Goal: Information Seeking & Learning: Find specific fact

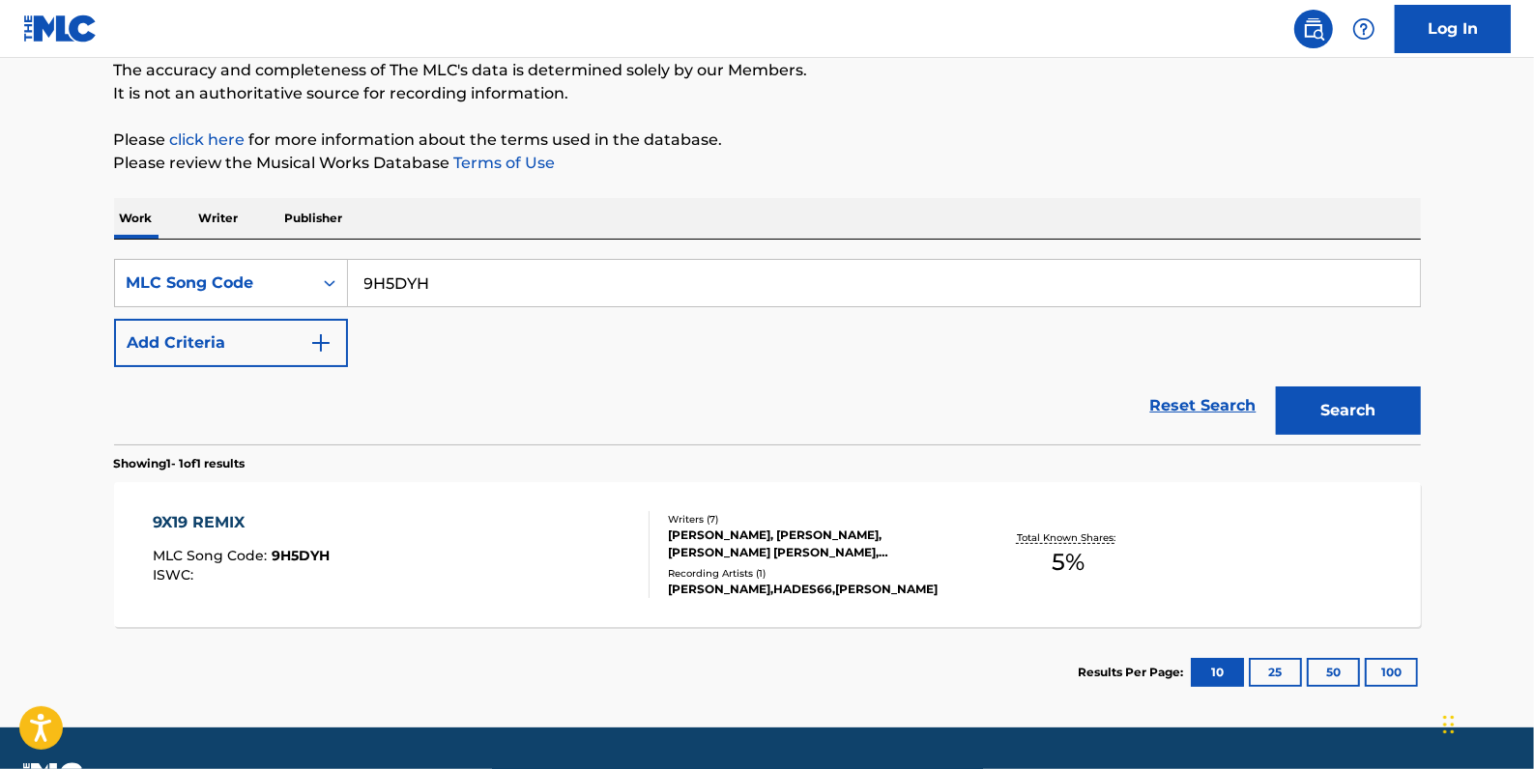
scroll to position [171, 0]
drag, startPoint x: 531, startPoint y: 270, endPoint x: 323, endPoint y: 273, distance: 207.8
click at [323, 273] on div "SearchWithCriteriab3f4d426-8f45-4dd0-a9b8-fa70216024e6 MLC Song Code 9H5DYH" at bounding box center [767, 283] width 1307 height 48
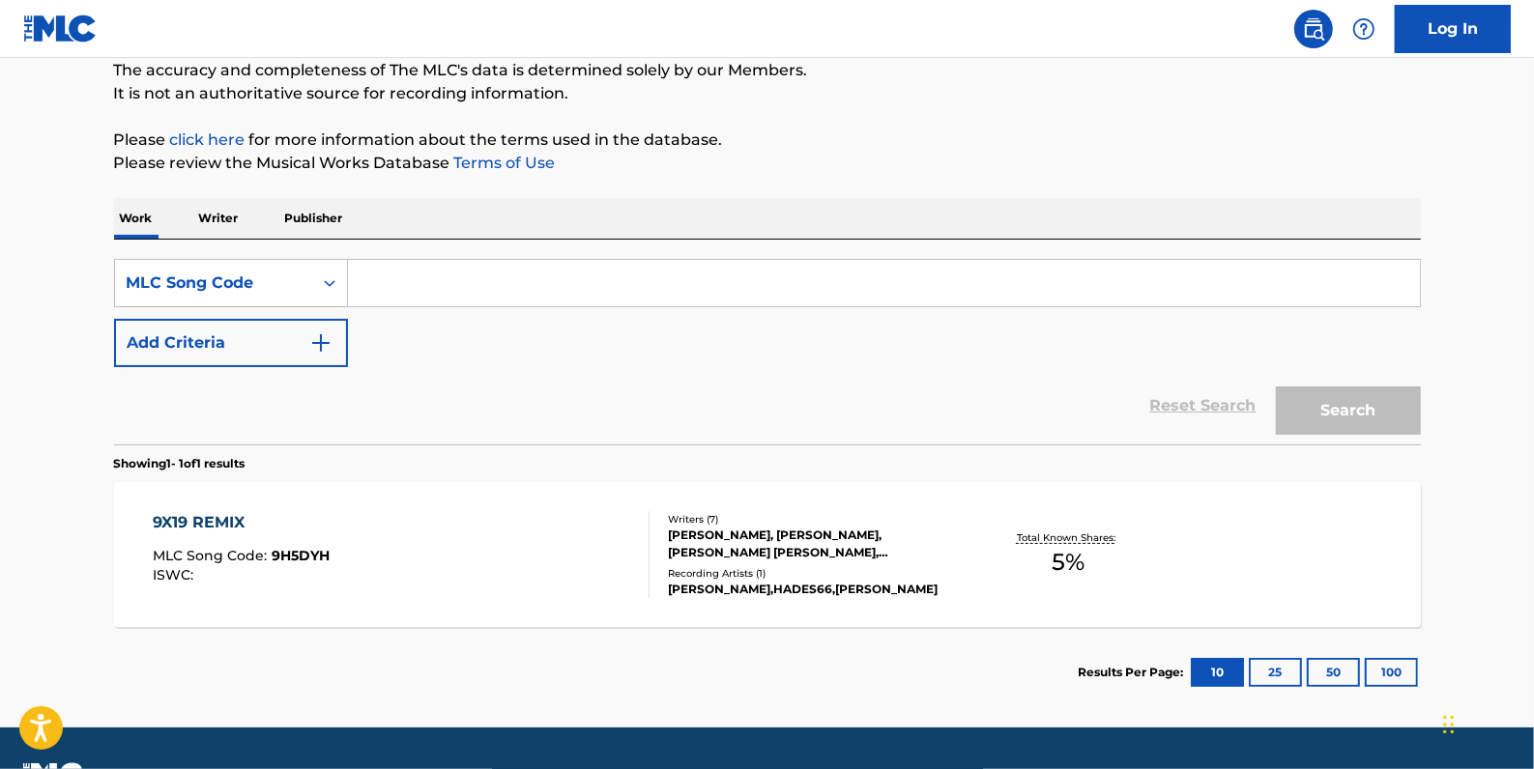
paste input "T48329"
type input "T48329"
click at [1358, 394] on button "Search" at bounding box center [1348, 411] width 145 height 48
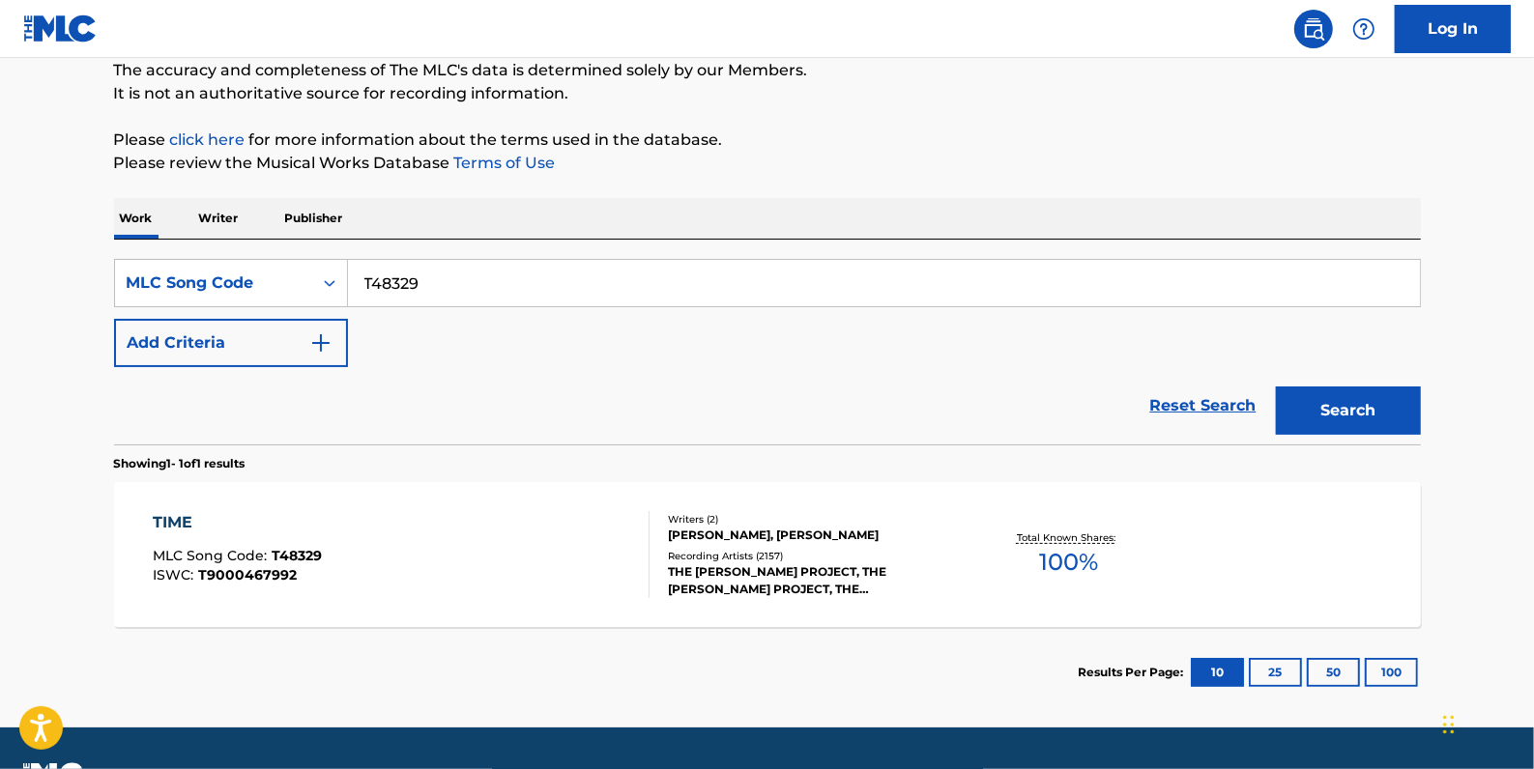
drag, startPoint x: 446, startPoint y: 288, endPoint x: 349, endPoint y: 277, distance: 98.2
click at [349, 277] on input "T48329" at bounding box center [884, 283] width 1072 height 46
paste input "T48672"
type input "T48672"
click at [1316, 392] on button "Search" at bounding box center [1348, 411] width 145 height 48
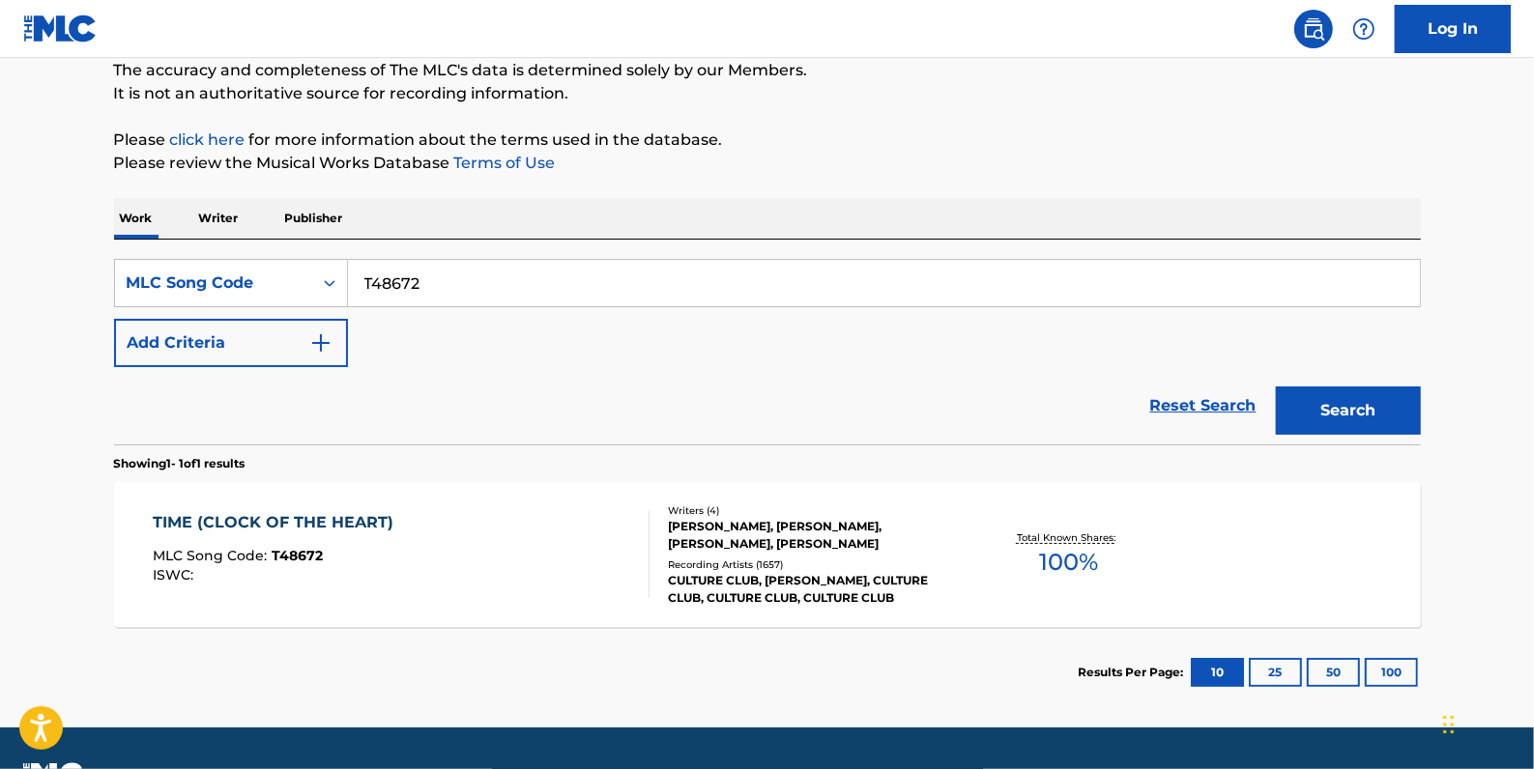
click at [605, 544] on div "TIME (CLOCK OF THE HEART) MLC Song Code : T48672 ISWC :" at bounding box center [401, 554] width 497 height 87
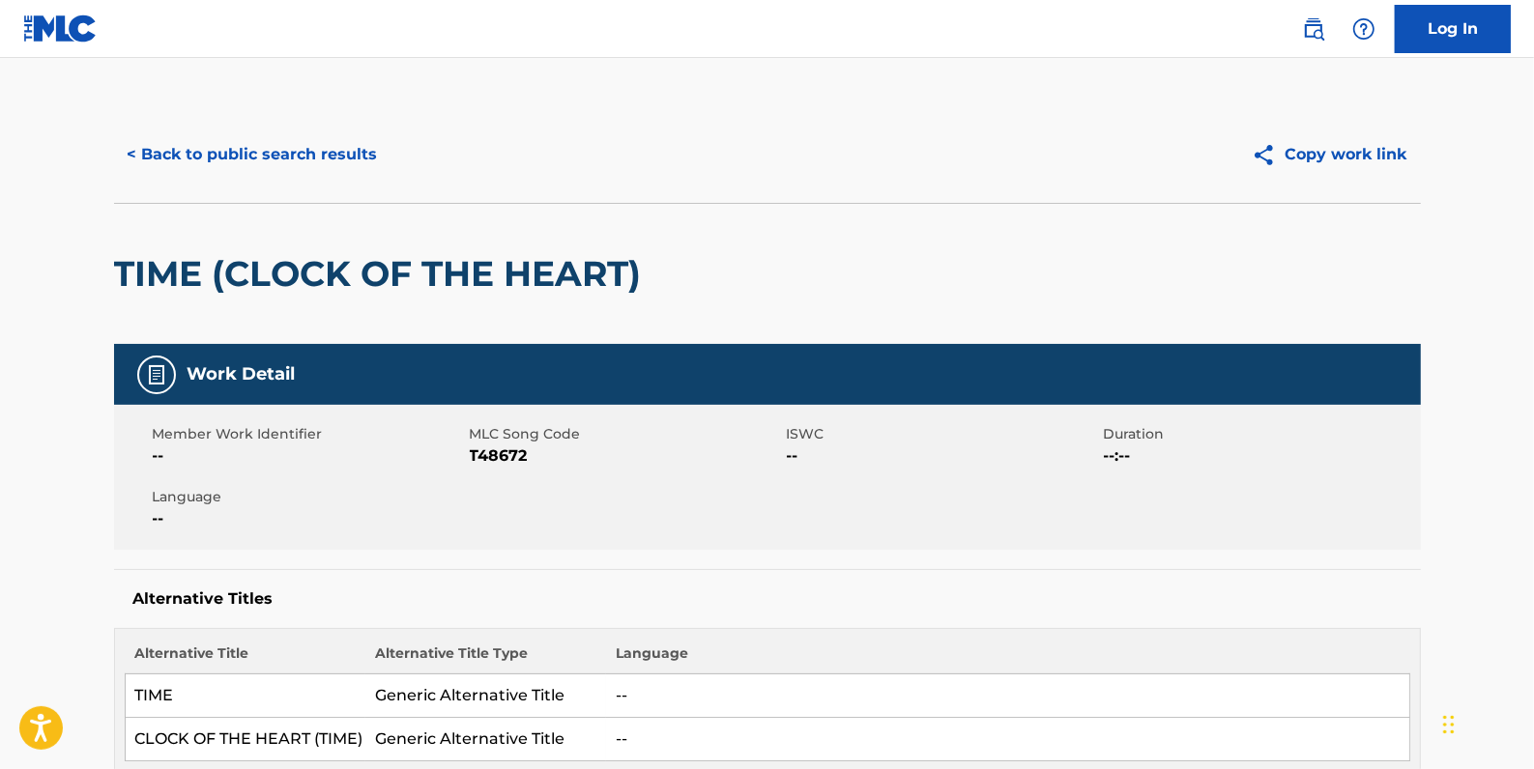
click at [263, 150] on button "< Back to public search results" at bounding box center [252, 154] width 277 height 48
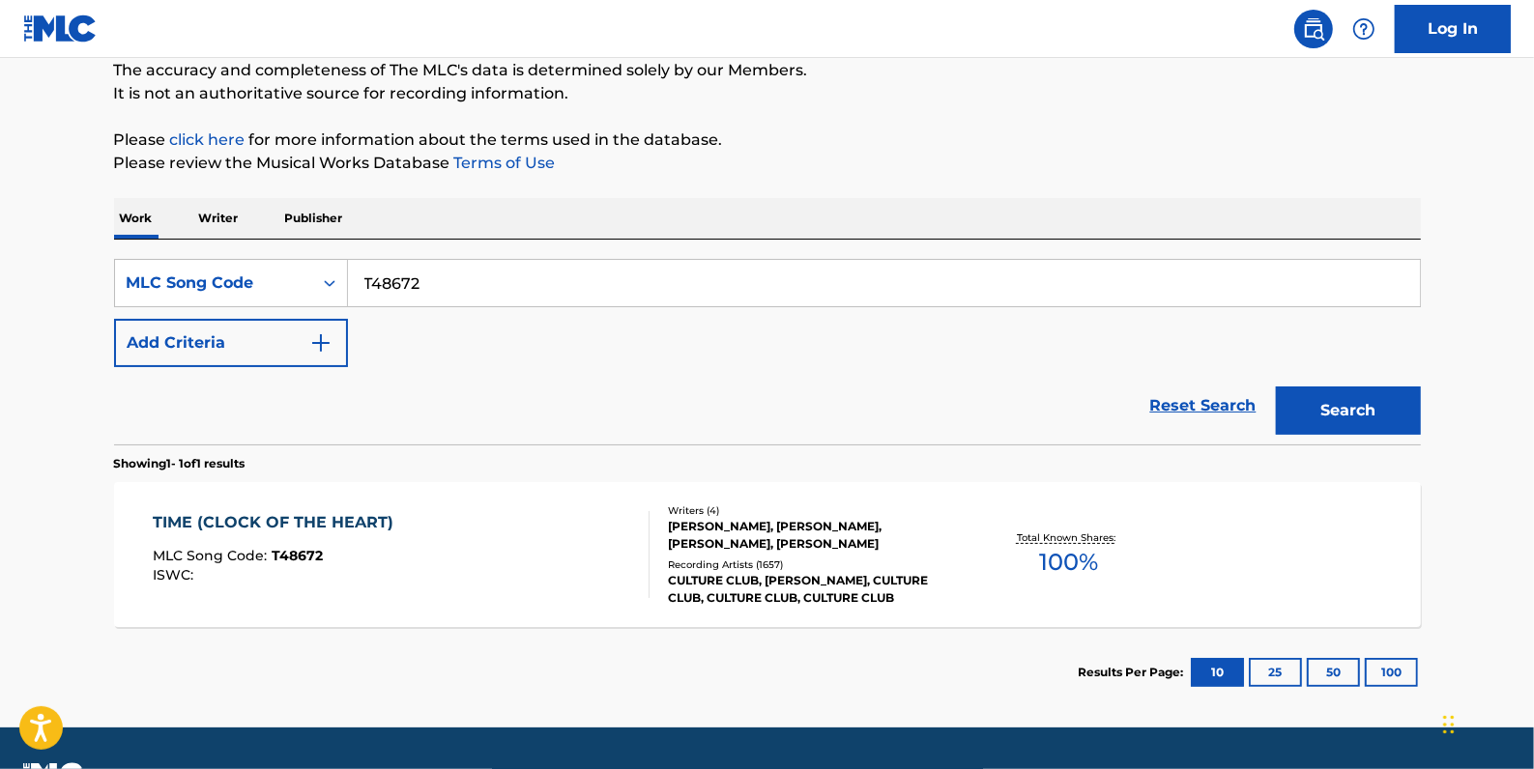
click at [403, 527] on div "TIME (CLOCK OF THE HEART) MLC Song Code : T48672 ISWC :" at bounding box center [401, 554] width 497 height 87
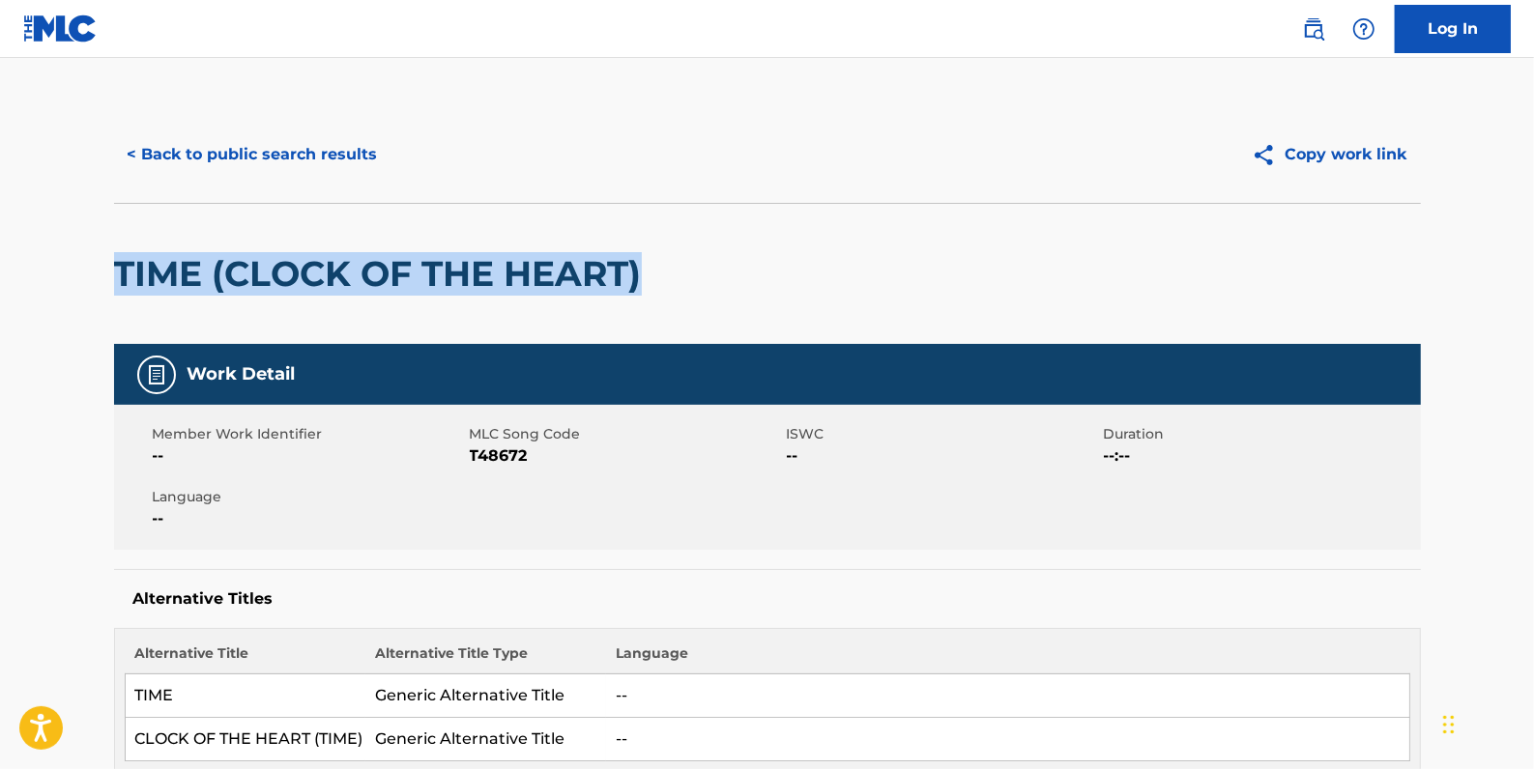
drag, startPoint x: 662, startPoint y: 272, endPoint x: 61, endPoint y: 261, distance: 601.2
drag, startPoint x: 68, startPoint y: 261, endPoint x: 262, endPoint y: 275, distance: 194.8
copy h2 "TIME (CLOCK OF THE HEART)"
click at [259, 152] on button "< Back to public search results" at bounding box center [252, 154] width 277 height 48
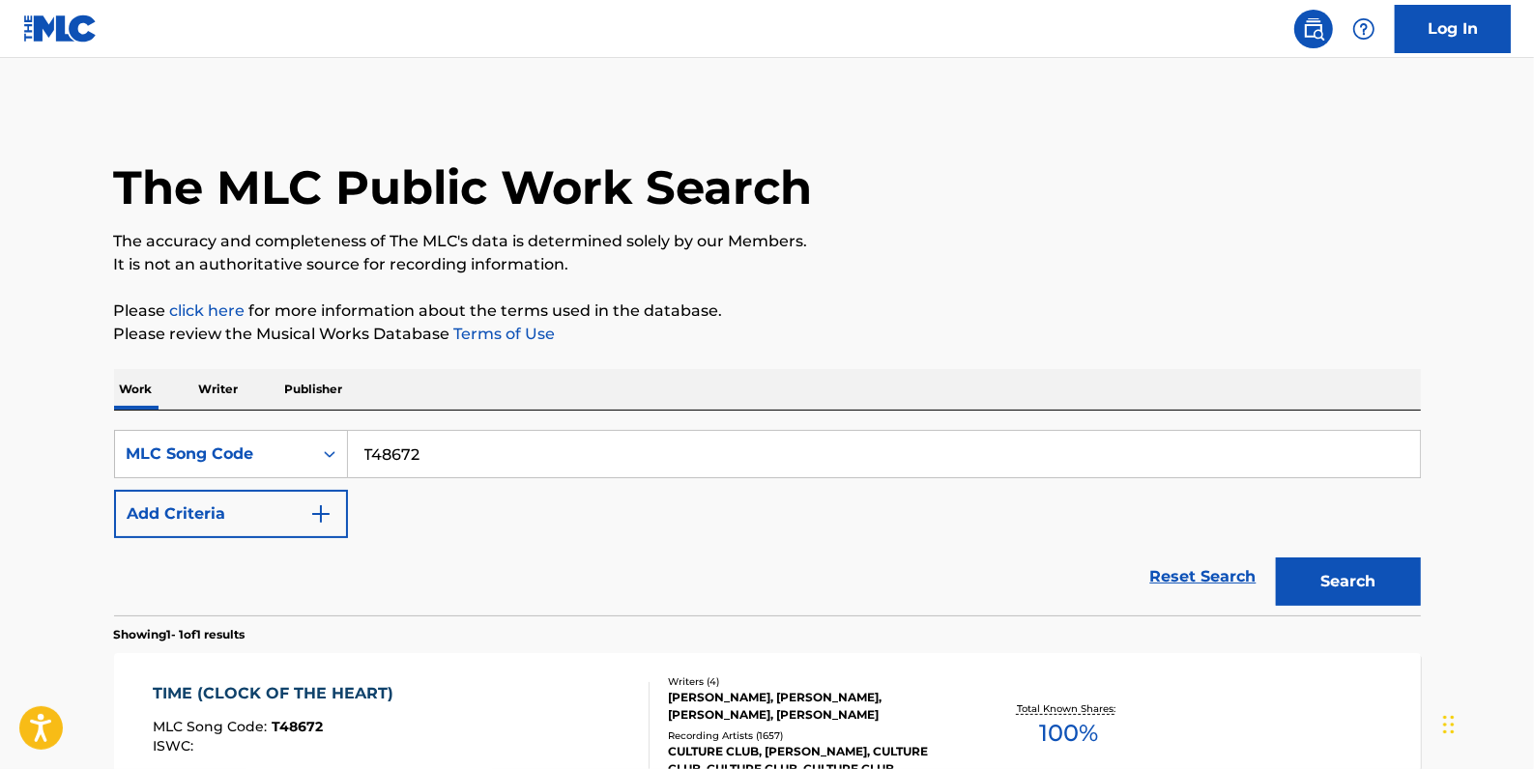
scroll to position [171, 0]
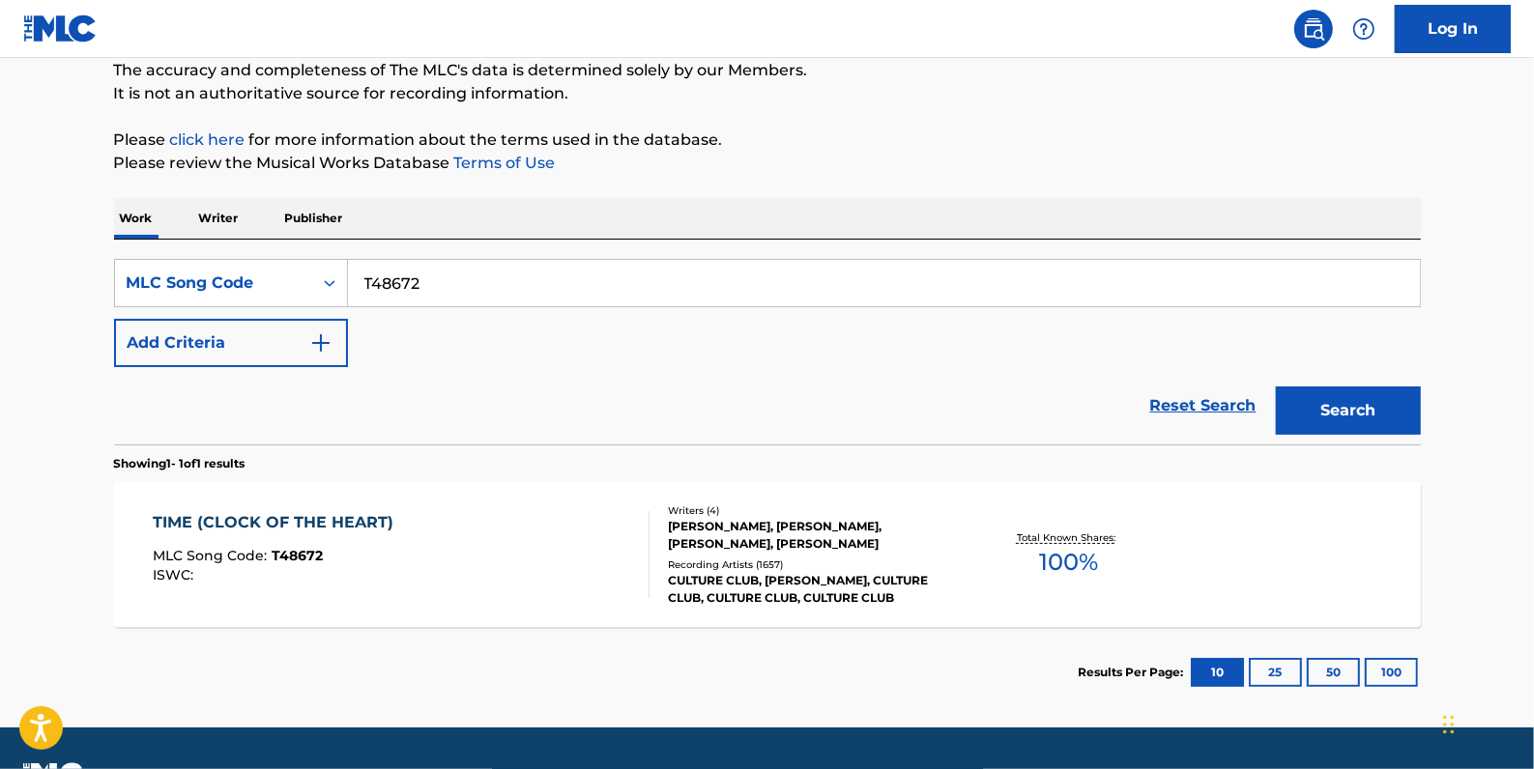
click at [1211, 398] on link "Reset Search" at bounding box center [1203, 406] width 126 height 43
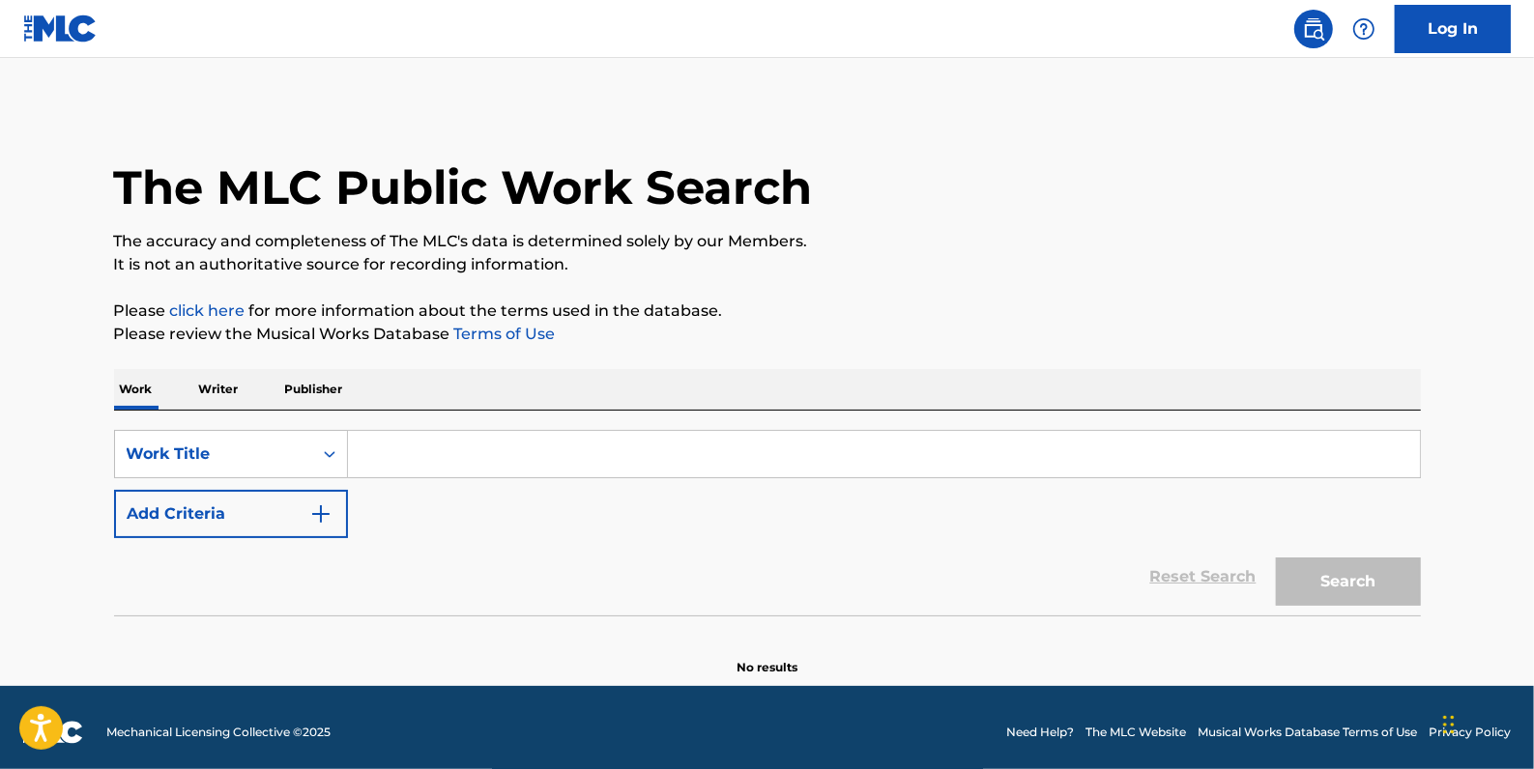
paste input "TIME (CLOCK OF THE HEART)"
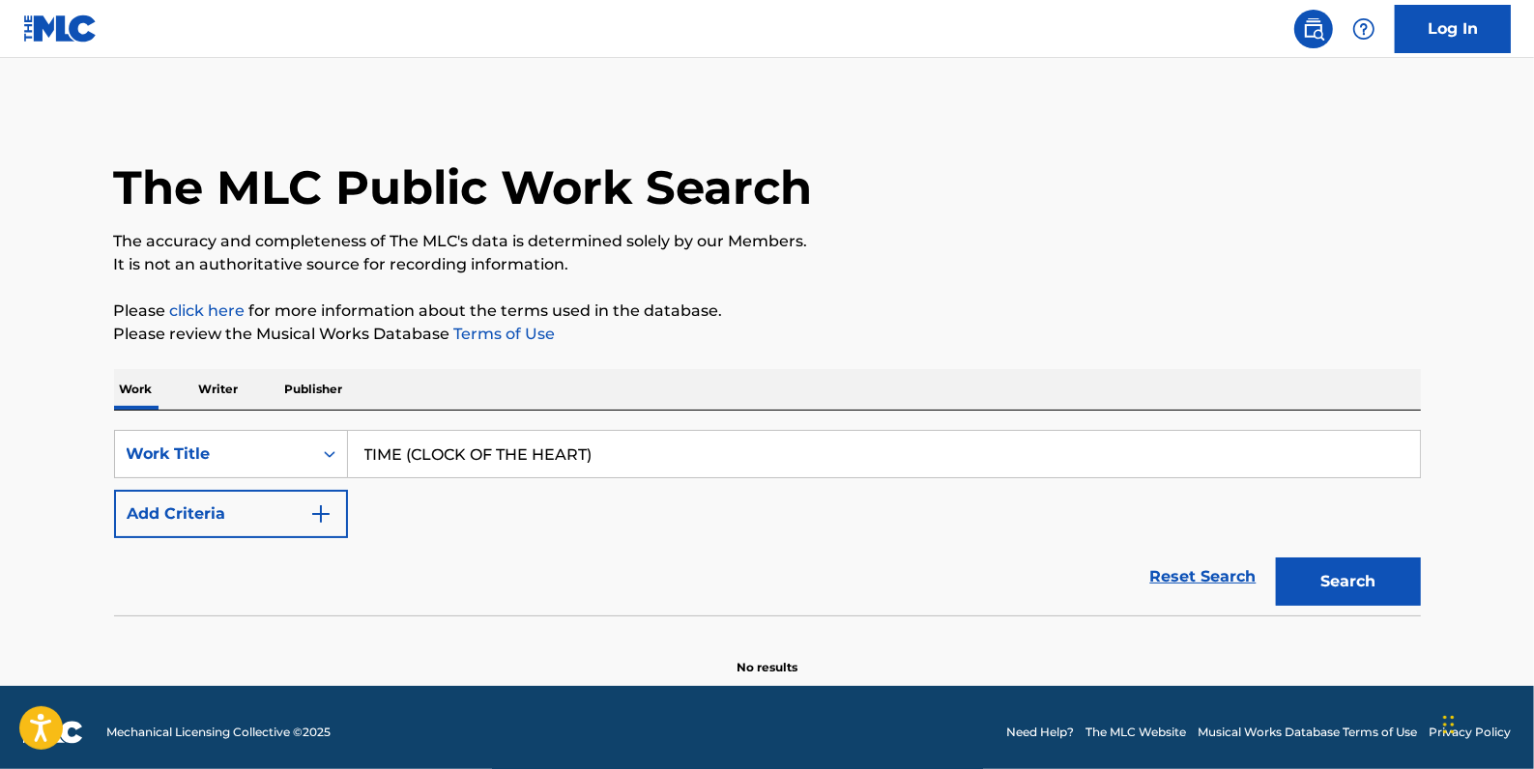
type input "TIME (CLOCK OF THE HEART)"
click at [246, 508] on button "Add Criteria" at bounding box center [231, 514] width 234 height 48
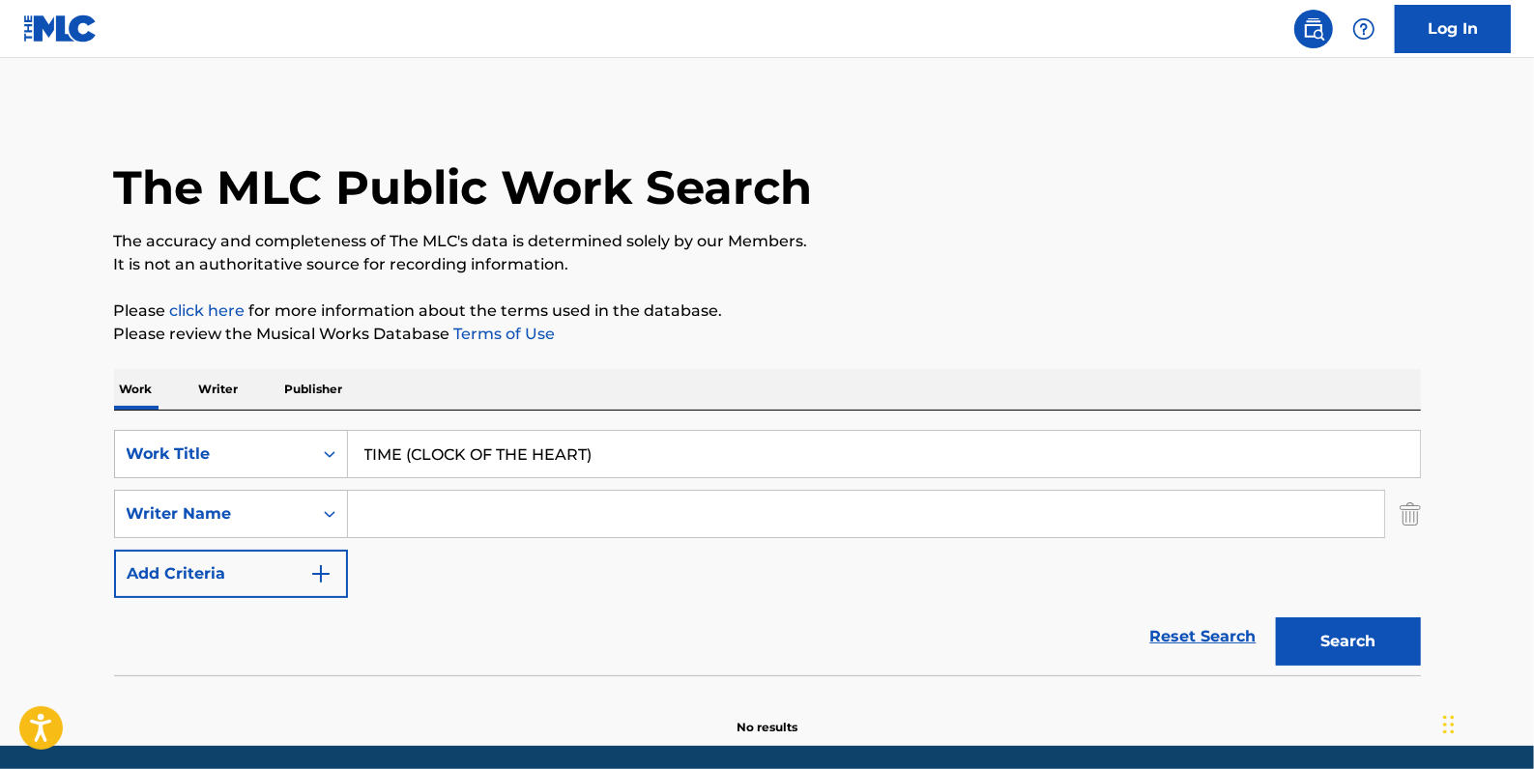
click at [413, 509] on input "Search Form" at bounding box center [866, 514] width 1036 height 46
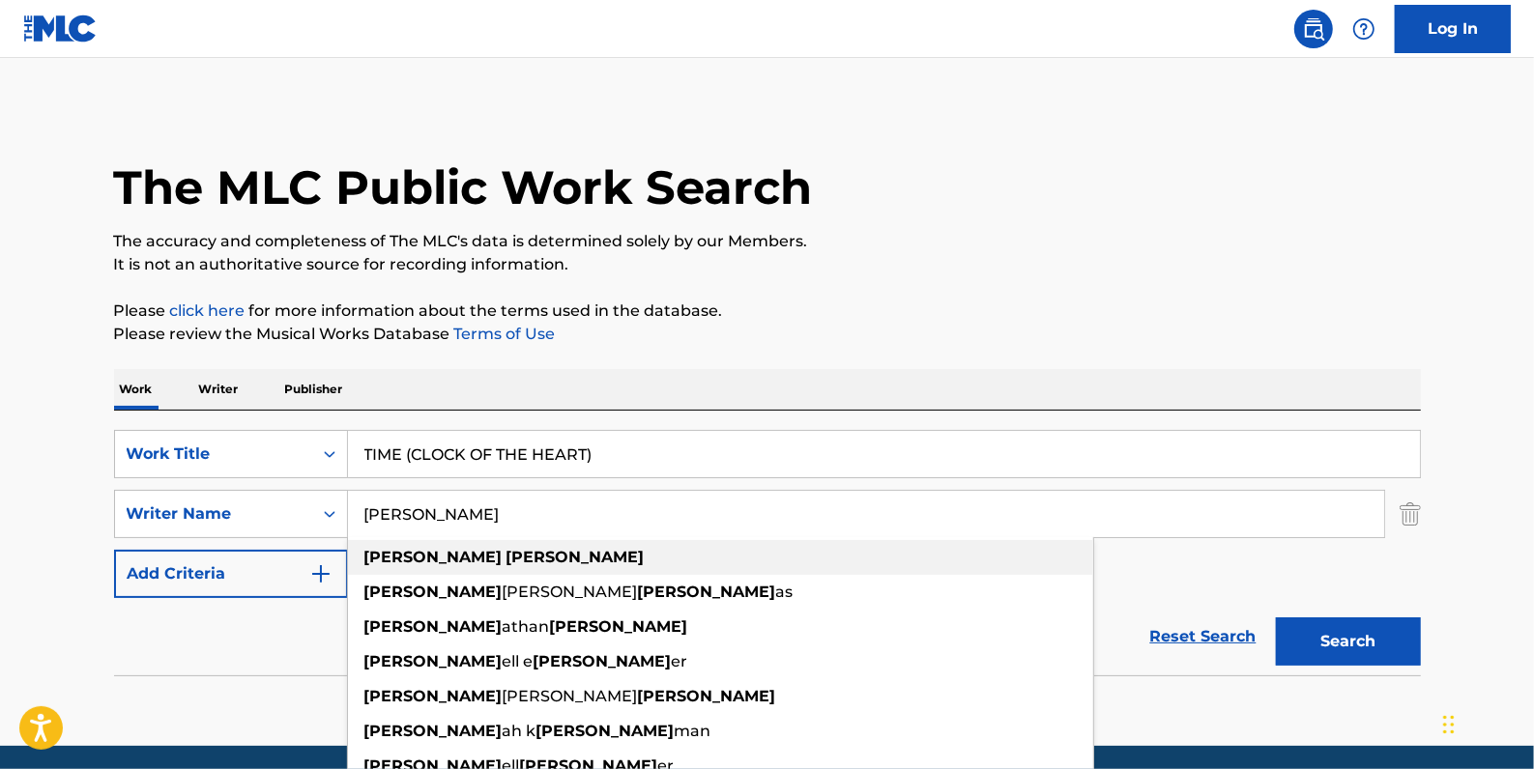
type input "[PERSON_NAME]"
click at [397, 565] on div "[PERSON_NAME]" at bounding box center [720, 557] width 745 height 35
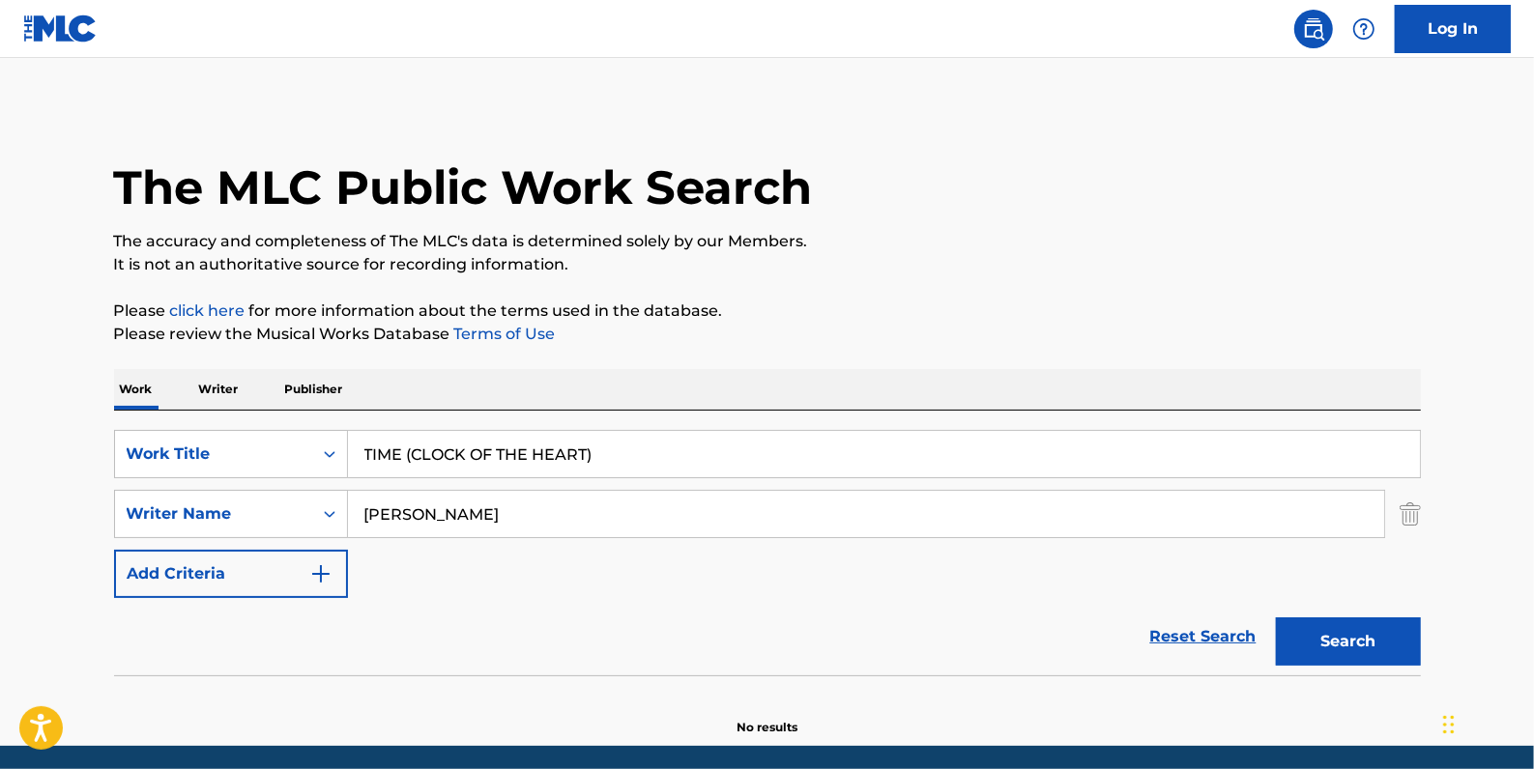
click at [1326, 640] on button "Search" at bounding box center [1348, 642] width 145 height 48
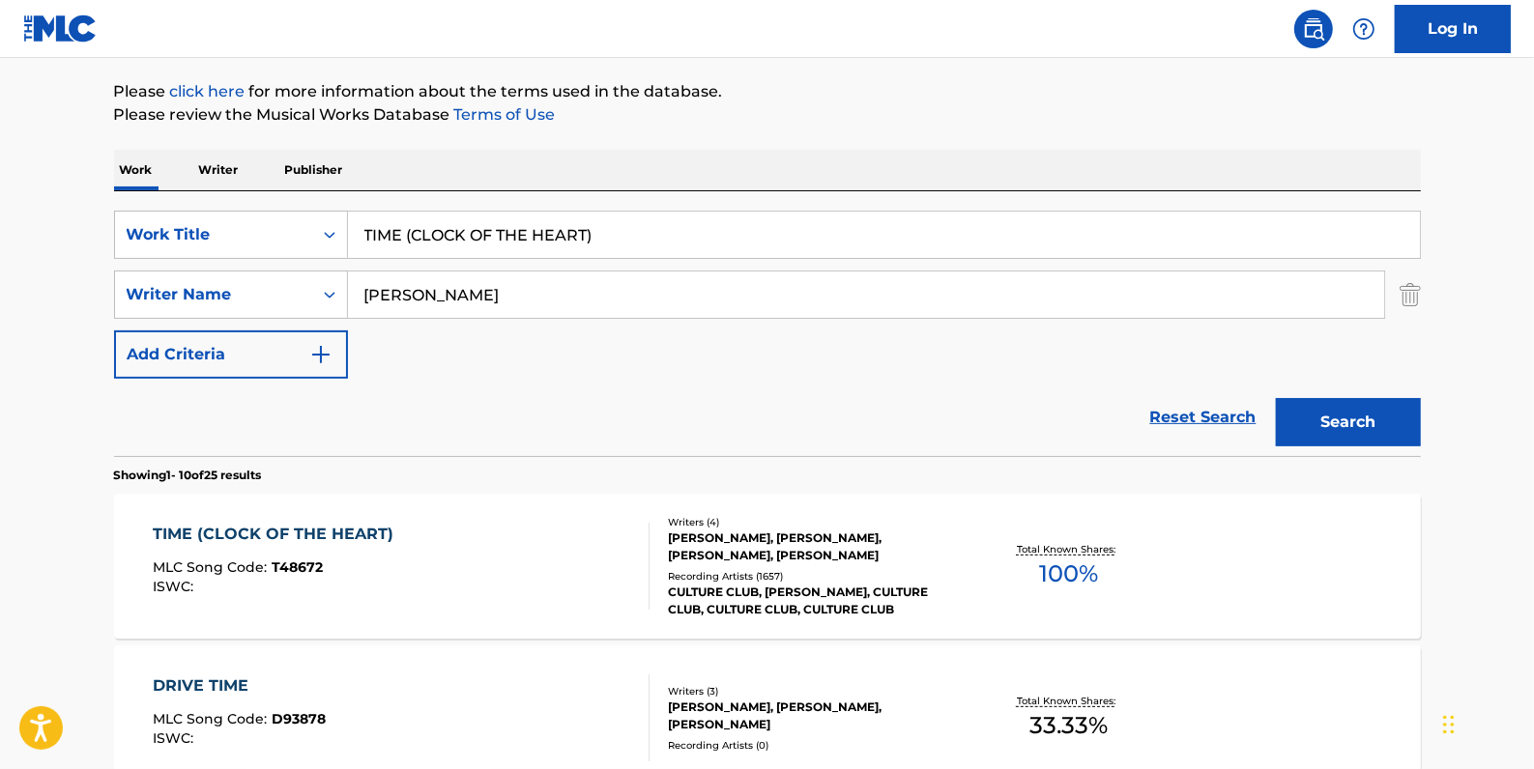
scroll to position [175, 0]
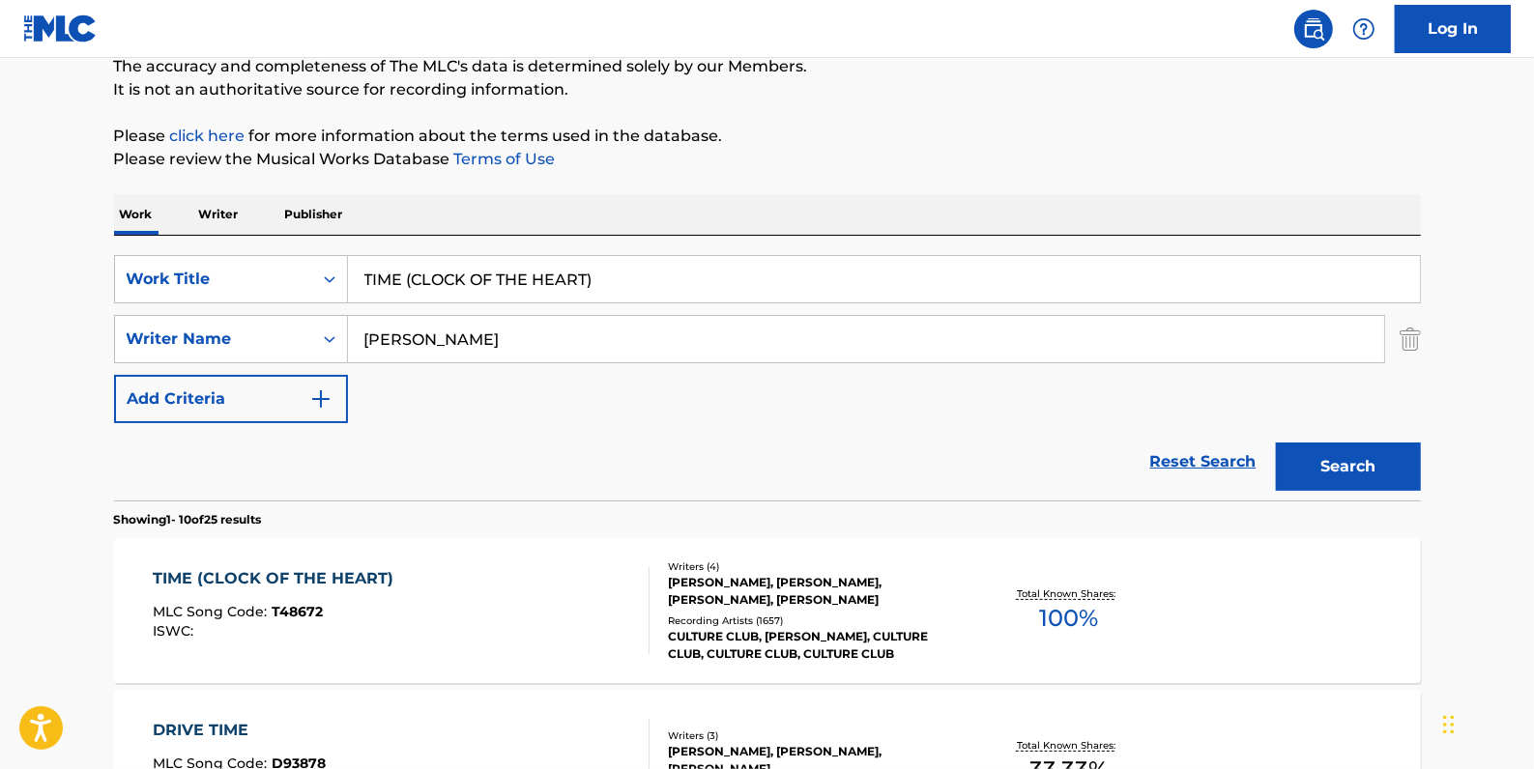
click at [1208, 447] on link "Reset Search" at bounding box center [1203, 462] width 126 height 43
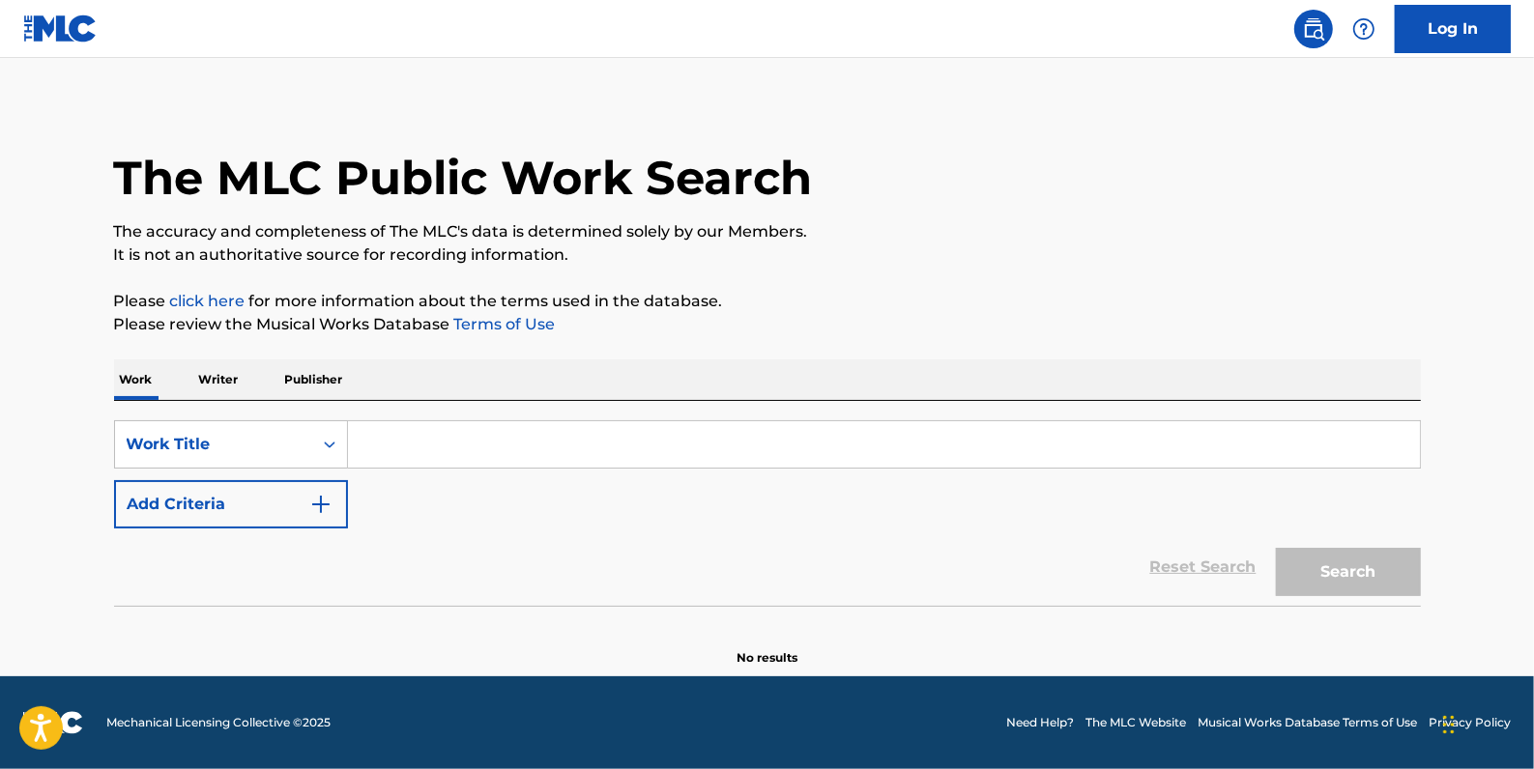
scroll to position [0, 0]
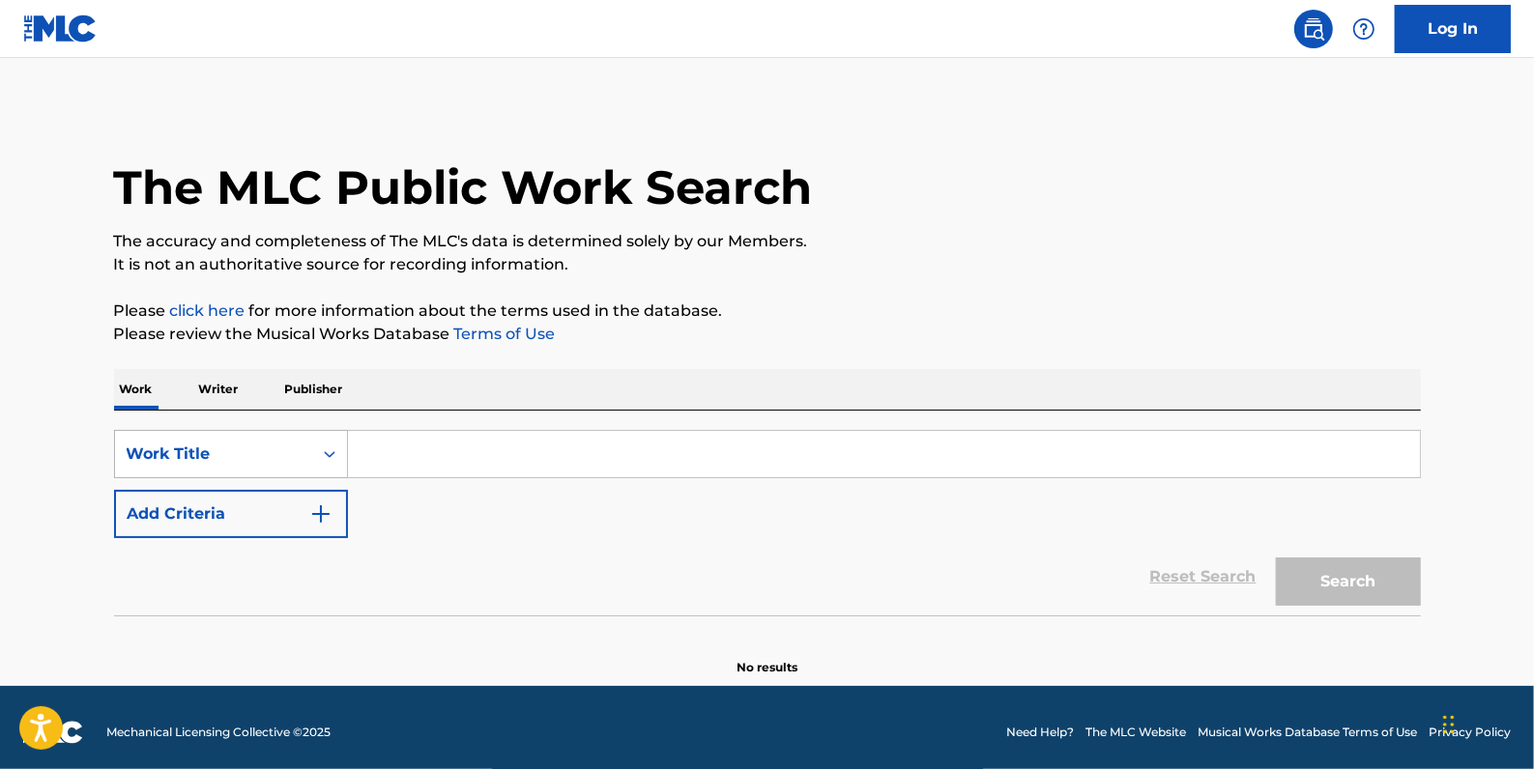
drag, startPoint x: 426, startPoint y: 452, endPoint x: 319, endPoint y: 439, distance: 108.1
click at [319, 439] on div "Search Form" at bounding box center [329, 454] width 35 height 35
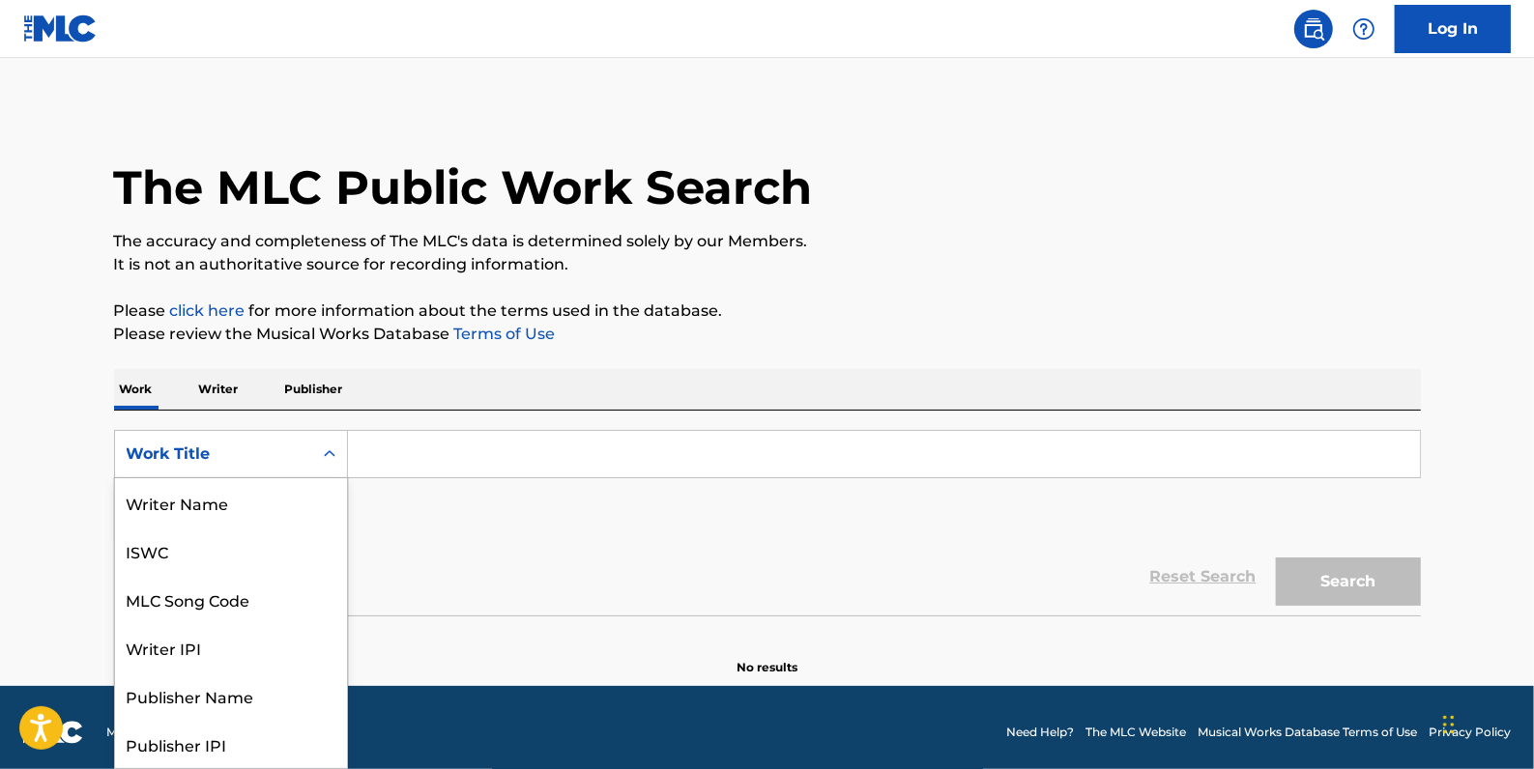
scroll to position [97, 0]
click at [280, 505] on div "MLC Song Code" at bounding box center [231, 502] width 232 height 48
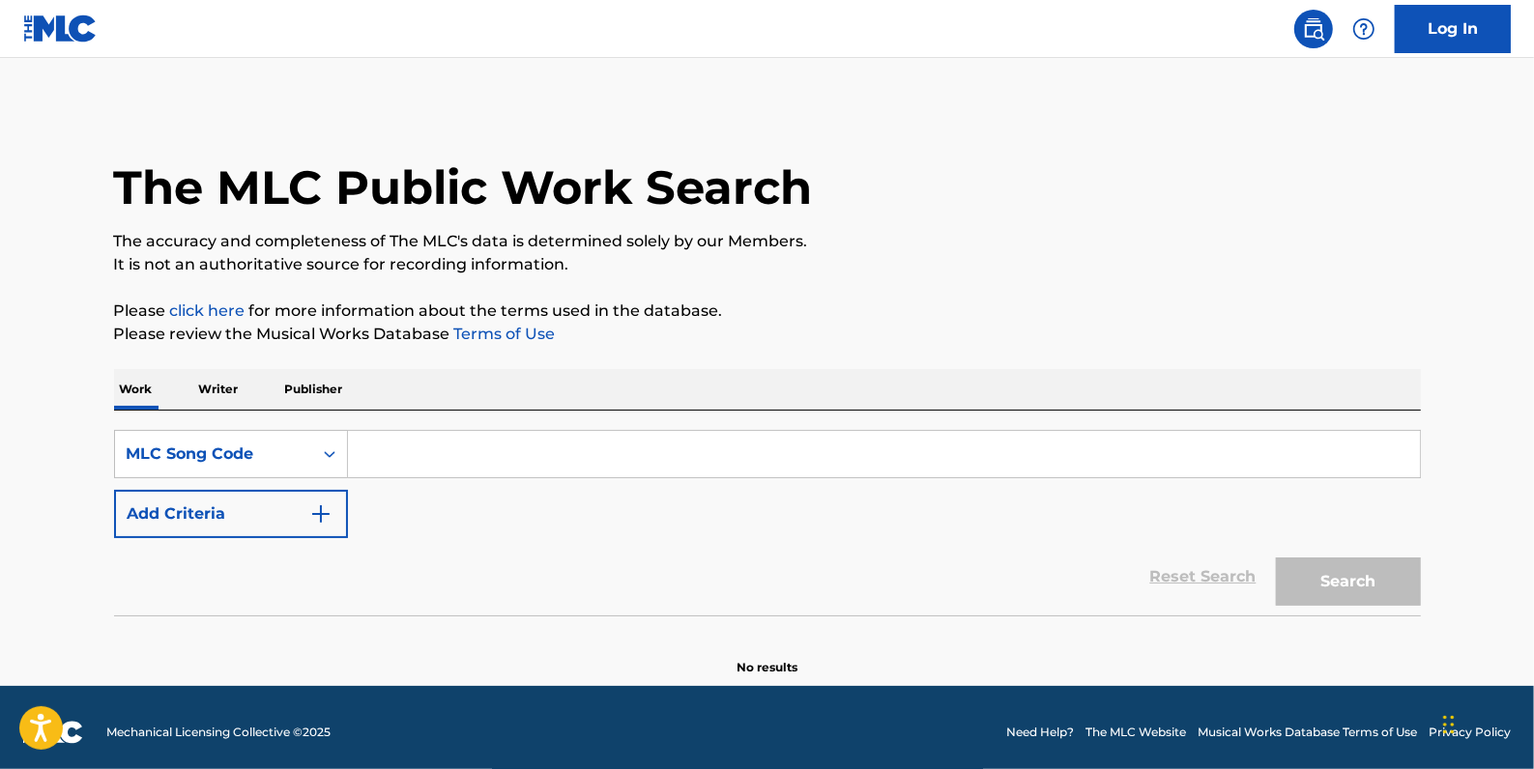
paste input "SC9AI3"
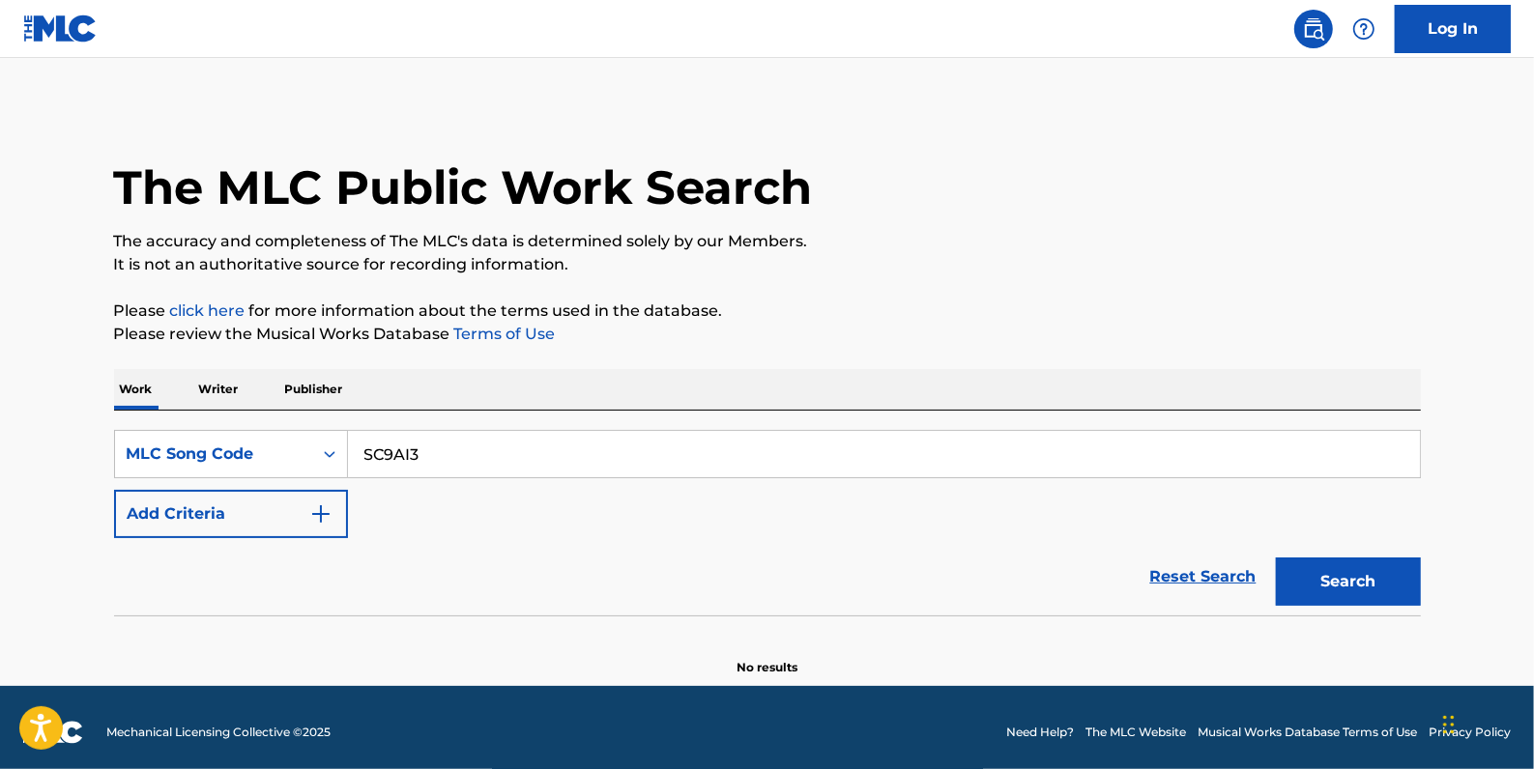
type input "SC9AI3"
click at [1361, 583] on button "Search" at bounding box center [1348, 582] width 145 height 48
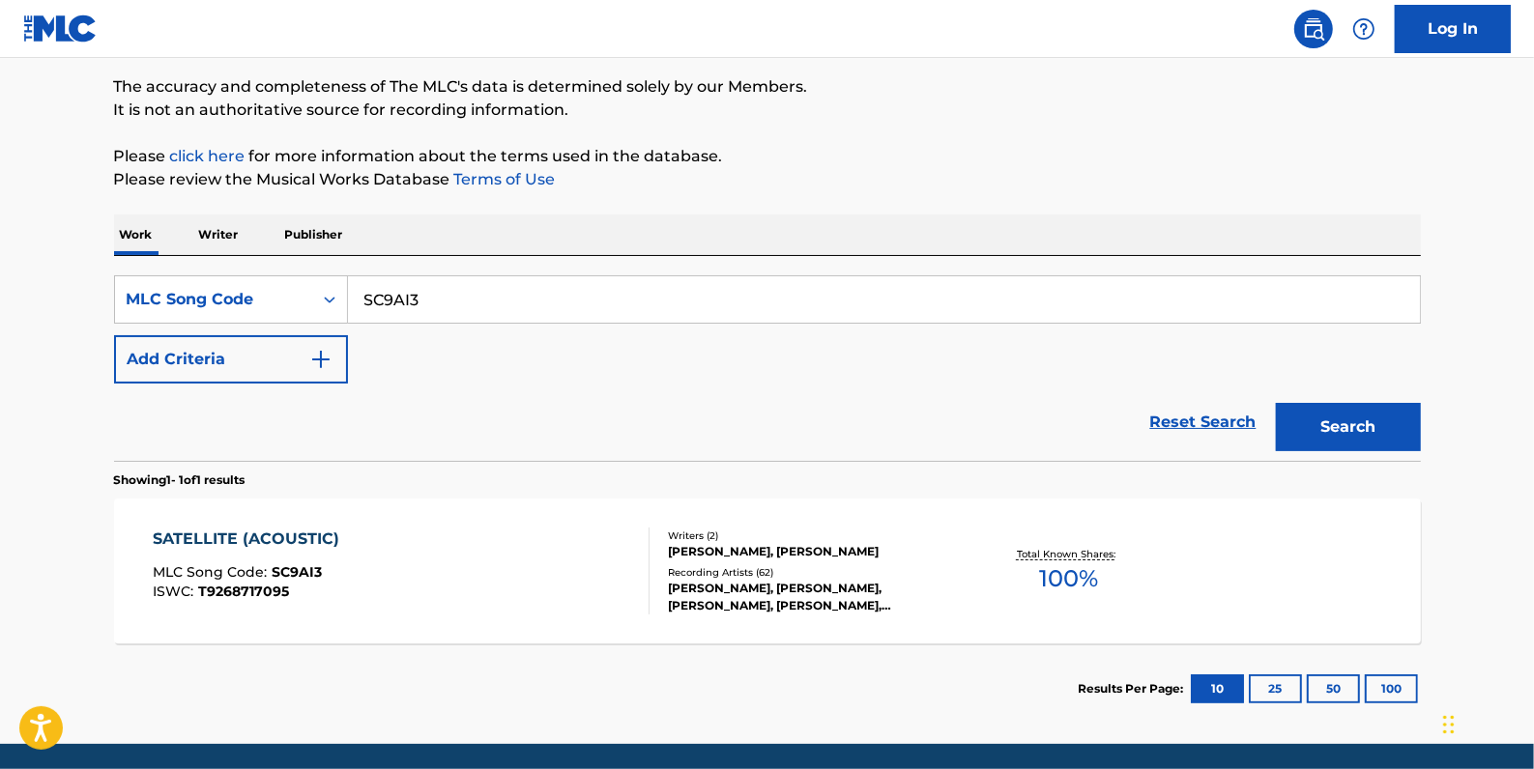
scroll to position [175, 0]
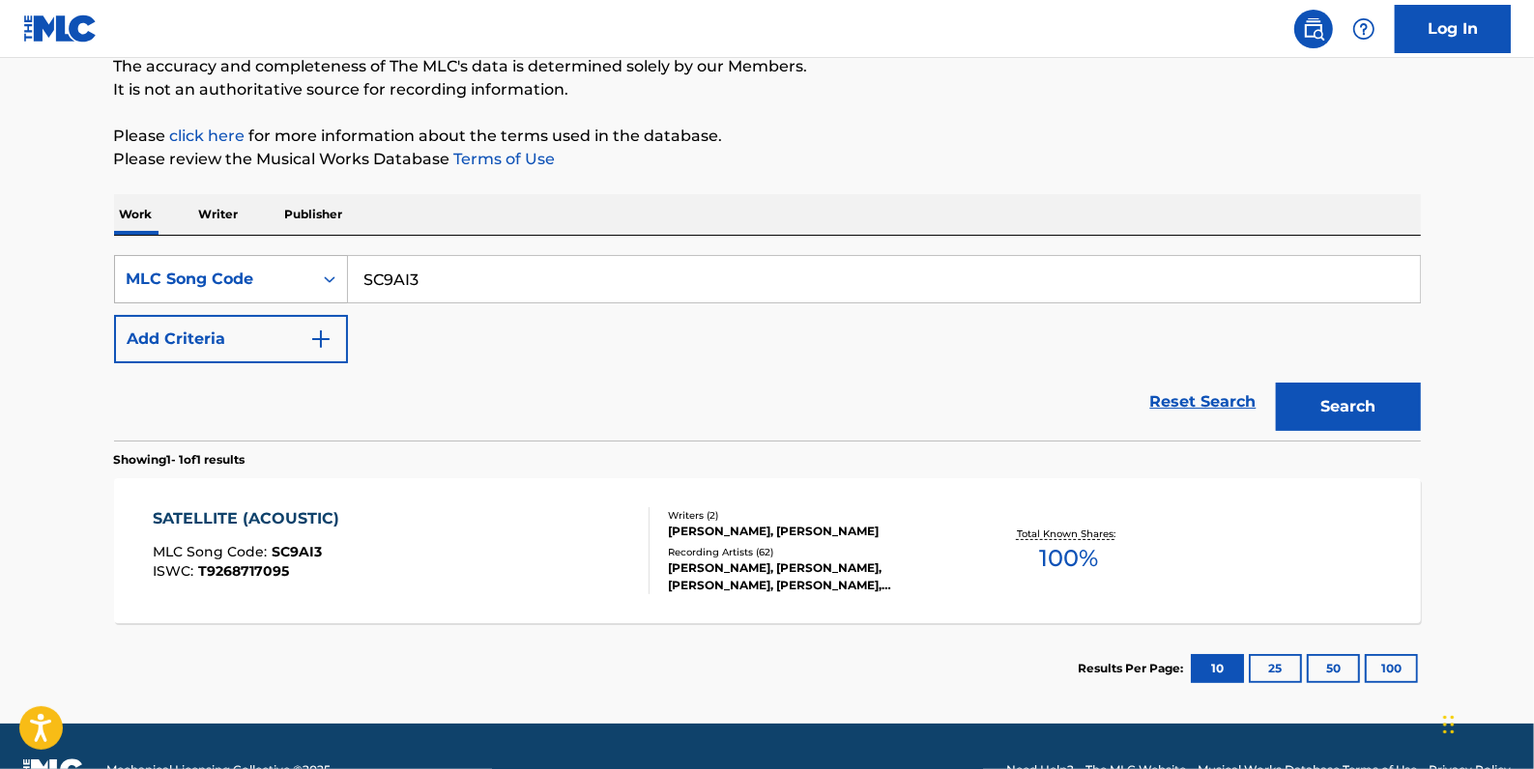
drag, startPoint x: 505, startPoint y: 297, endPoint x: 326, endPoint y: 261, distance: 183.3
click at [326, 261] on div "SearchWithCriteria6a39fa48-bd9e-4ca9-a22d-b6fea62b1124 MLC Song Code SC9AI3" at bounding box center [767, 279] width 1307 height 48
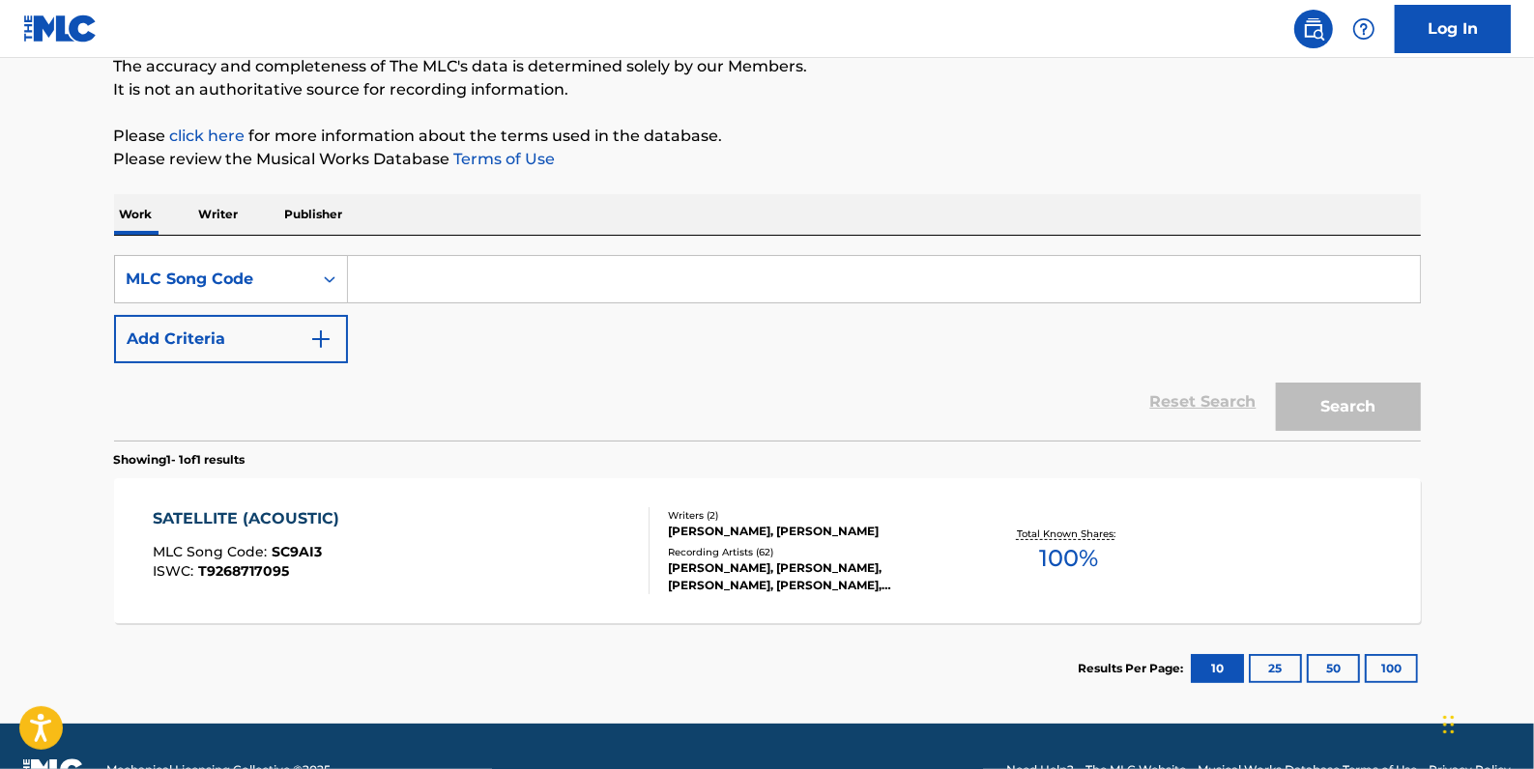
paste input "SE0POF"
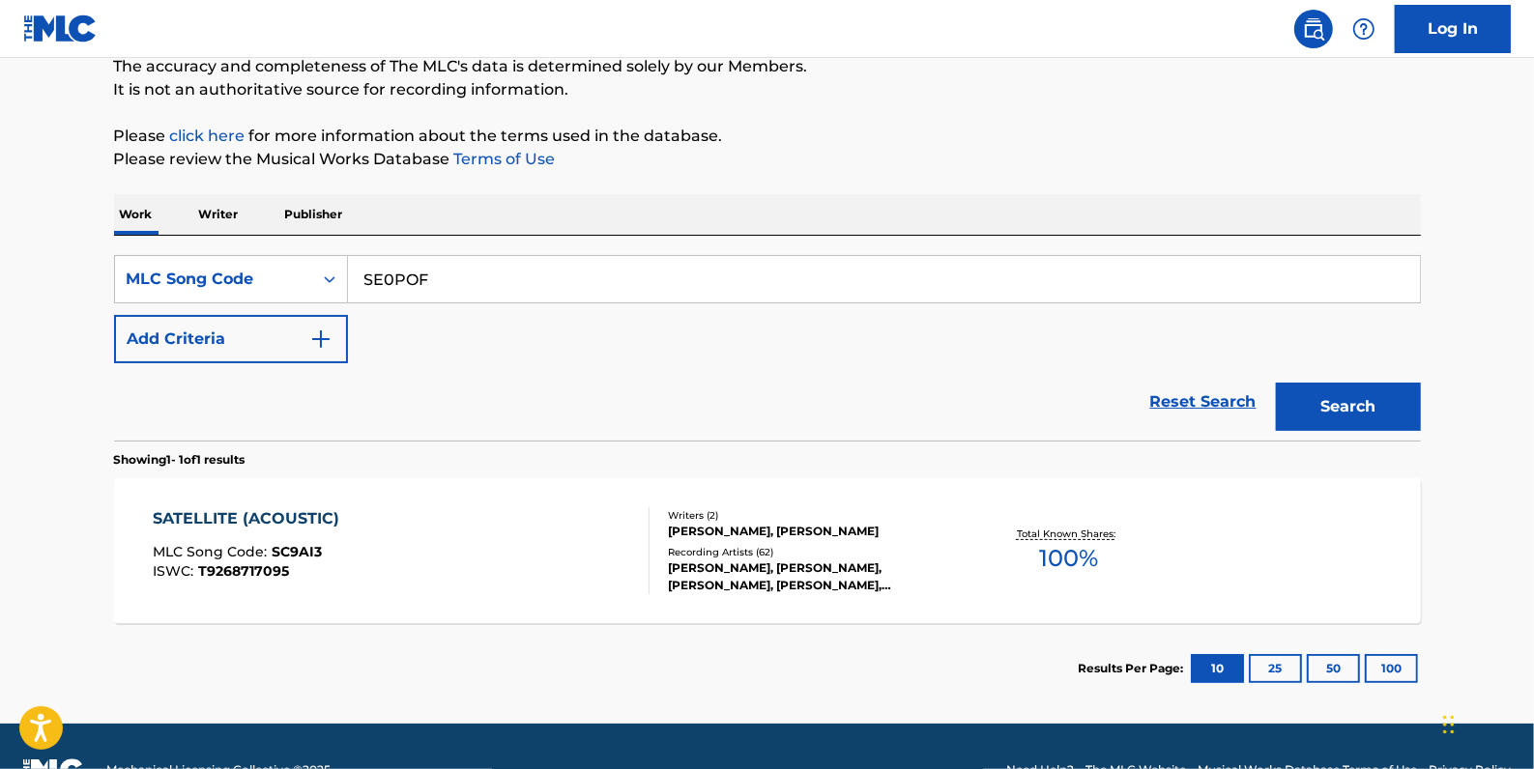
type input "SE0POF"
click at [1352, 393] on button "Search" at bounding box center [1348, 407] width 145 height 48
drag, startPoint x: 446, startPoint y: 280, endPoint x: 355, endPoint y: 271, distance: 92.3
click at [355, 271] on input "SE0POF" at bounding box center [884, 279] width 1072 height 46
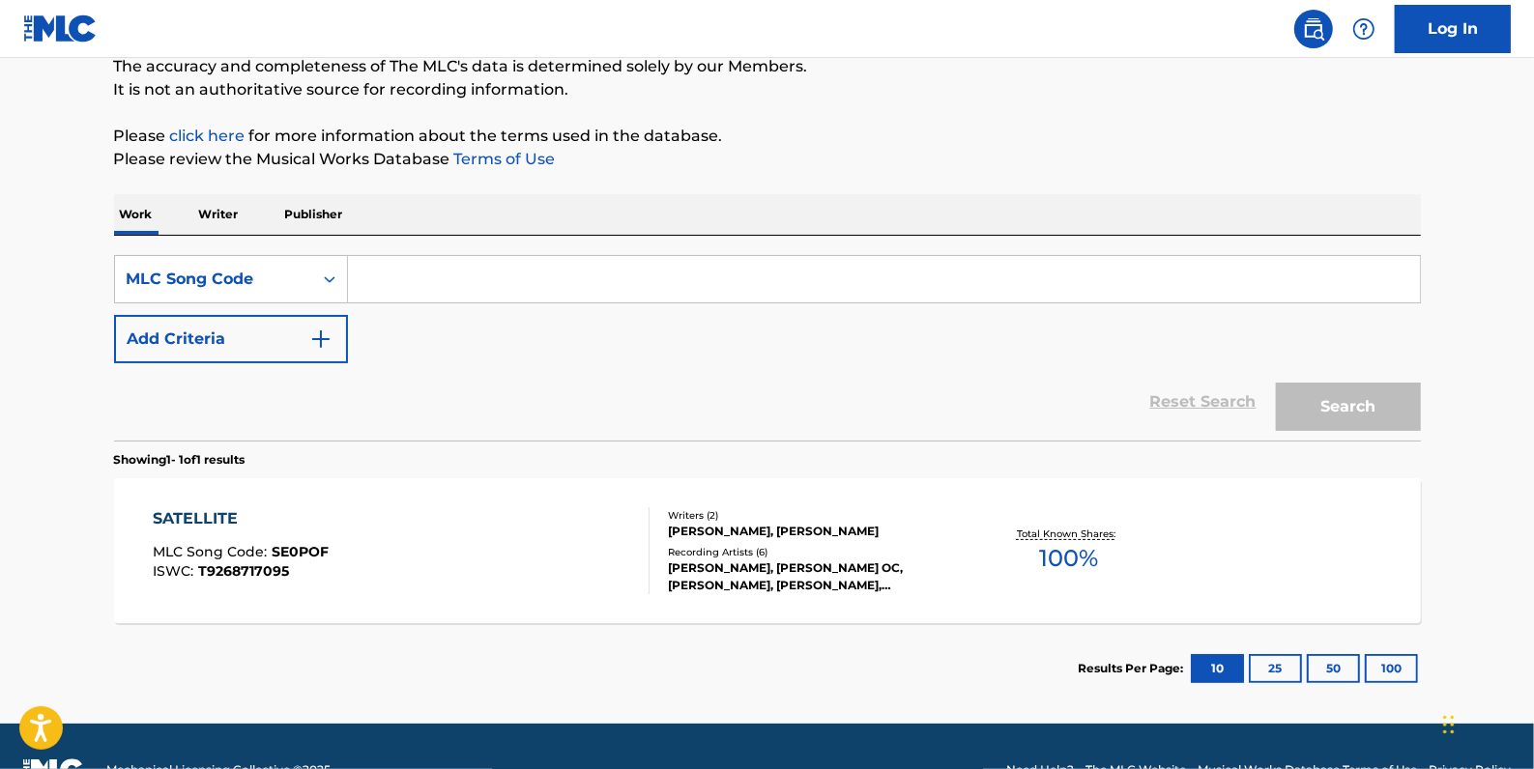
paste input "SC9AI3"
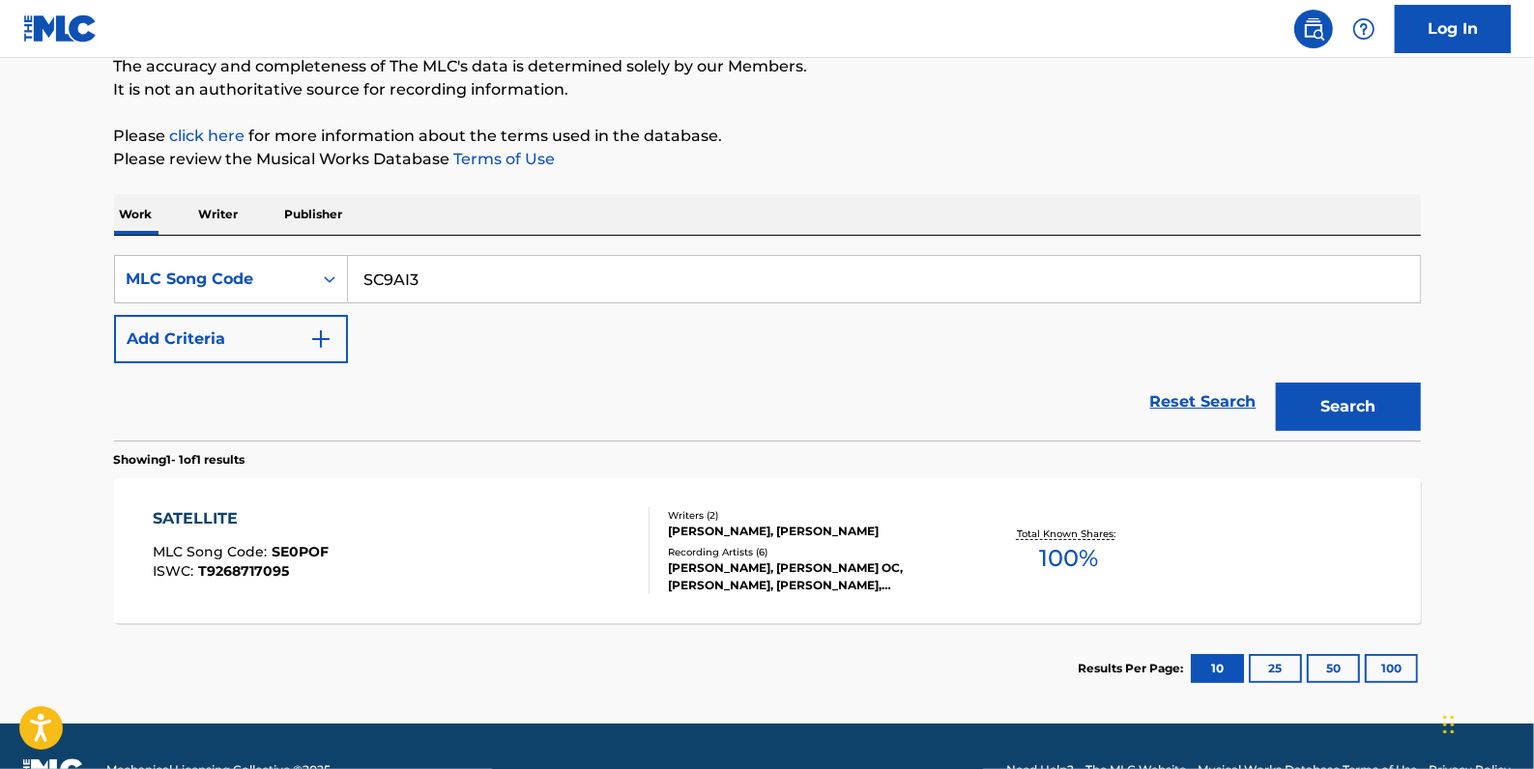
type input "SC9AI3"
click at [1331, 398] on button "Search" at bounding box center [1348, 407] width 145 height 48
drag, startPoint x: 531, startPoint y: 286, endPoint x: 307, endPoint y: 270, distance: 223.8
click at [307, 270] on div "SearchWithCriteria6a39fa48-bd9e-4ca9-a22d-b6fea62b1124 MLC Song Code SC9AI3" at bounding box center [767, 279] width 1307 height 48
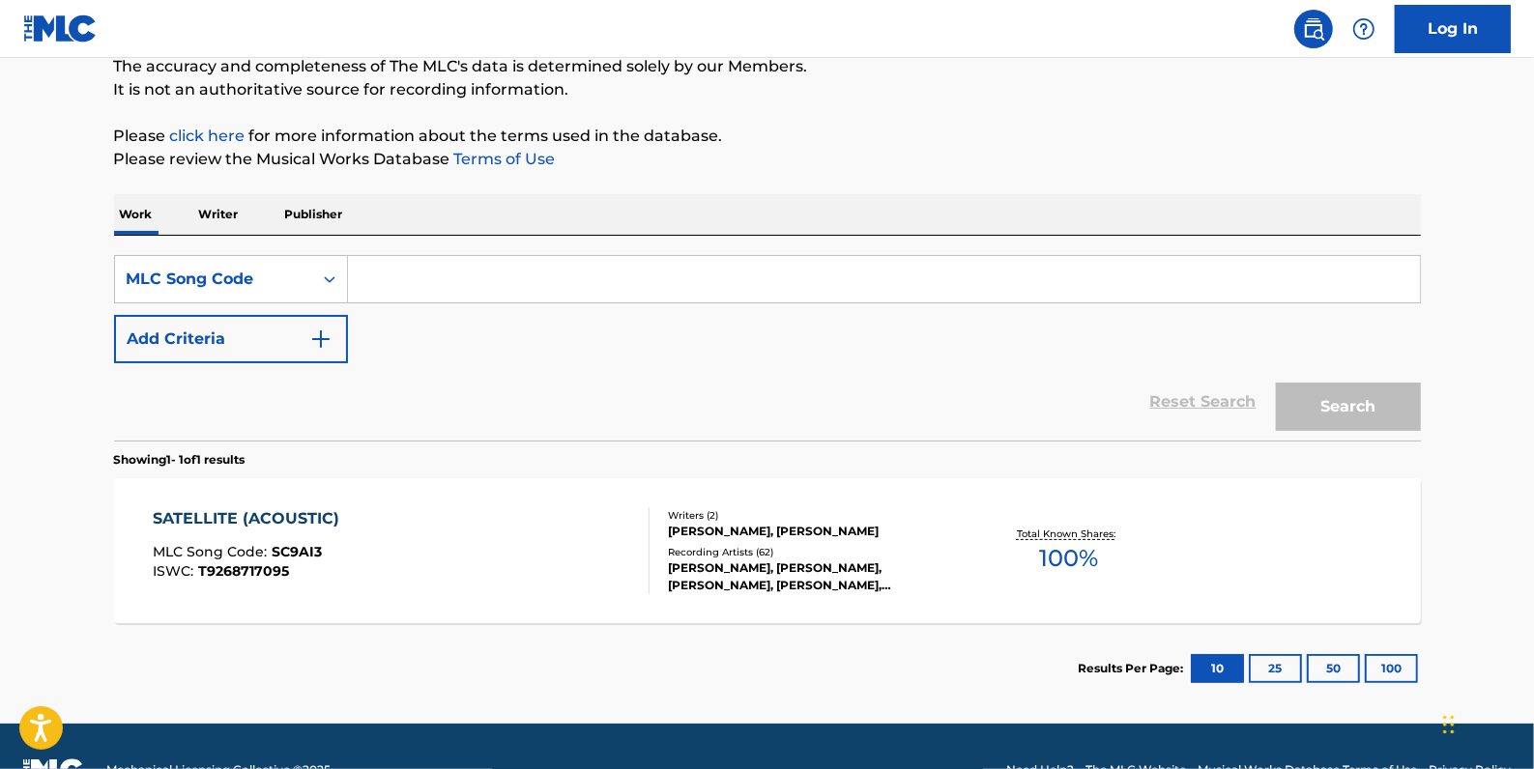
paste input "O04558"
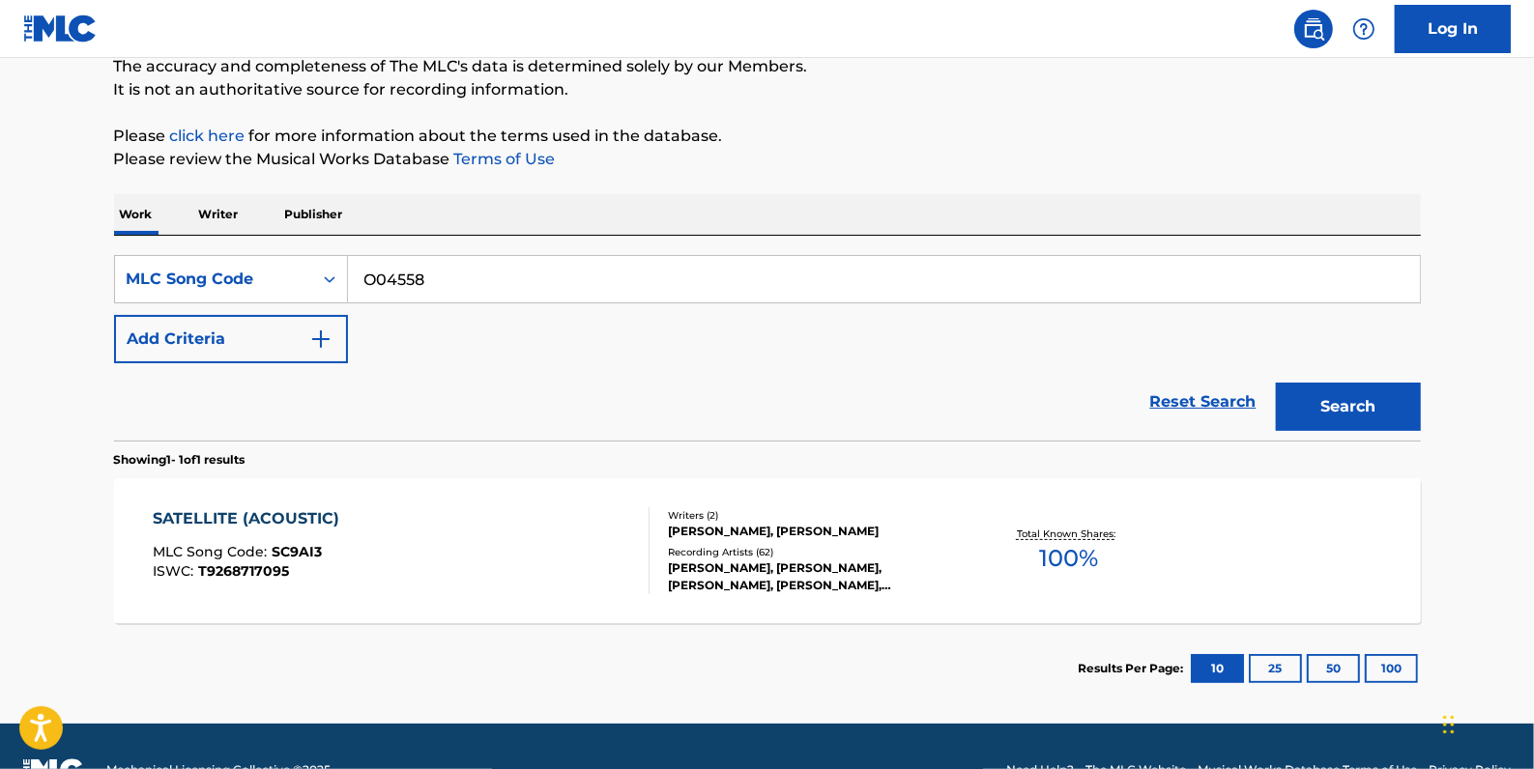
type input "O04558"
click at [1376, 396] on button "Search" at bounding box center [1348, 407] width 145 height 48
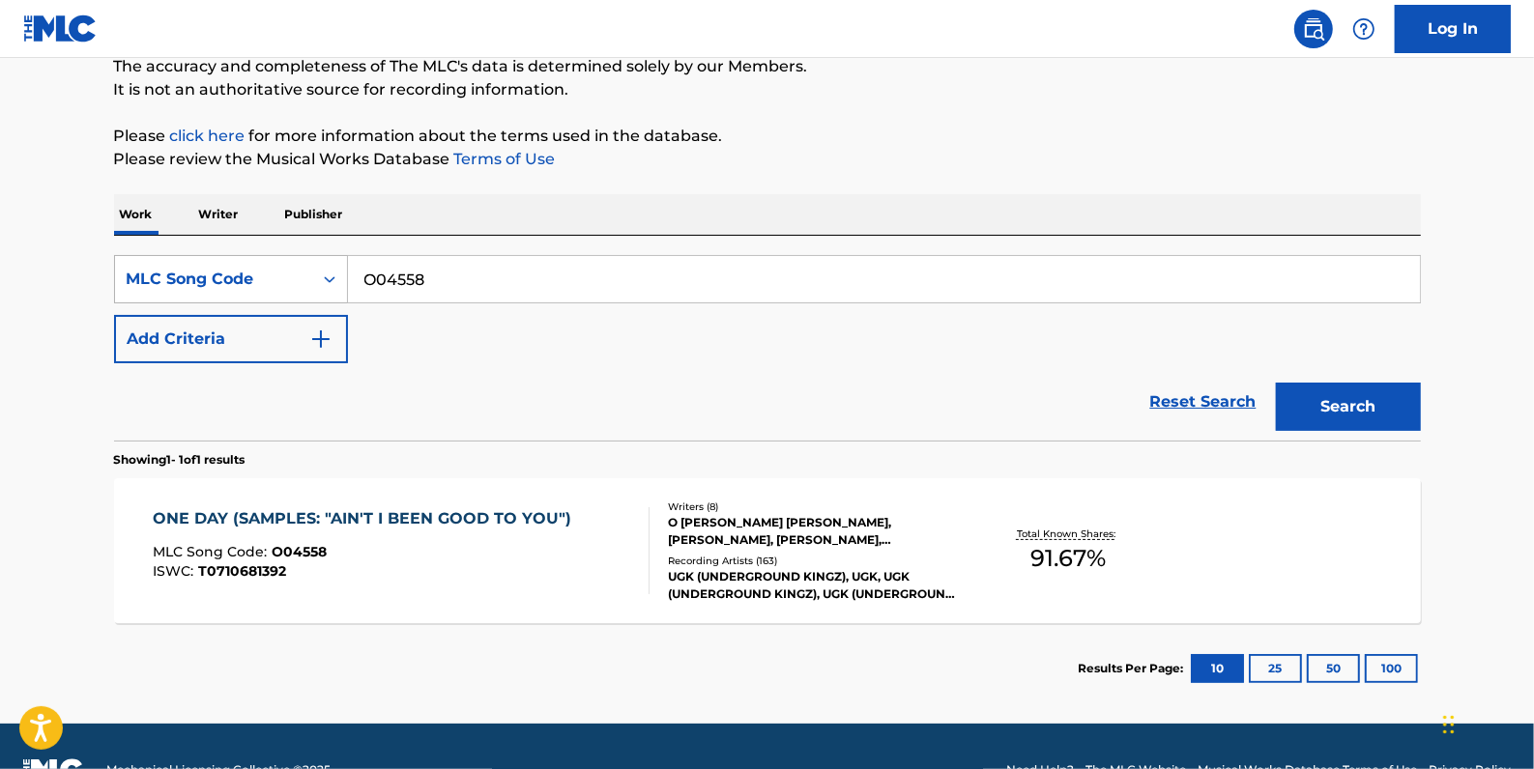
drag, startPoint x: 465, startPoint y: 275, endPoint x: 331, endPoint y: 276, distance: 133.4
click at [331, 276] on div "SearchWithCriteria6a39fa48-bd9e-4ca9-a22d-b6fea62b1124 MLC Song Code O04558" at bounding box center [767, 279] width 1307 height 48
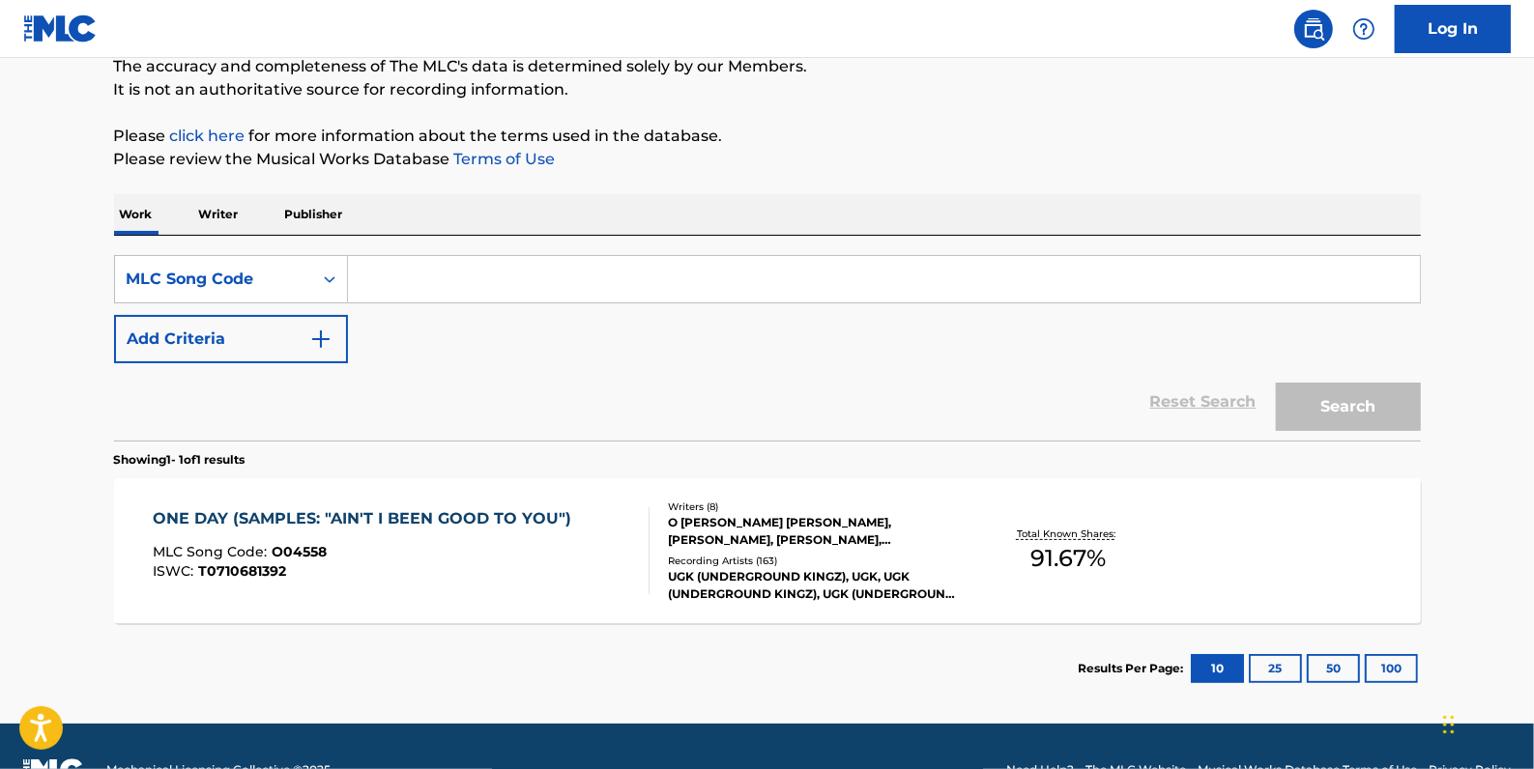
paste input "W1352K"
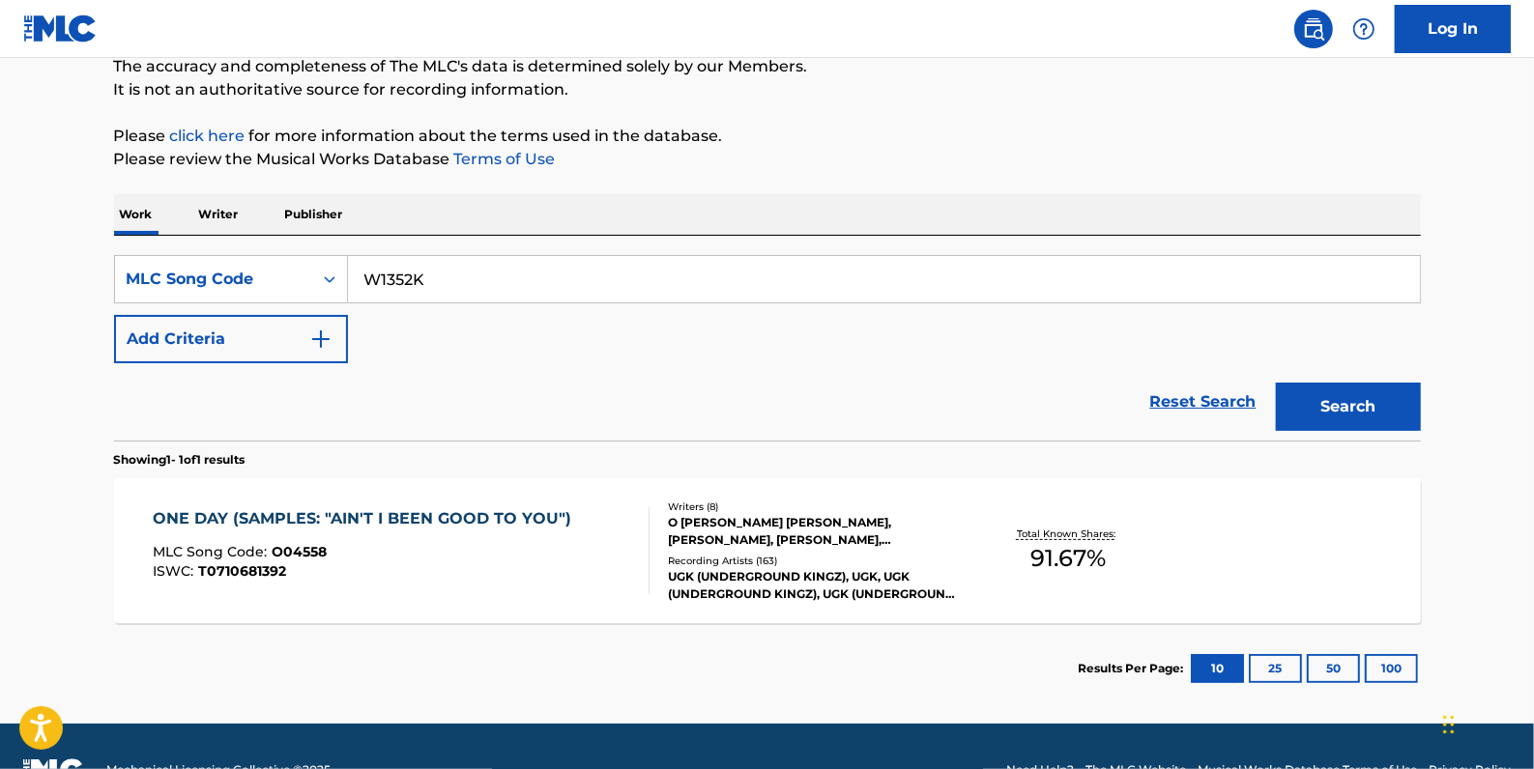
type input "W1352K"
click at [1360, 406] on button "Search" at bounding box center [1348, 407] width 145 height 48
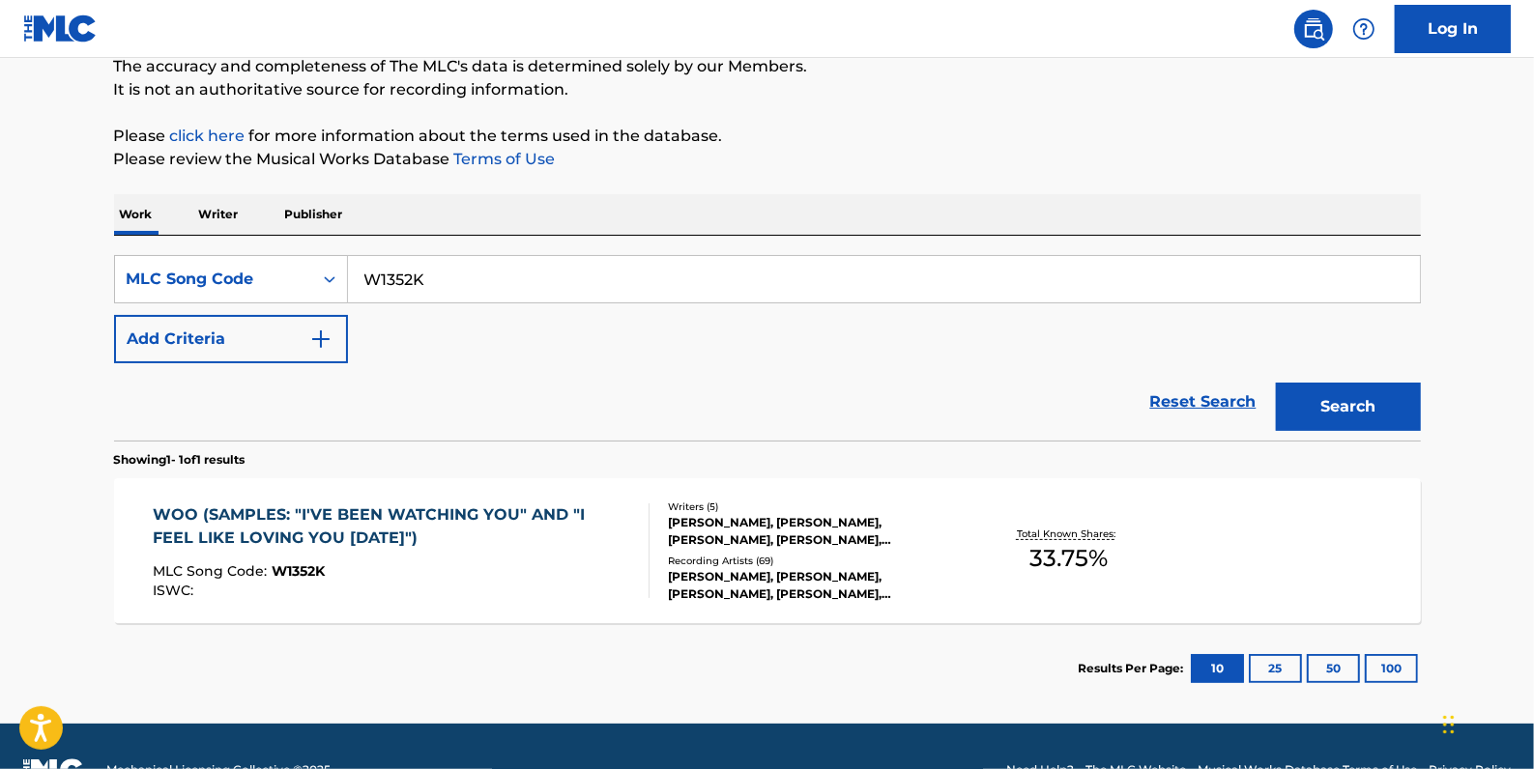
drag, startPoint x: 1168, startPoint y: 400, endPoint x: 1155, endPoint y: 397, distance: 13.8
click at [1168, 399] on link "Reset Search" at bounding box center [1203, 402] width 126 height 43
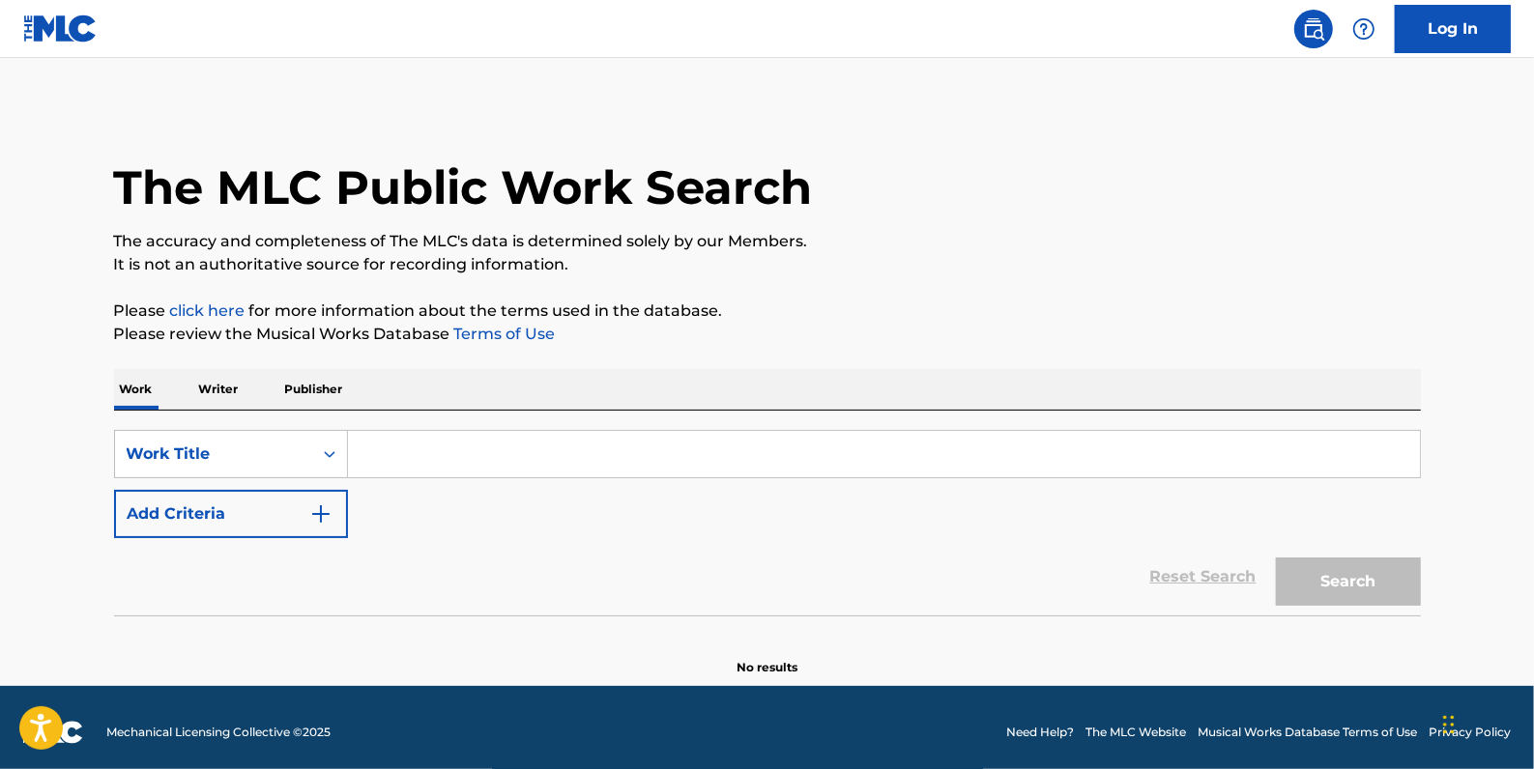
paste input "Where I Been"
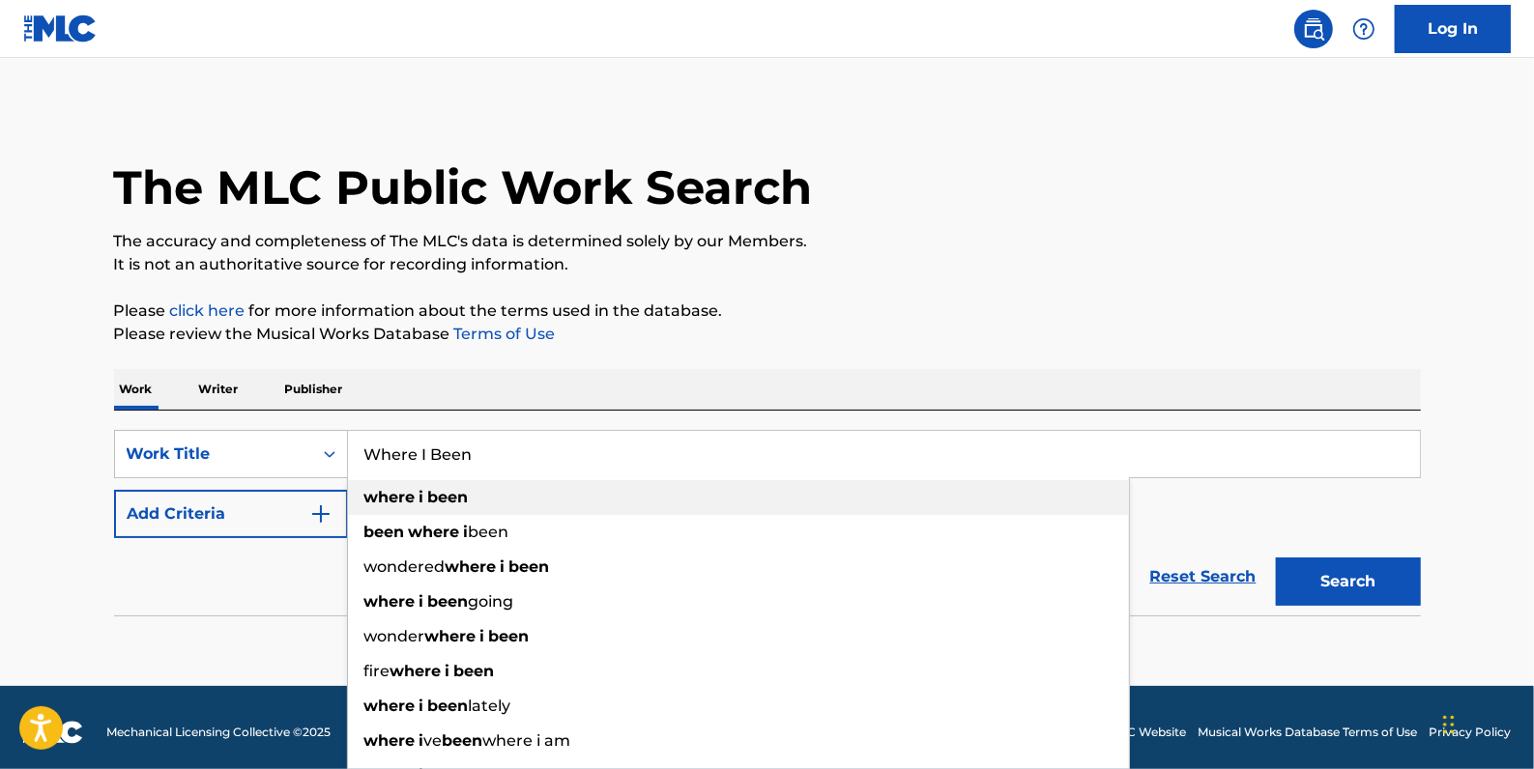
click at [411, 498] on strong "where" at bounding box center [389, 497] width 51 height 18
type input "where i been"
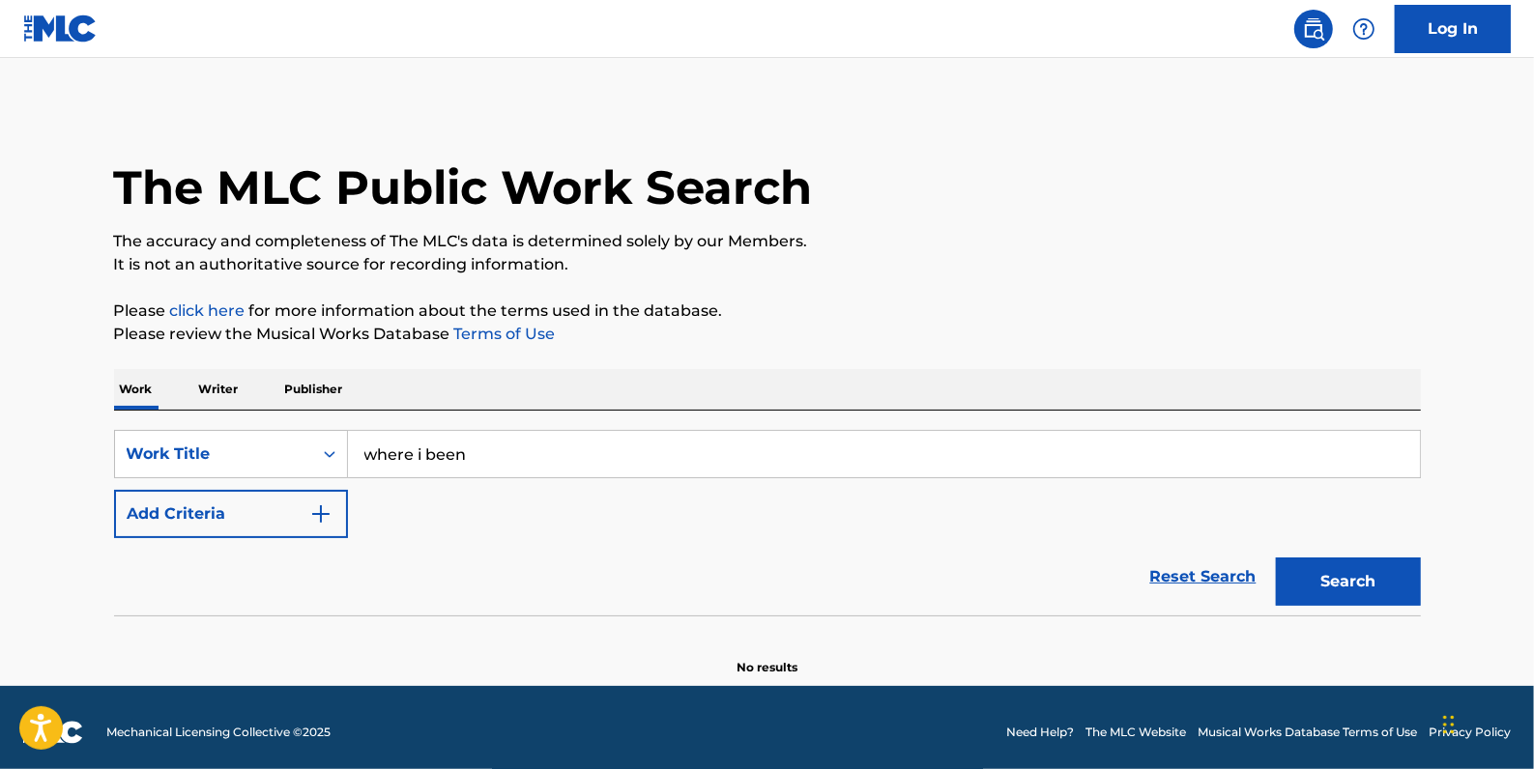
click at [297, 519] on button "Add Criteria" at bounding box center [231, 514] width 234 height 48
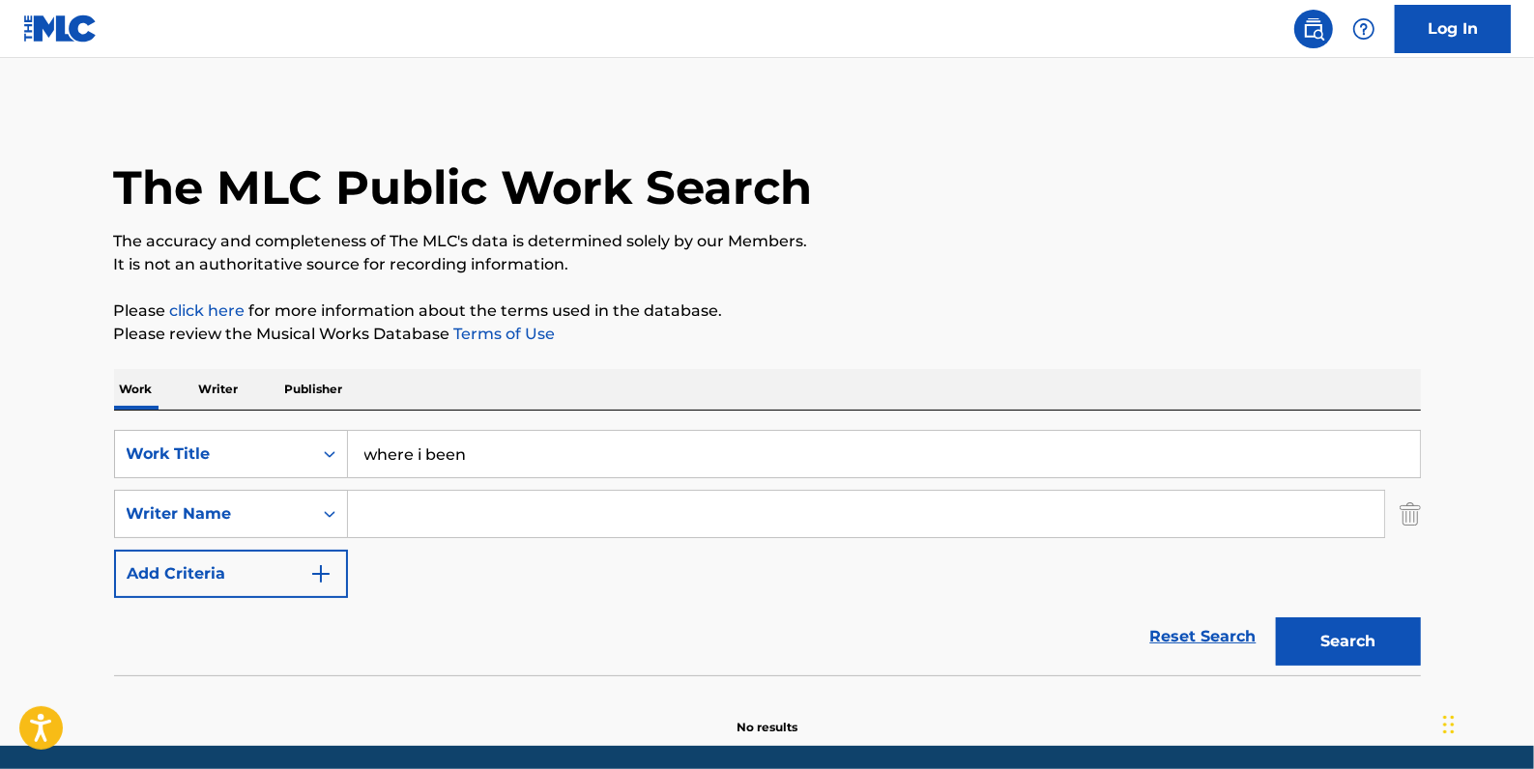
paste input ""C-Dubb""
click at [367, 508] on input ""C-Dubb" at bounding box center [866, 514] width 1036 height 46
type input "C-Dubb"
click at [1356, 629] on button "Search" at bounding box center [1348, 642] width 145 height 48
drag, startPoint x: 450, startPoint y: 519, endPoint x: 351, endPoint y: 521, distance: 99.6
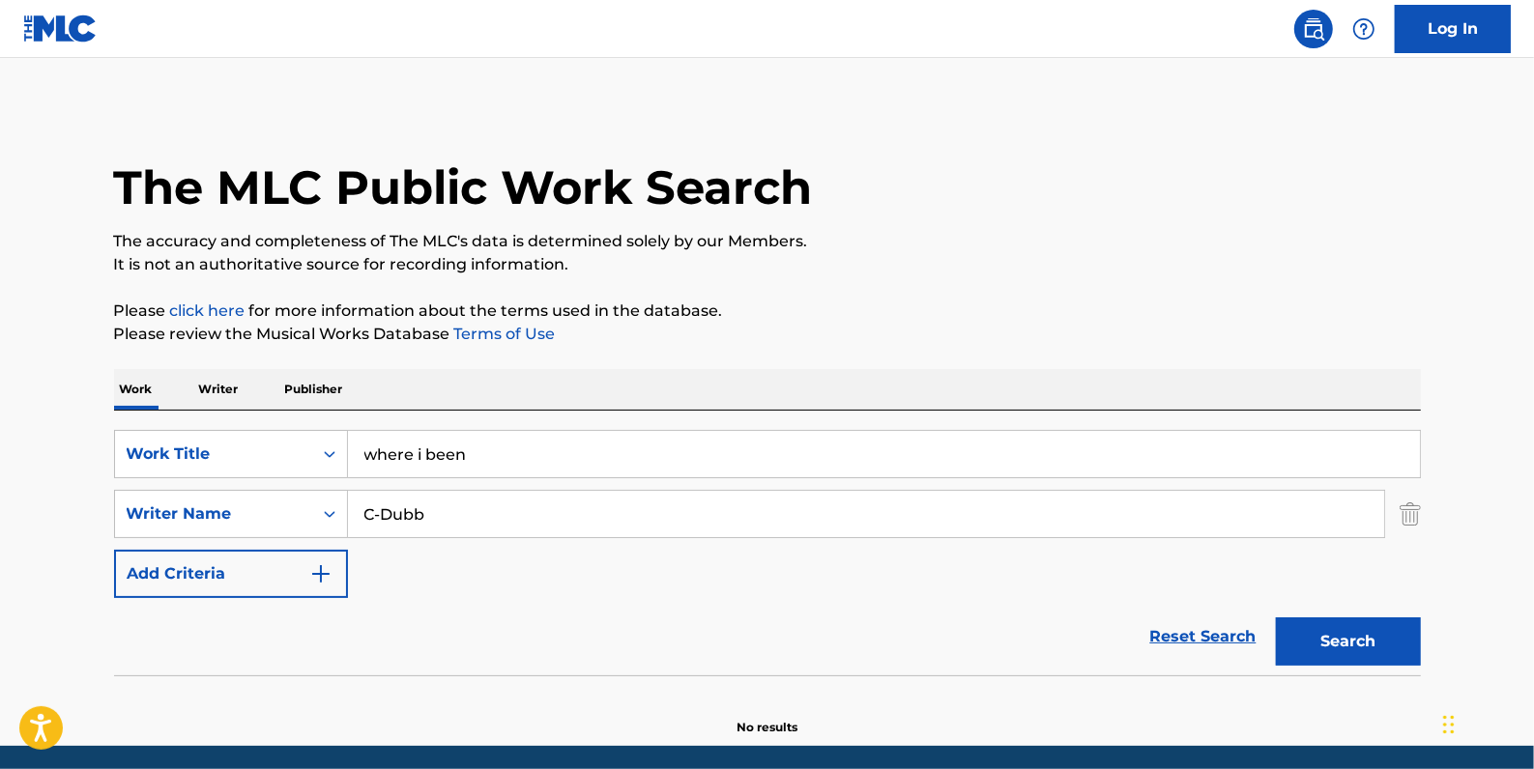
click at [351, 521] on input "C-Dubb" at bounding box center [866, 514] width 1036 height 46
paste input ""b-legit""
click at [369, 507] on input ""b-legit" at bounding box center [866, 514] width 1036 height 46
click at [1393, 644] on button "Search" at bounding box center [1348, 642] width 145 height 48
drag, startPoint x: 473, startPoint y: 515, endPoint x: 336, endPoint y: 508, distance: 136.4
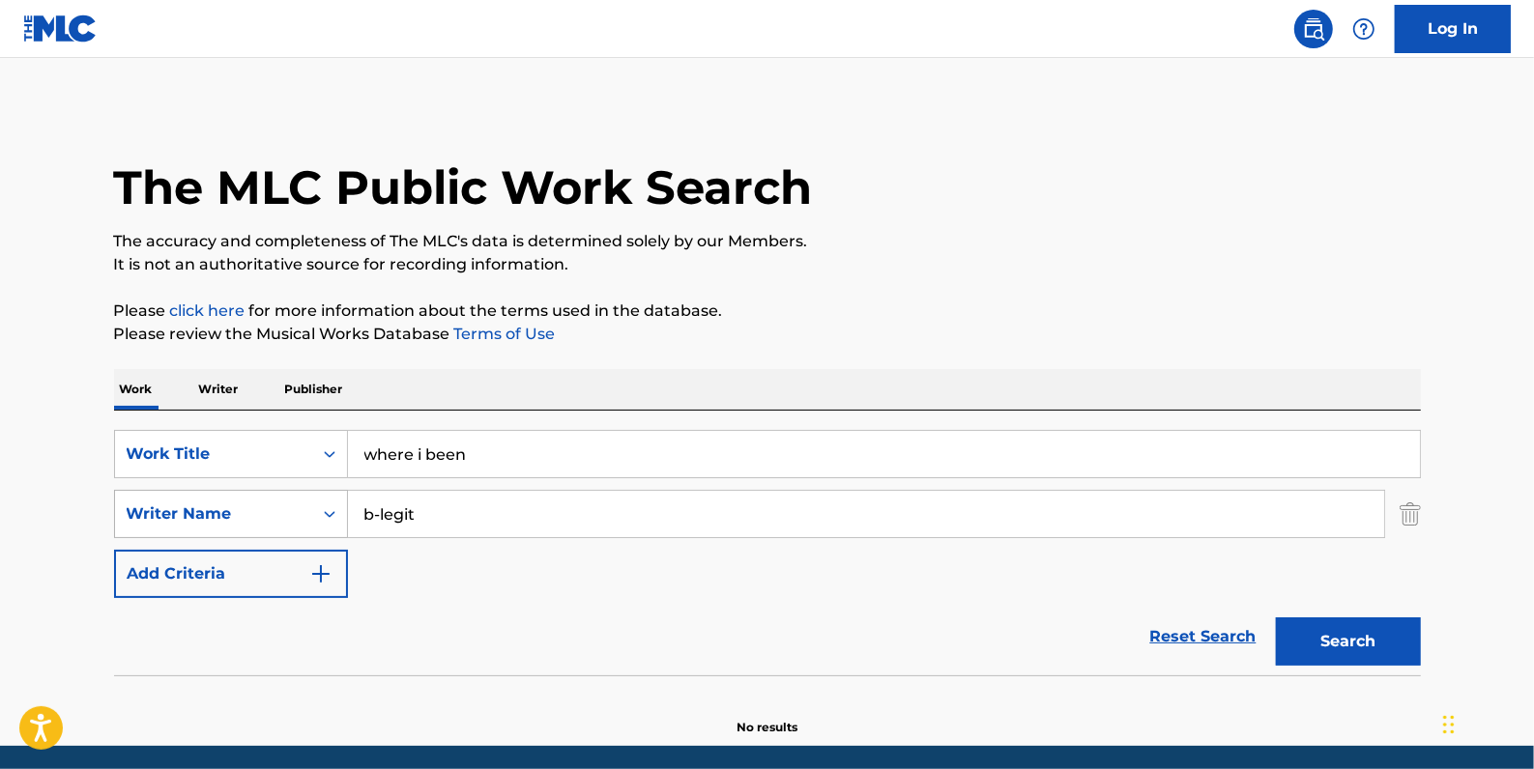
click at [336, 508] on div "SearchWithCriteriaa6e068bd-12e3-4c8e-b814-4e472d16a12c Writer Name b-legit" at bounding box center [767, 514] width 1307 height 48
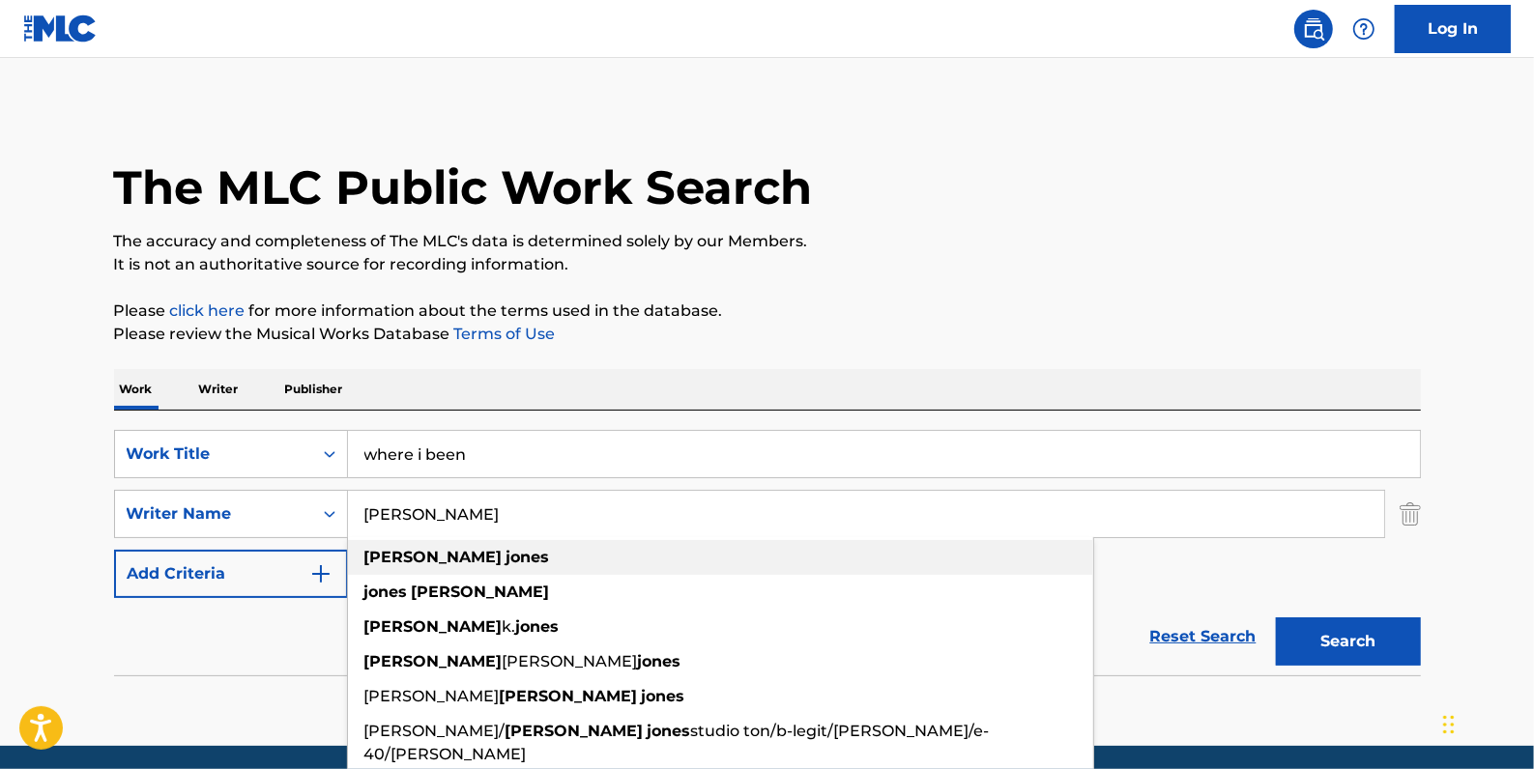
click at [478, 556] on div "[PERSON_NAME]" at bounding box center [720, 557] width 745 height 35
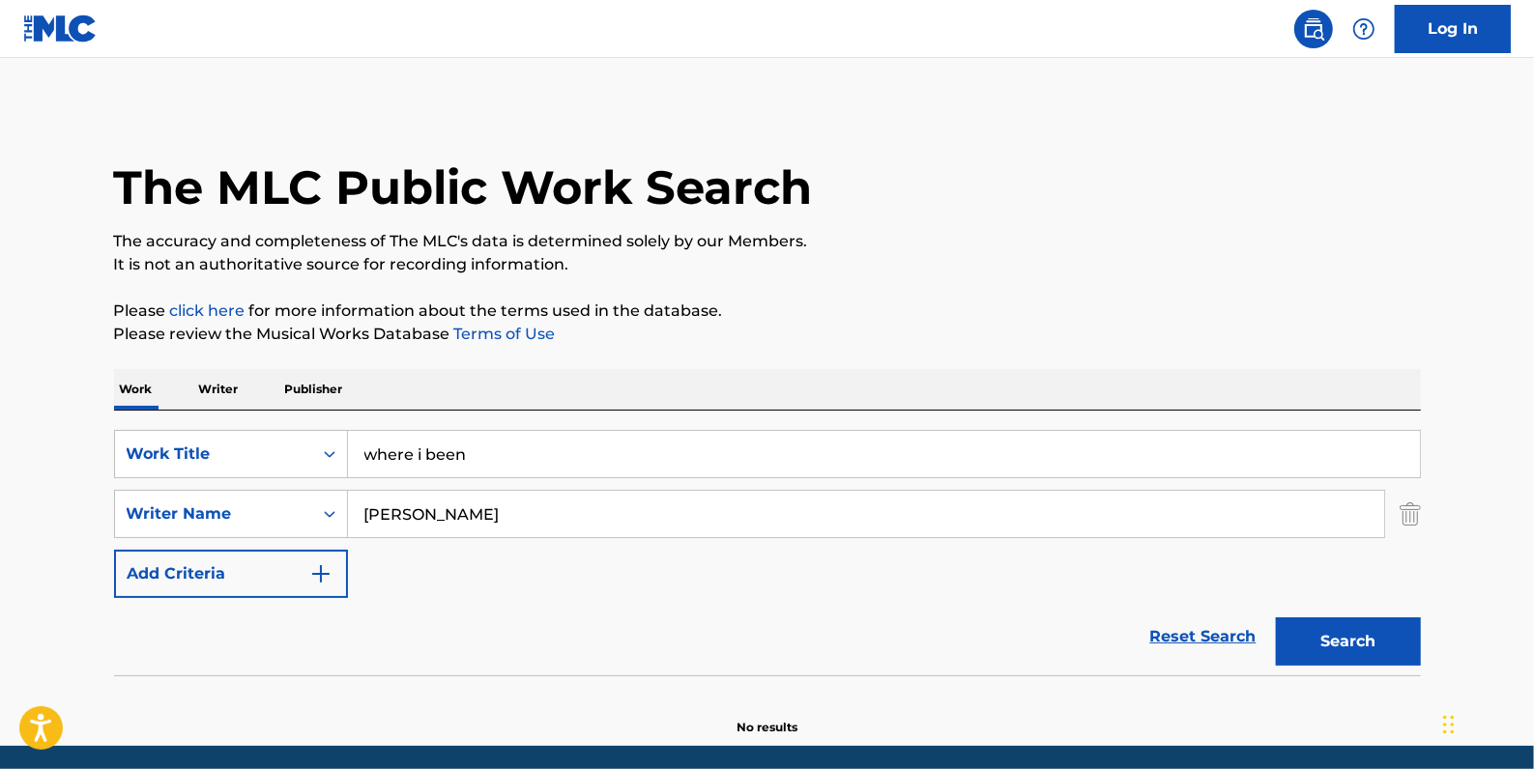
click at [1333, 641] on button "Search" at bounding box center [1348, 642] width 145 height 48
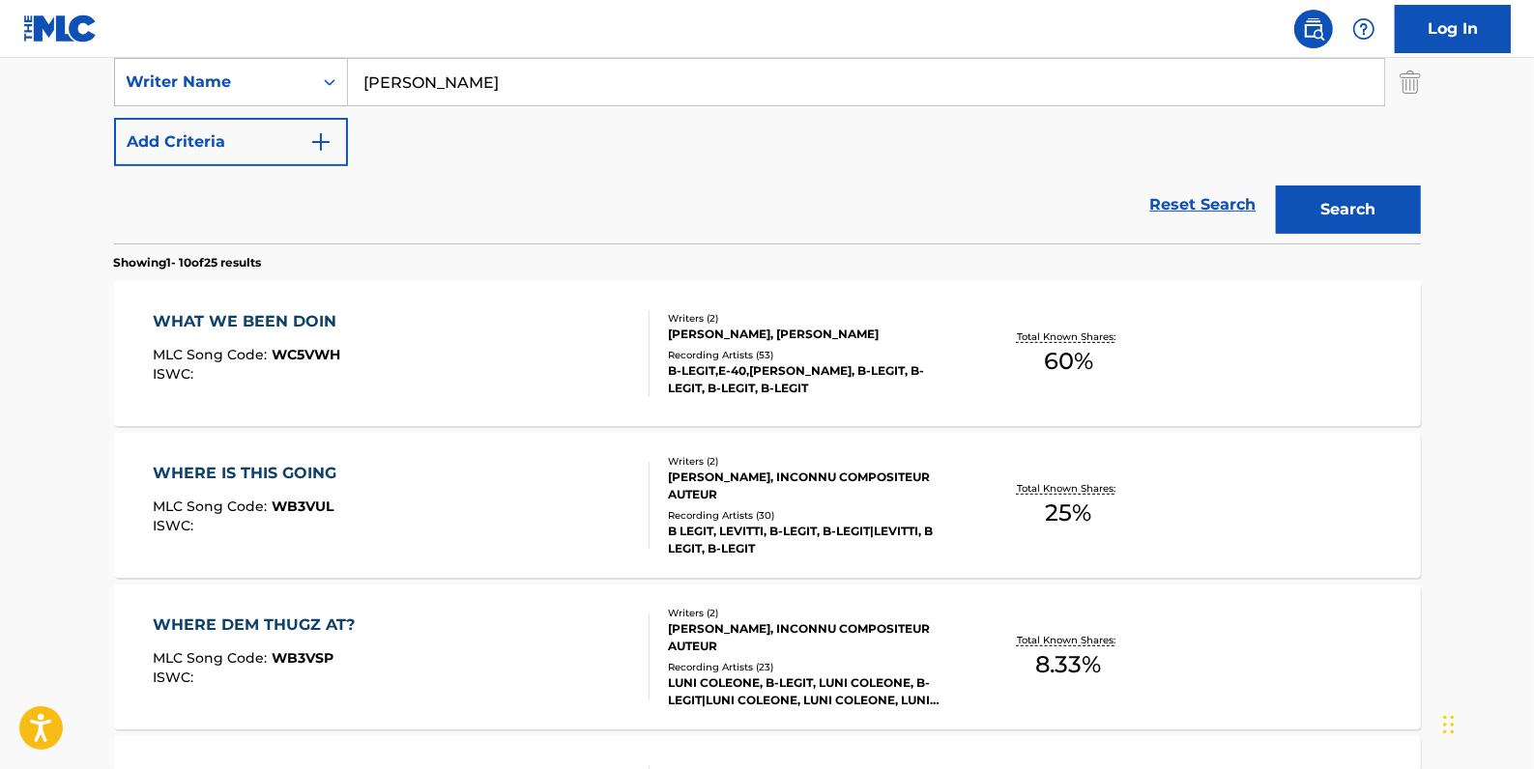
scroll to position [263, 0]
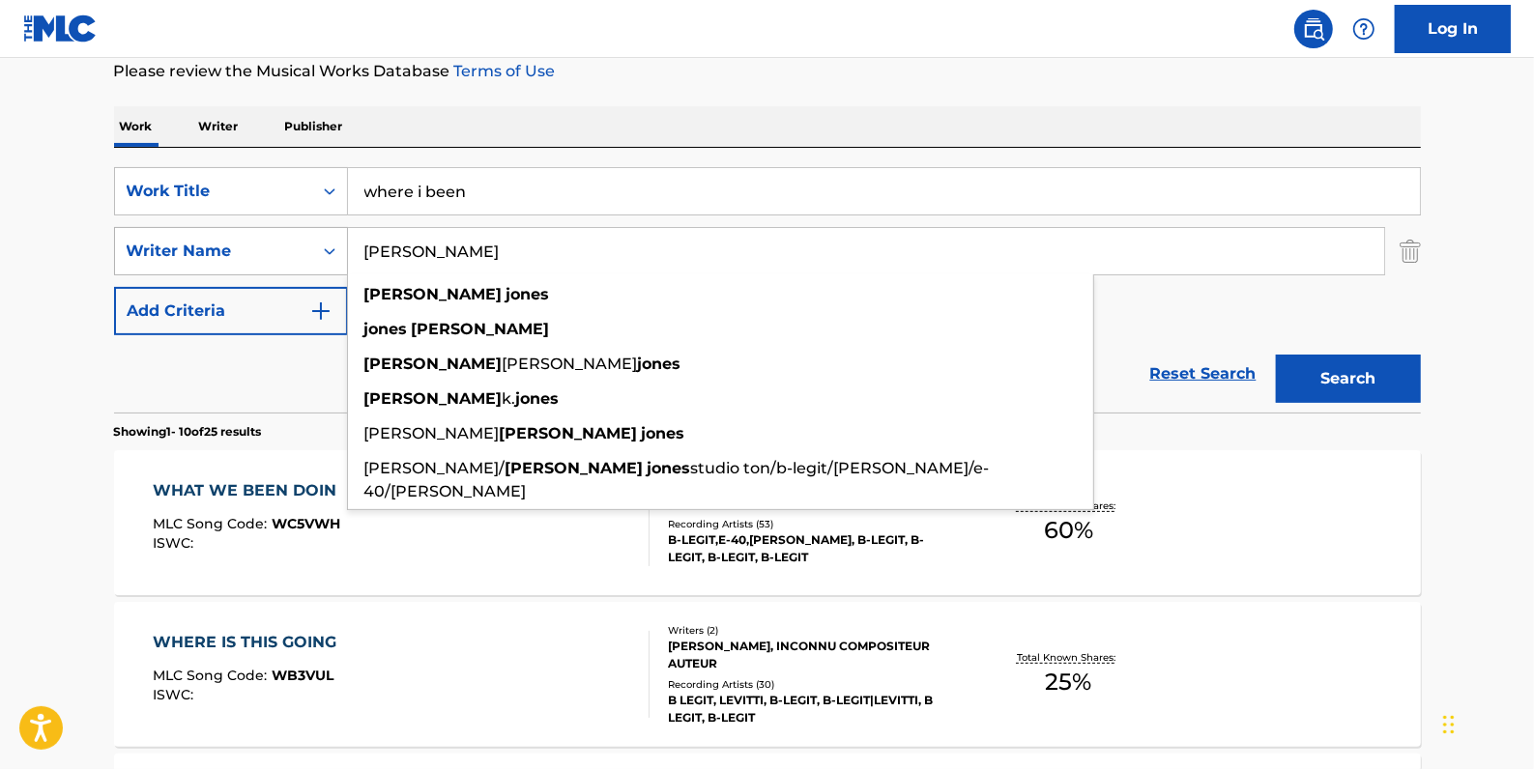
drag, startPoint x: 501, startPoint y: 256, endPoint x: 330, endPoint y: 262, distance: 170.2
click at [330, 262] on div "SearchWithCriteriaa6e068bd-12e3-4c8e-b814-4e472d16a12c Writer Name [PERSON_NAME…" at bounding box center [767, 251] width 1307 height 48
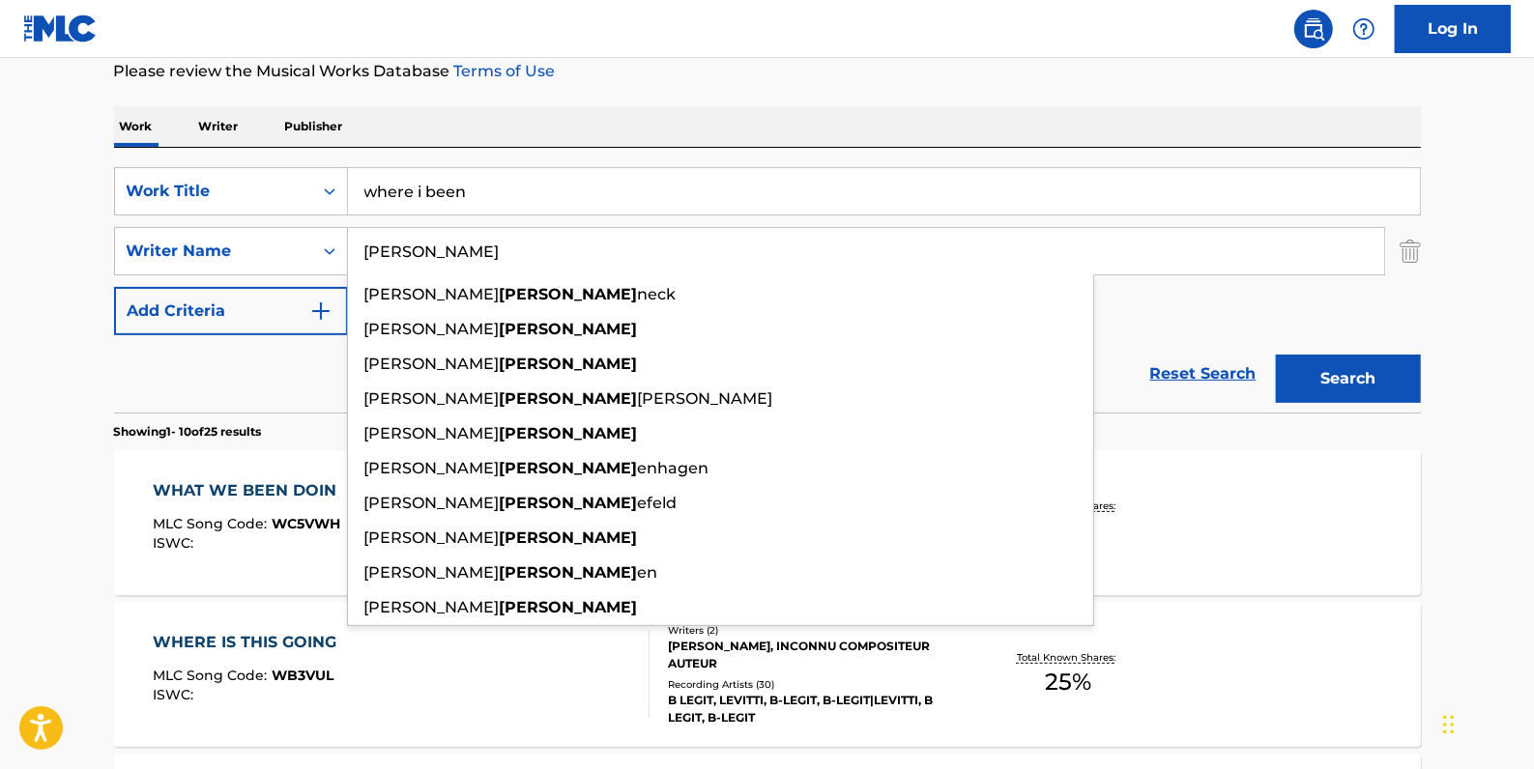
type input "[PERSON_NAME]"
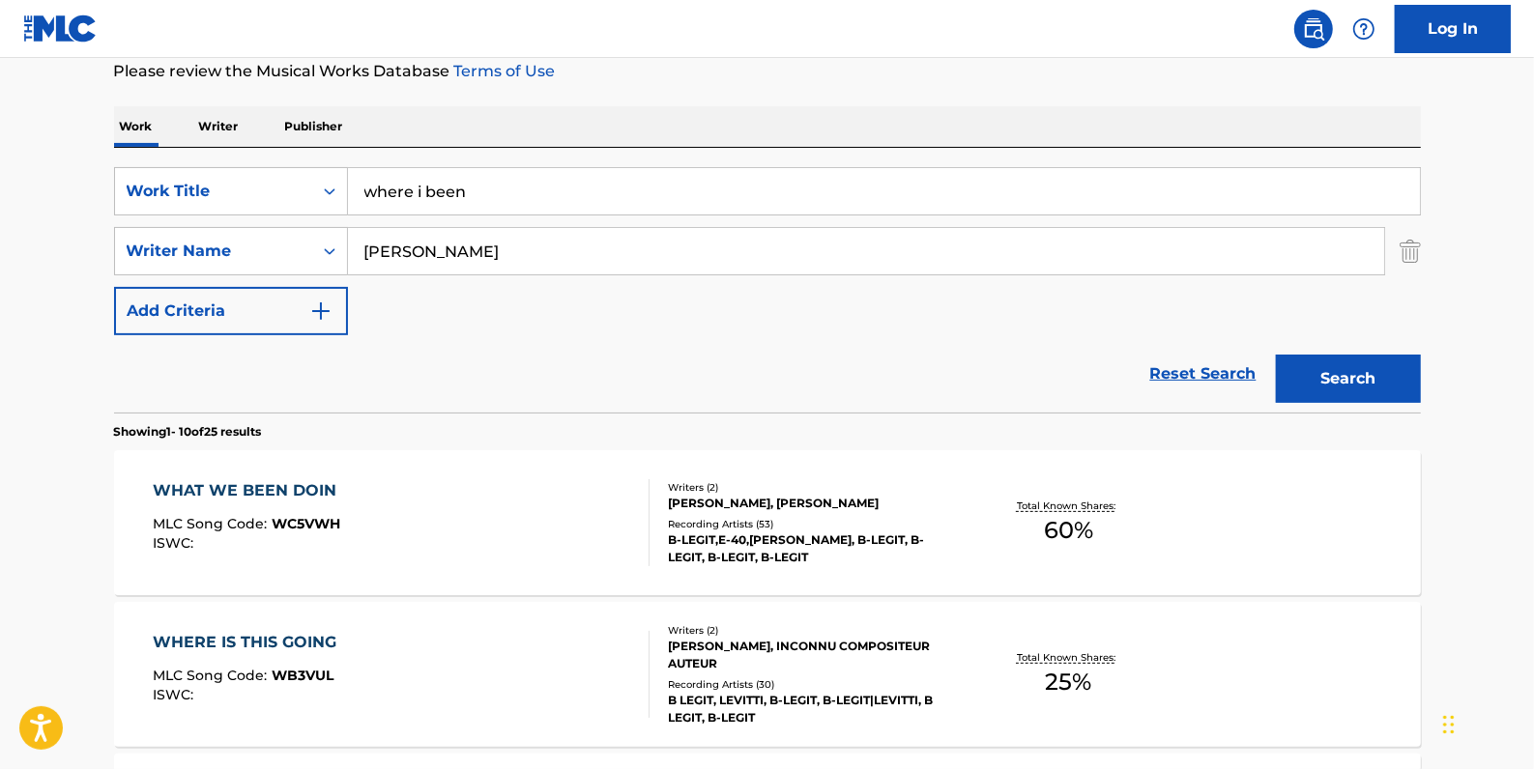
click at [1359, 376] on button "Search" at bounding box center [1348, 379] width 145 height 48
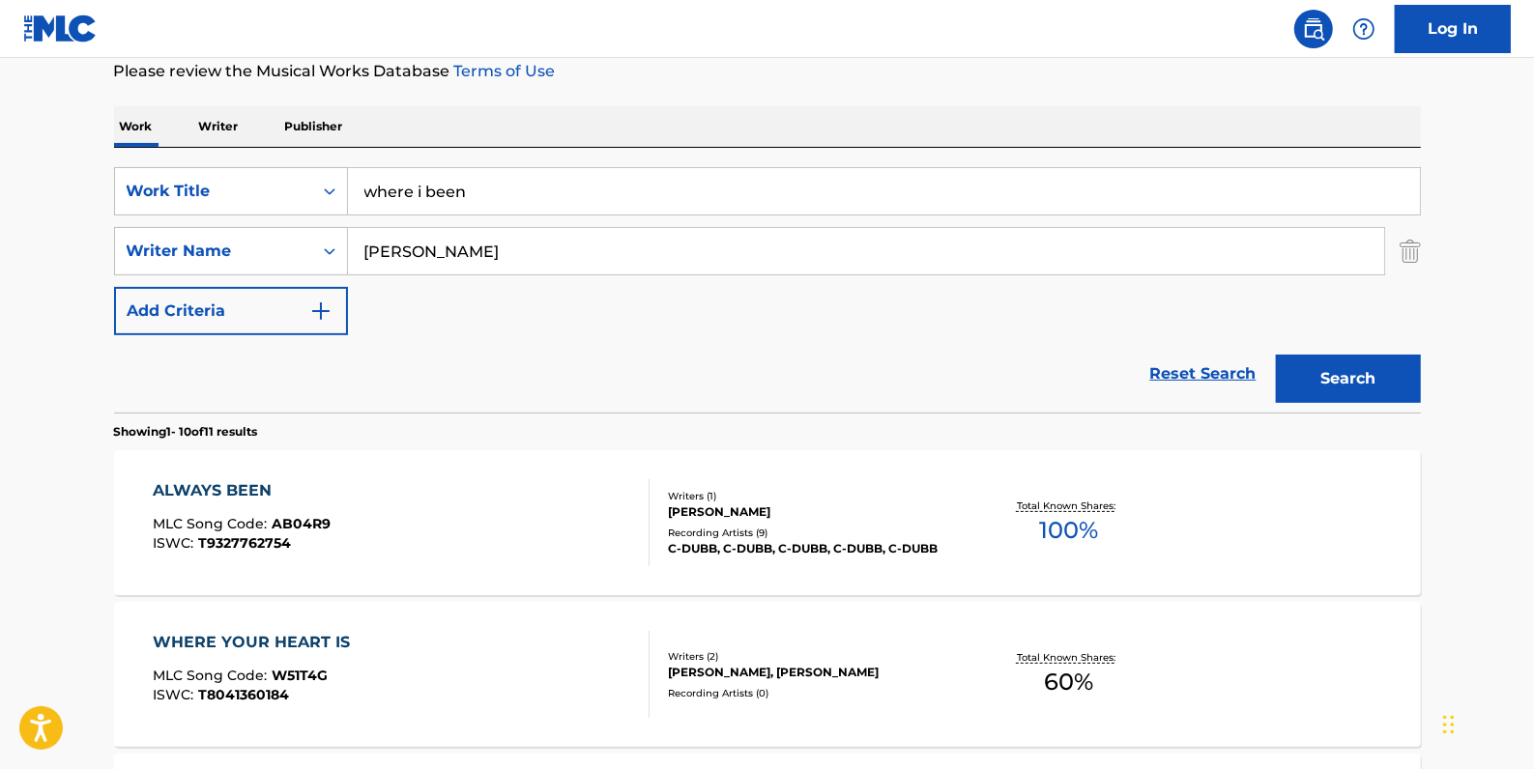
drag, startPoint x: 1177, startPoint y: 369, endPoint x: 744, endPoint y: 309, distance: 437.1
click at [1173, 367] on link "Reset Search" at bounding box center [1203, 374] width 126 height 43
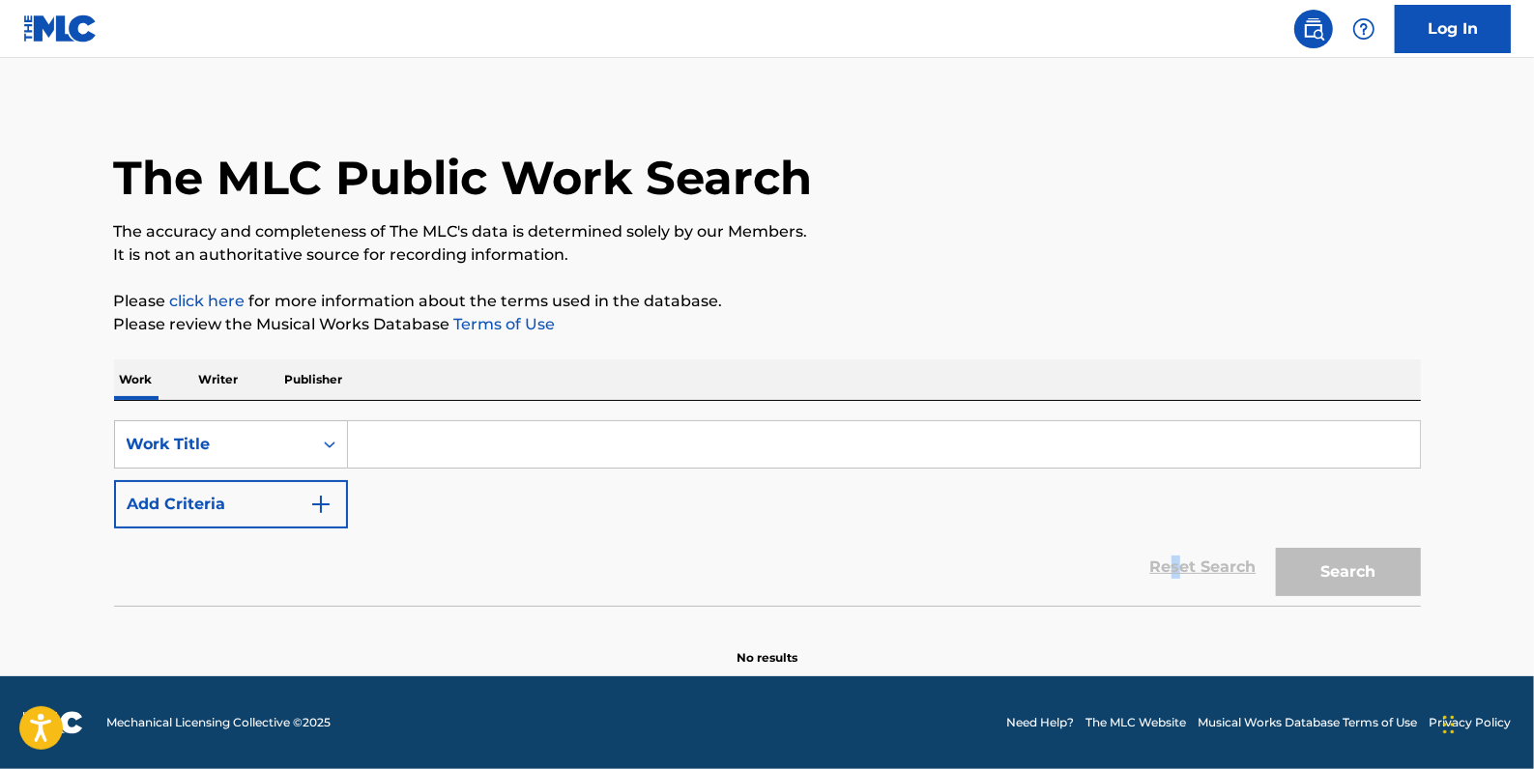
scroll to position [0, 0]
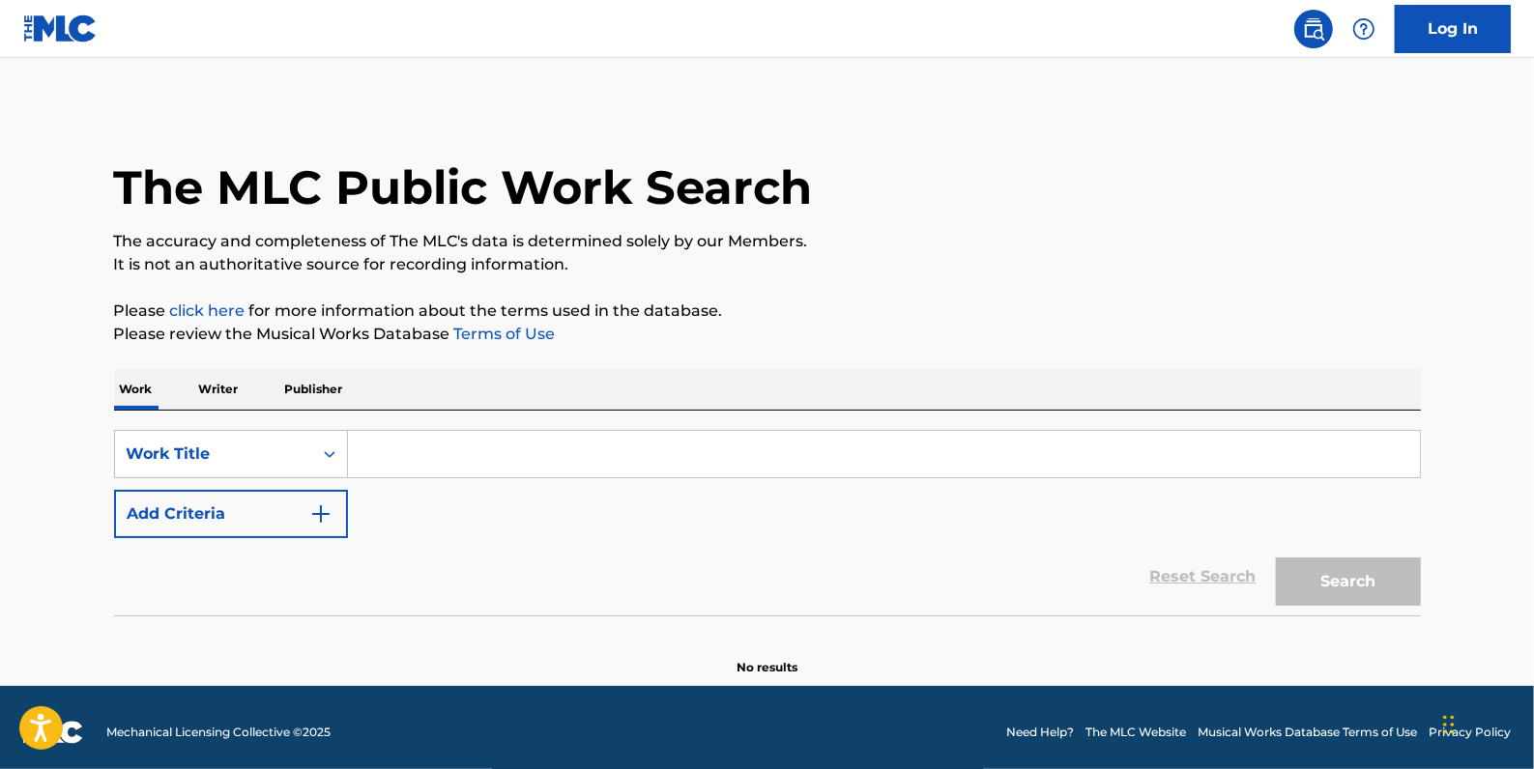
click at [538, 447] on input "Search Form" at bounding box center [884, 454] width 1072 height 46
paste input "All Night Long"
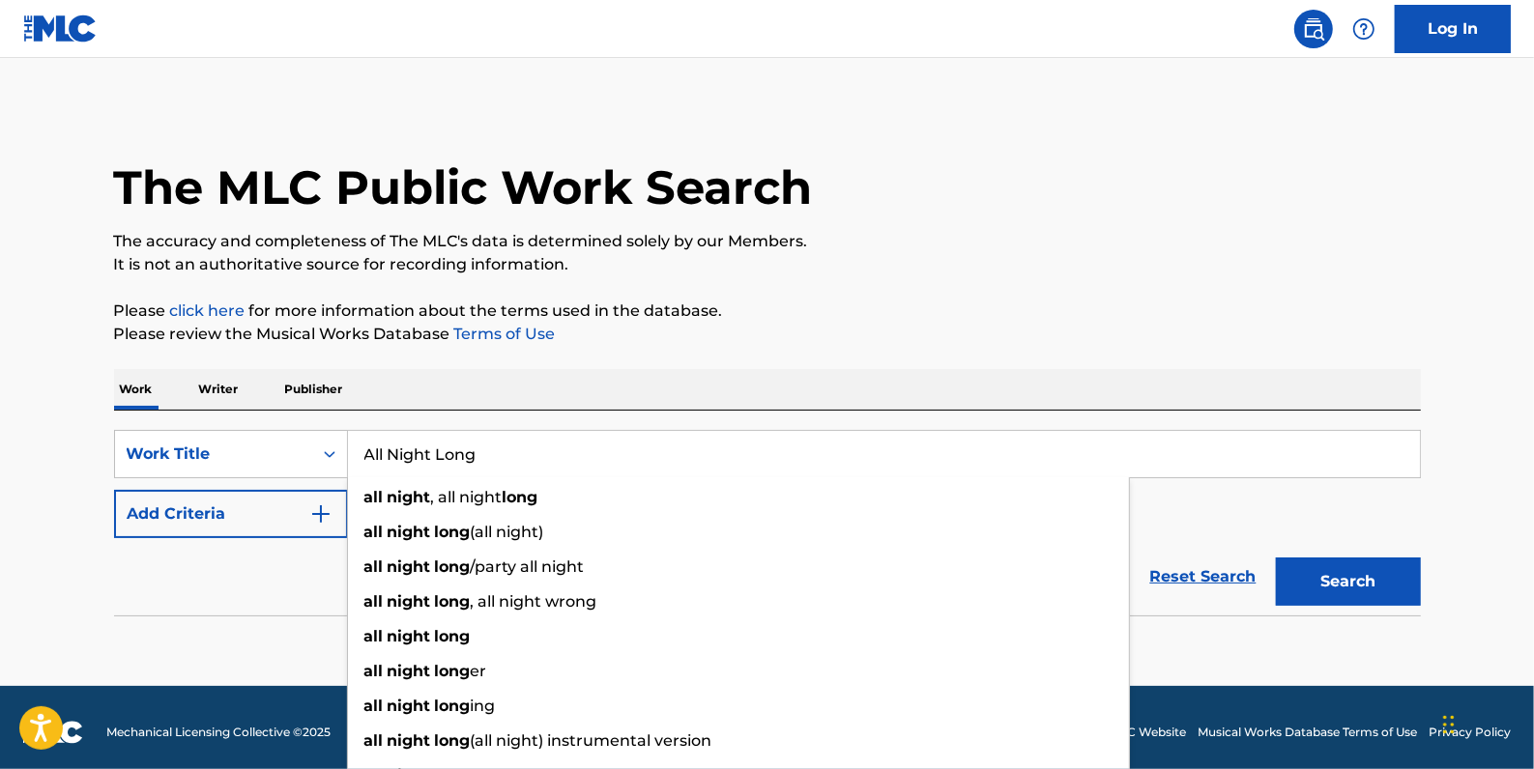
type input "All Night Long"
click at [256, 514] on button "Add Criteria" at bounding box center [231, 514] width 234 height 48
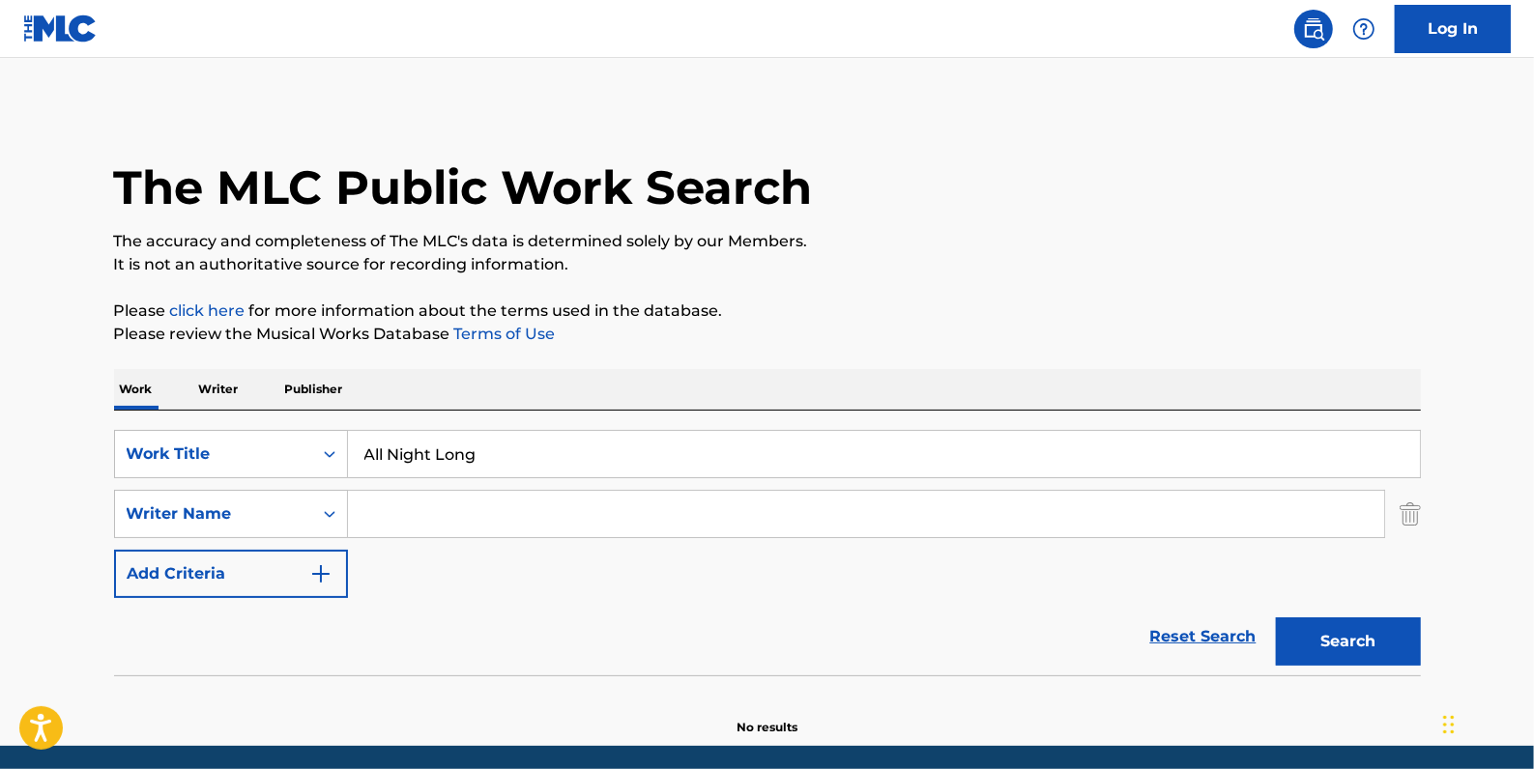
click at [396, 521] on input "Search Form" at bounding box center [866, 514] width 1036 height 46
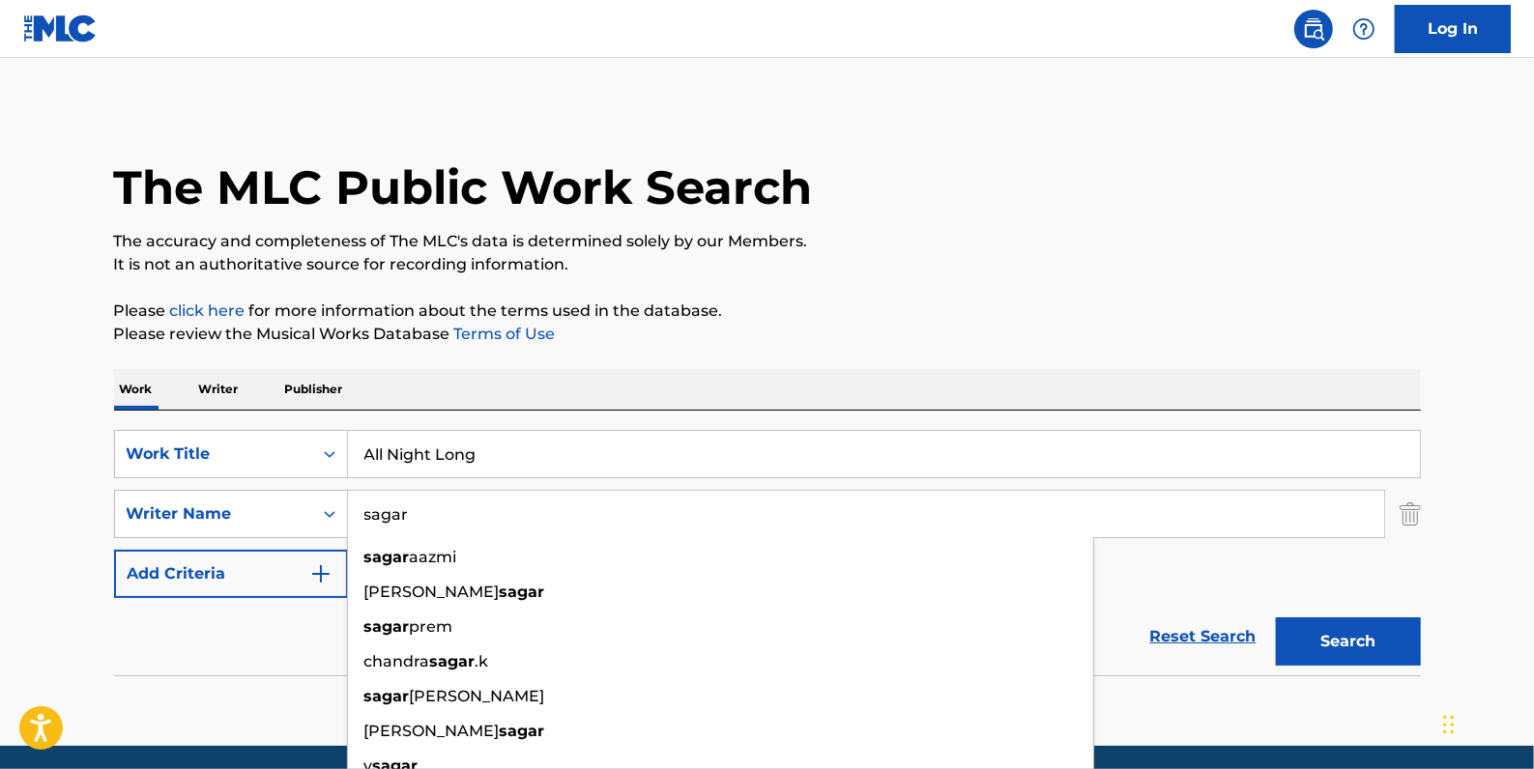
type input "sagar"
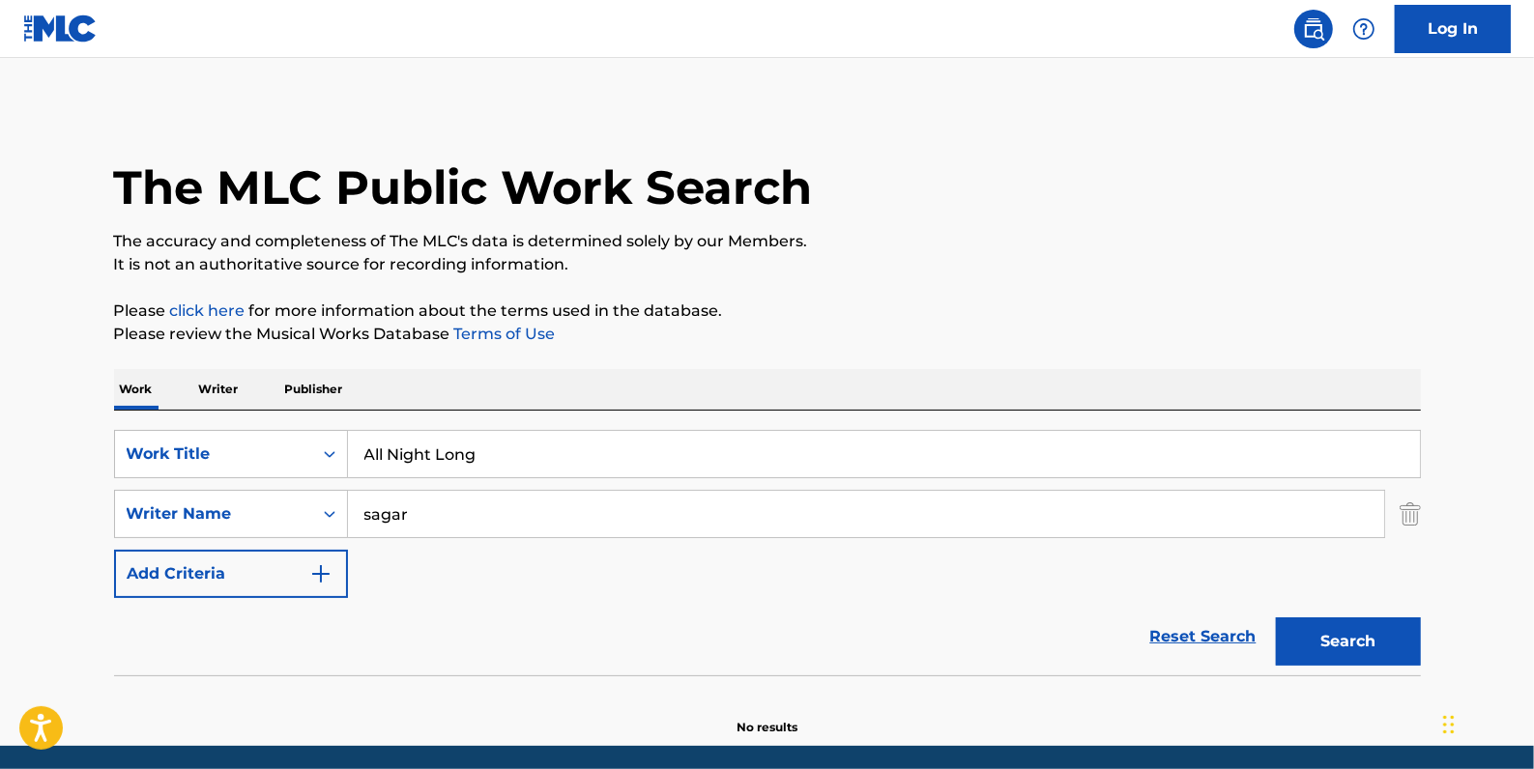
click at [1343, 648] on button "Search" at bounding box center [1348, 642] width 145 height 48
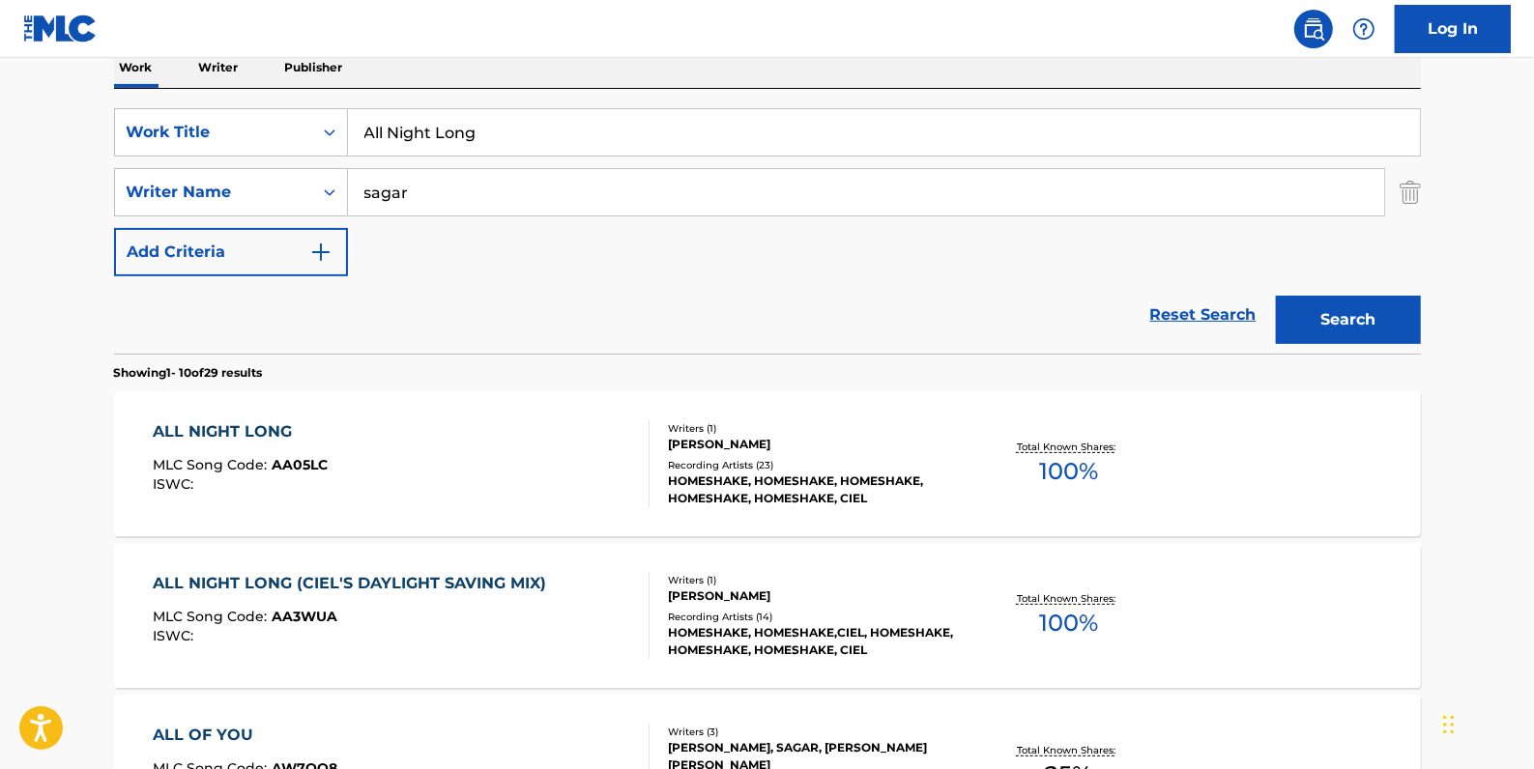
scroll to position [351, 0]
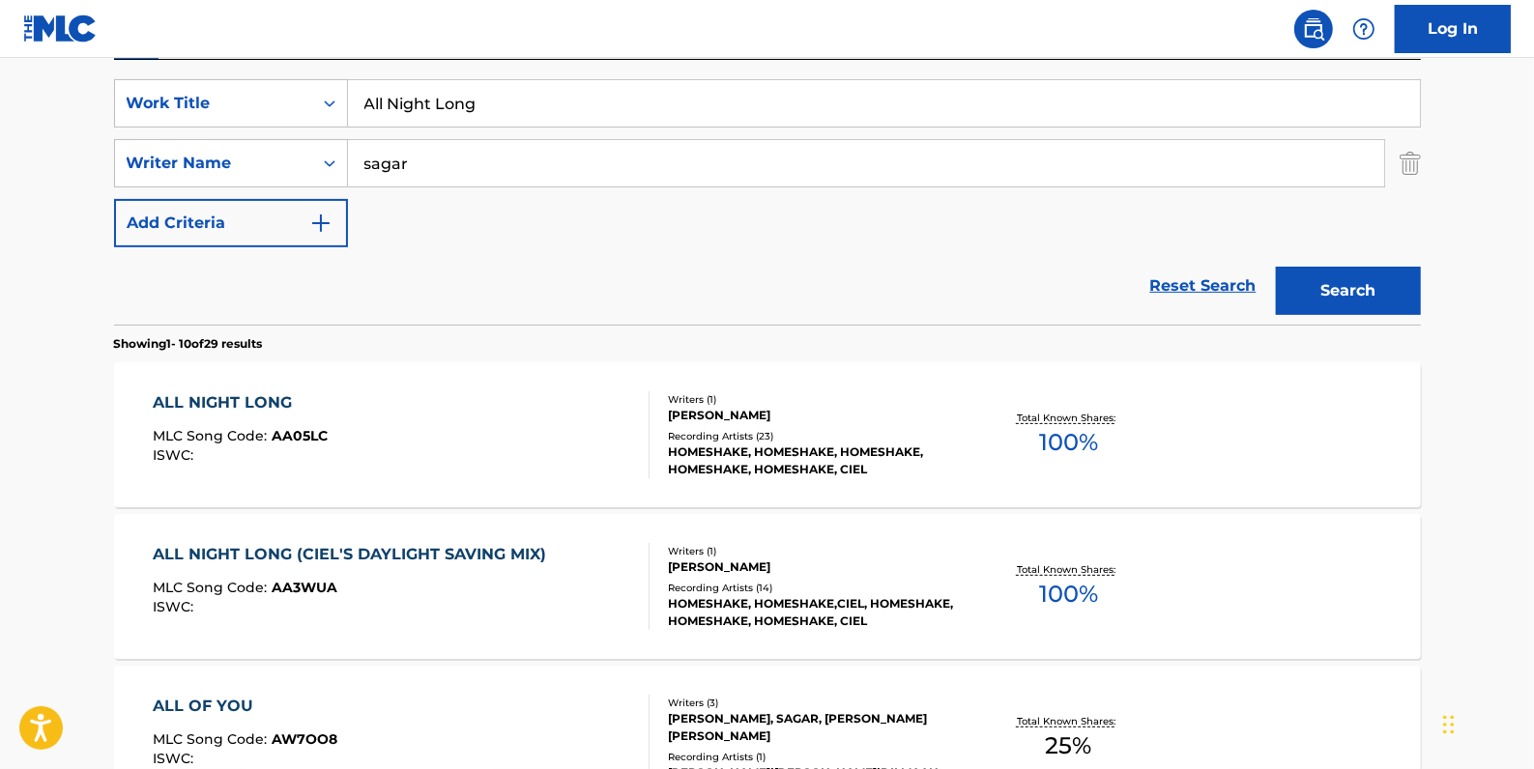
click at [1178, 294] on link "Reset Search" at bounding box center [1203, 286] width 126 height 43
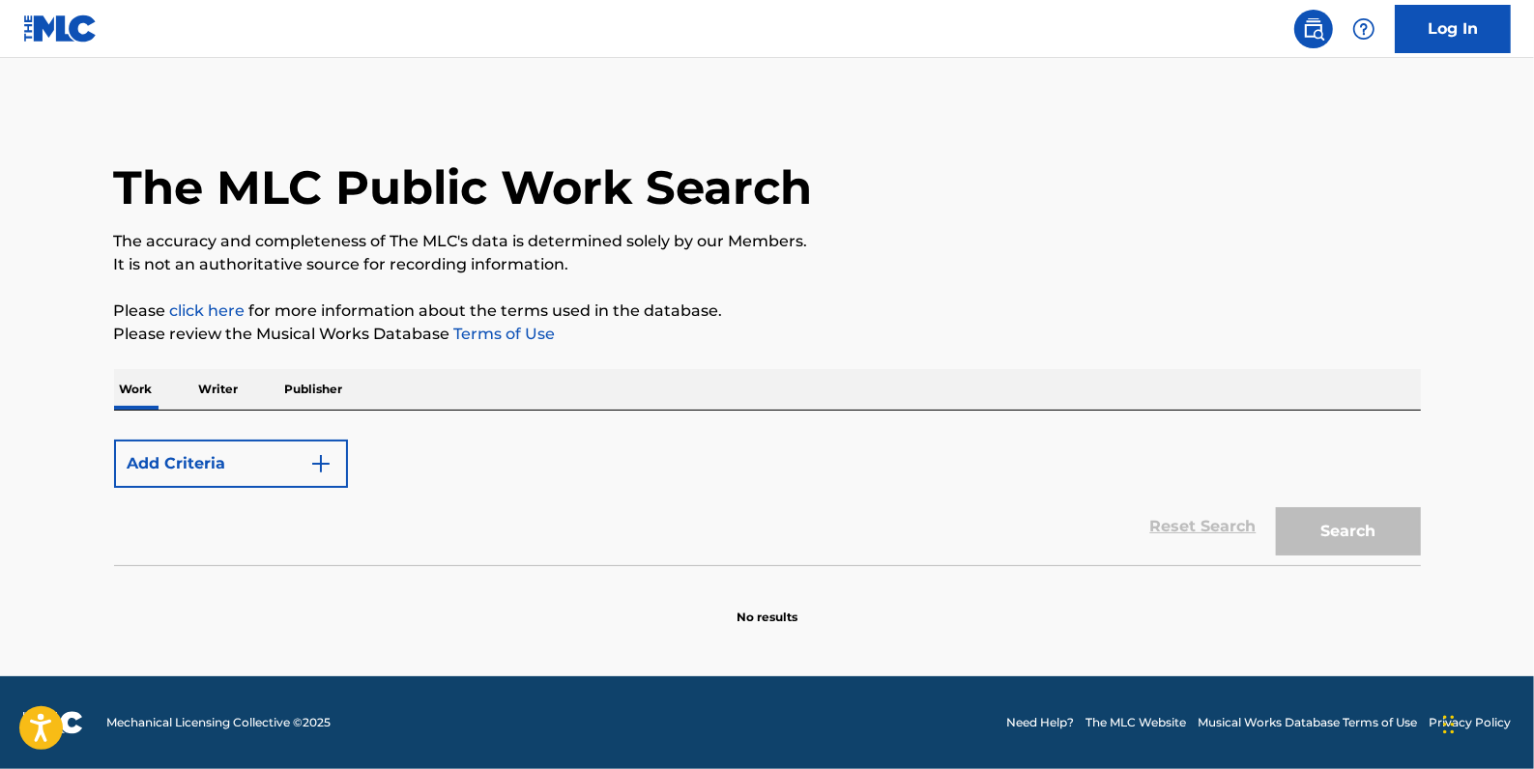
scroll to position [0, 0]
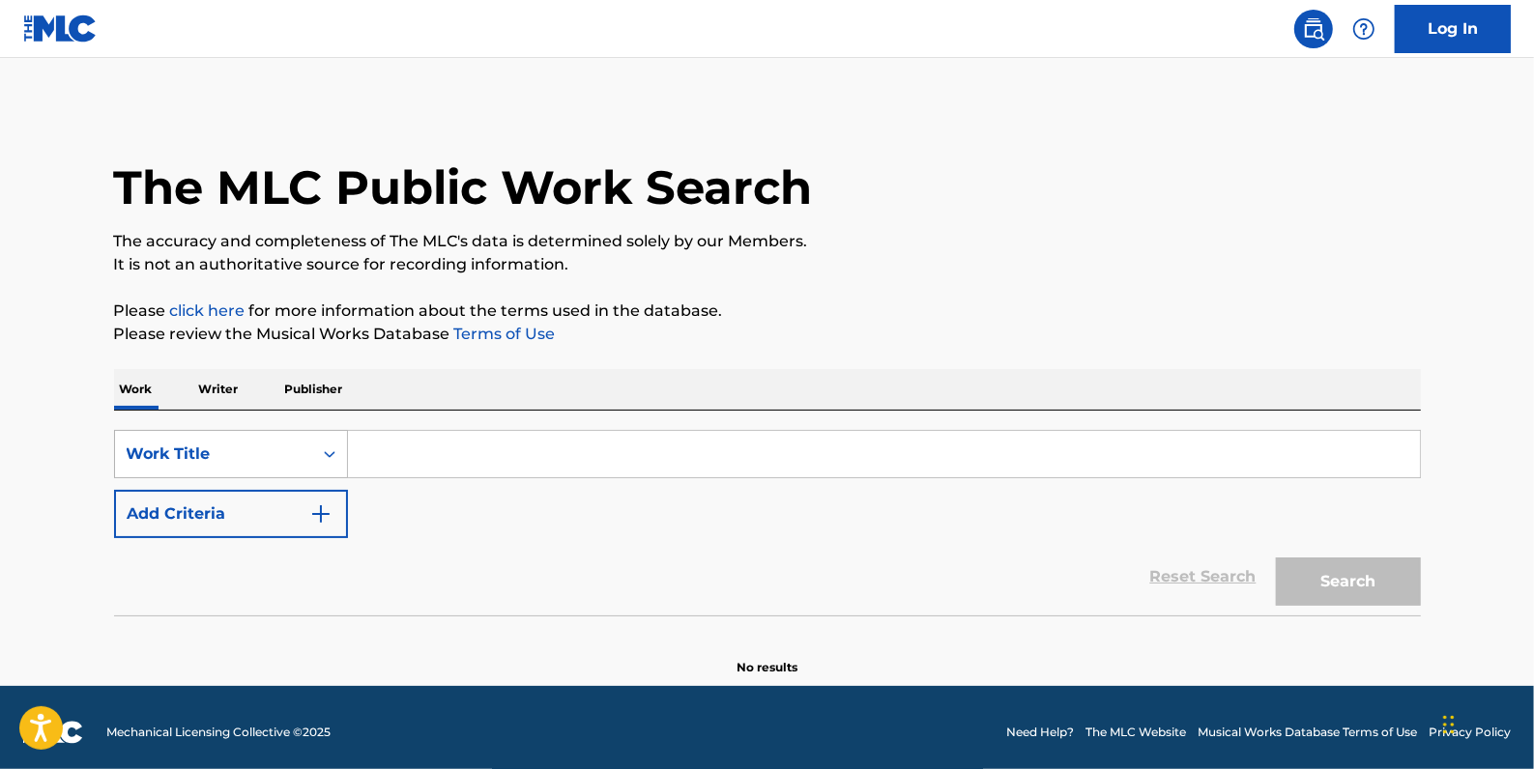
click at [317, 447] on div "Search Form" at bounding box center [329, 454] width 35 height 35
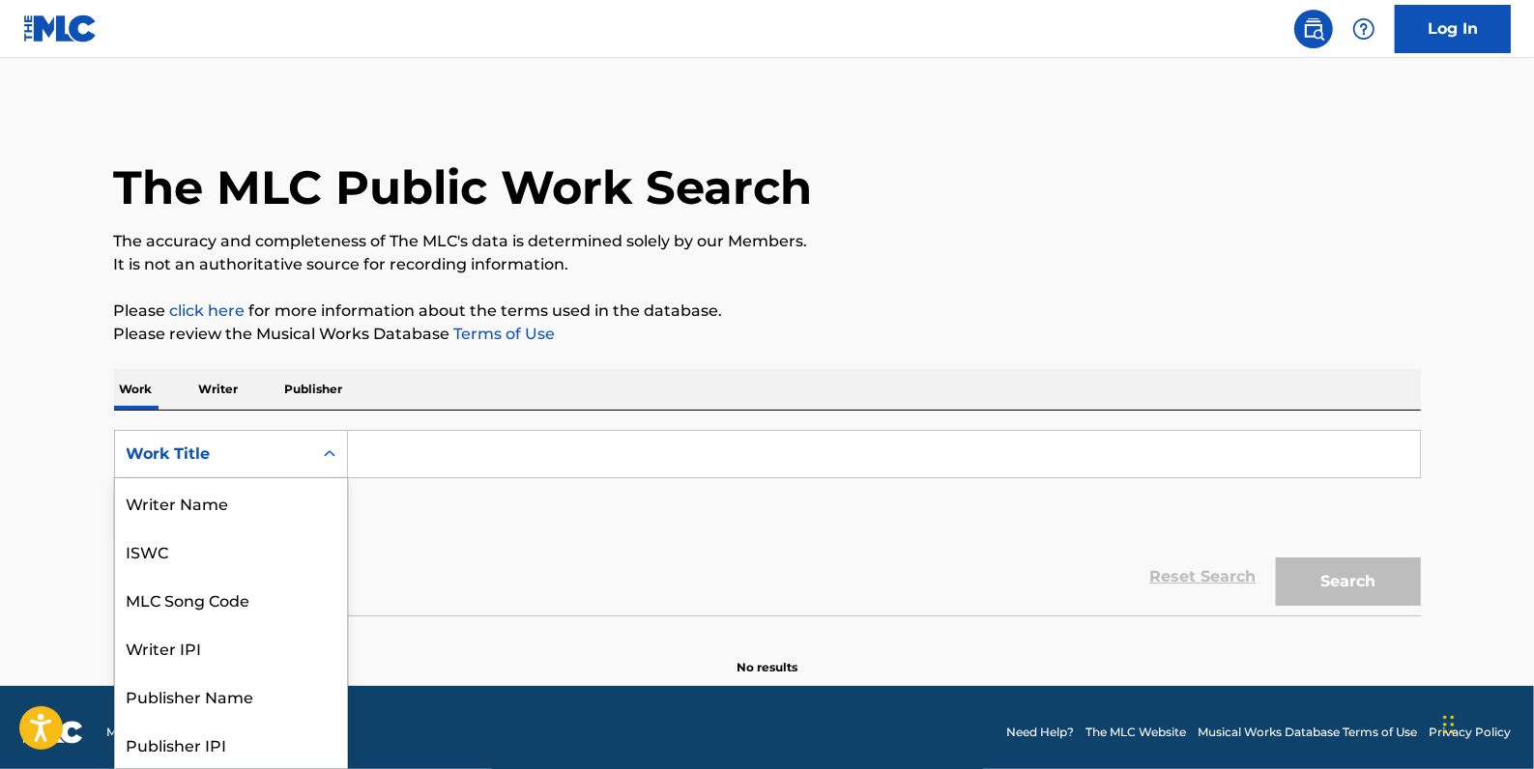
scroll to position [97, 0]
click at [269, 503] on div "MLC Song Code" at bounding box center [231, 502] width 232 height 48
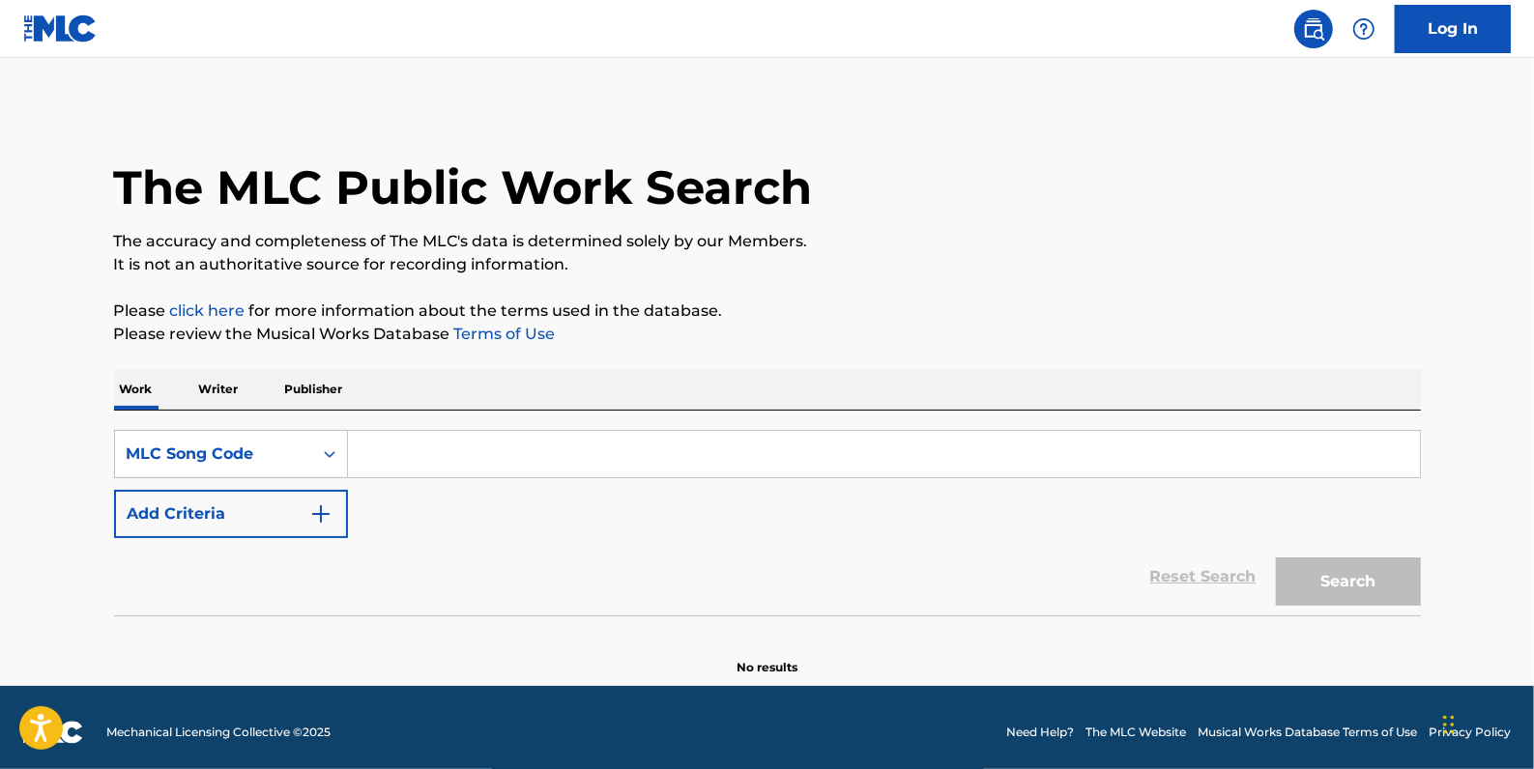
paste input "PVBTO5"
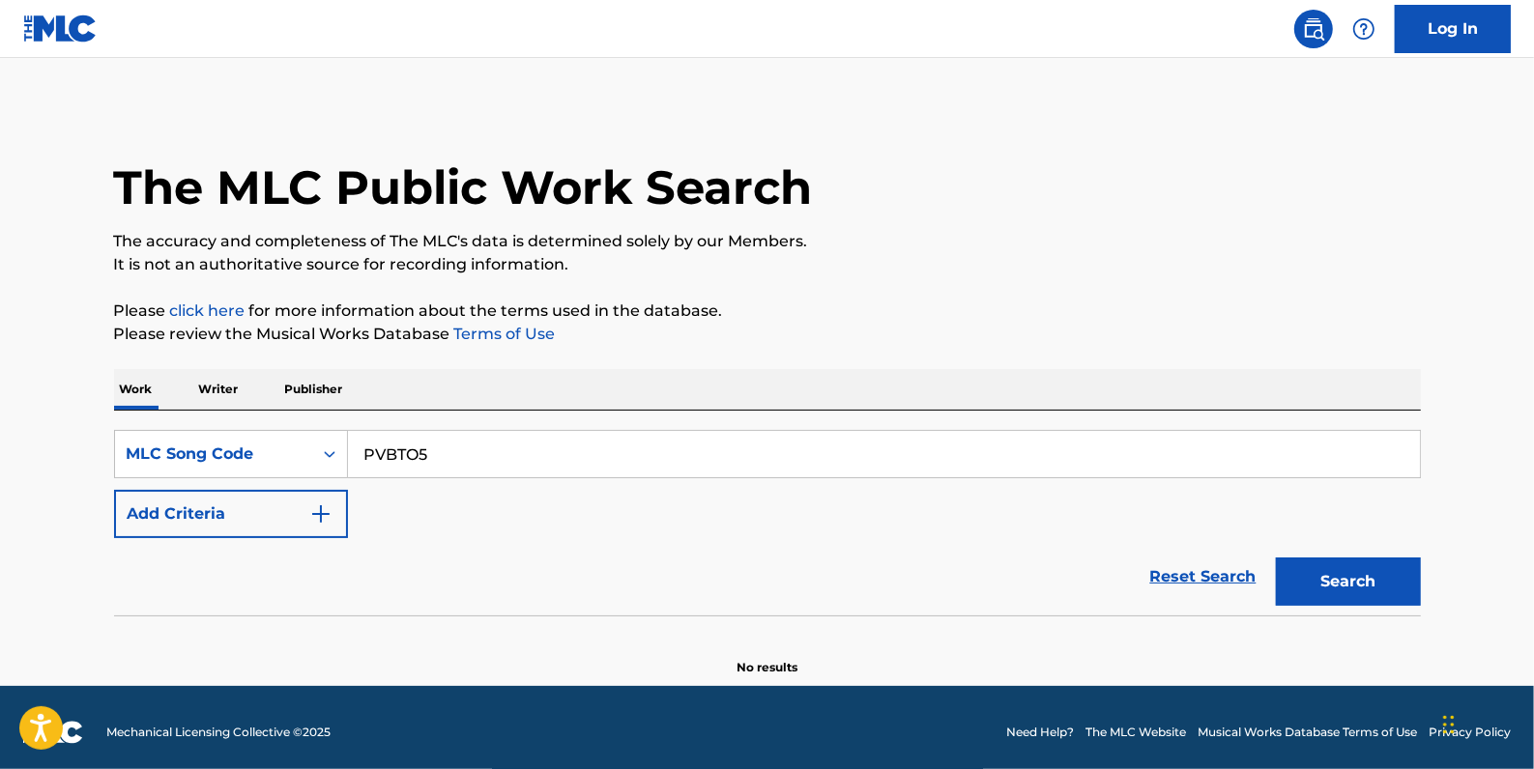
type input "PVBTO5"
click at [1365, 573] on button "Search" at bounding box center [1348, 582] width 145 height 48
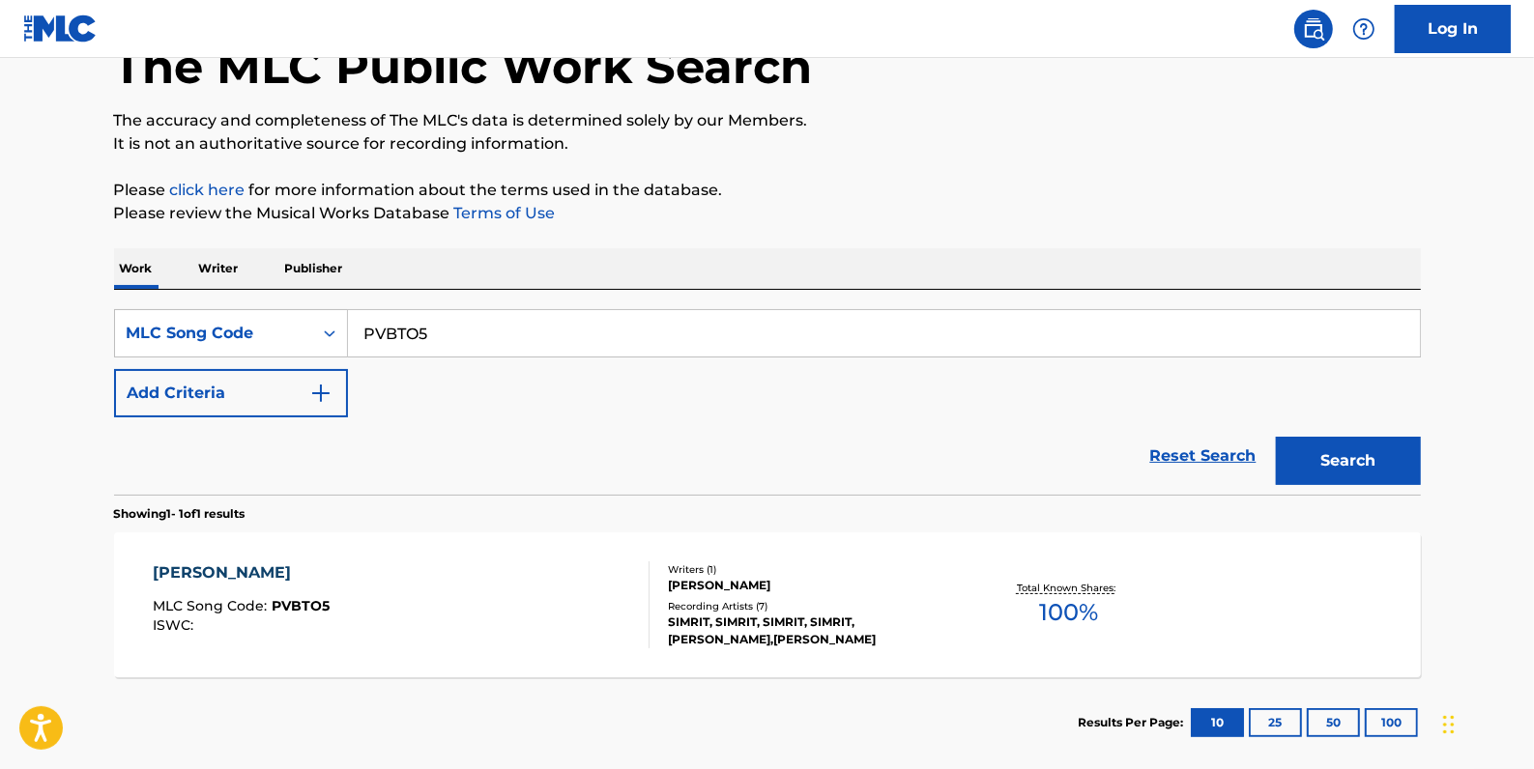
scroll to position [175, 0]
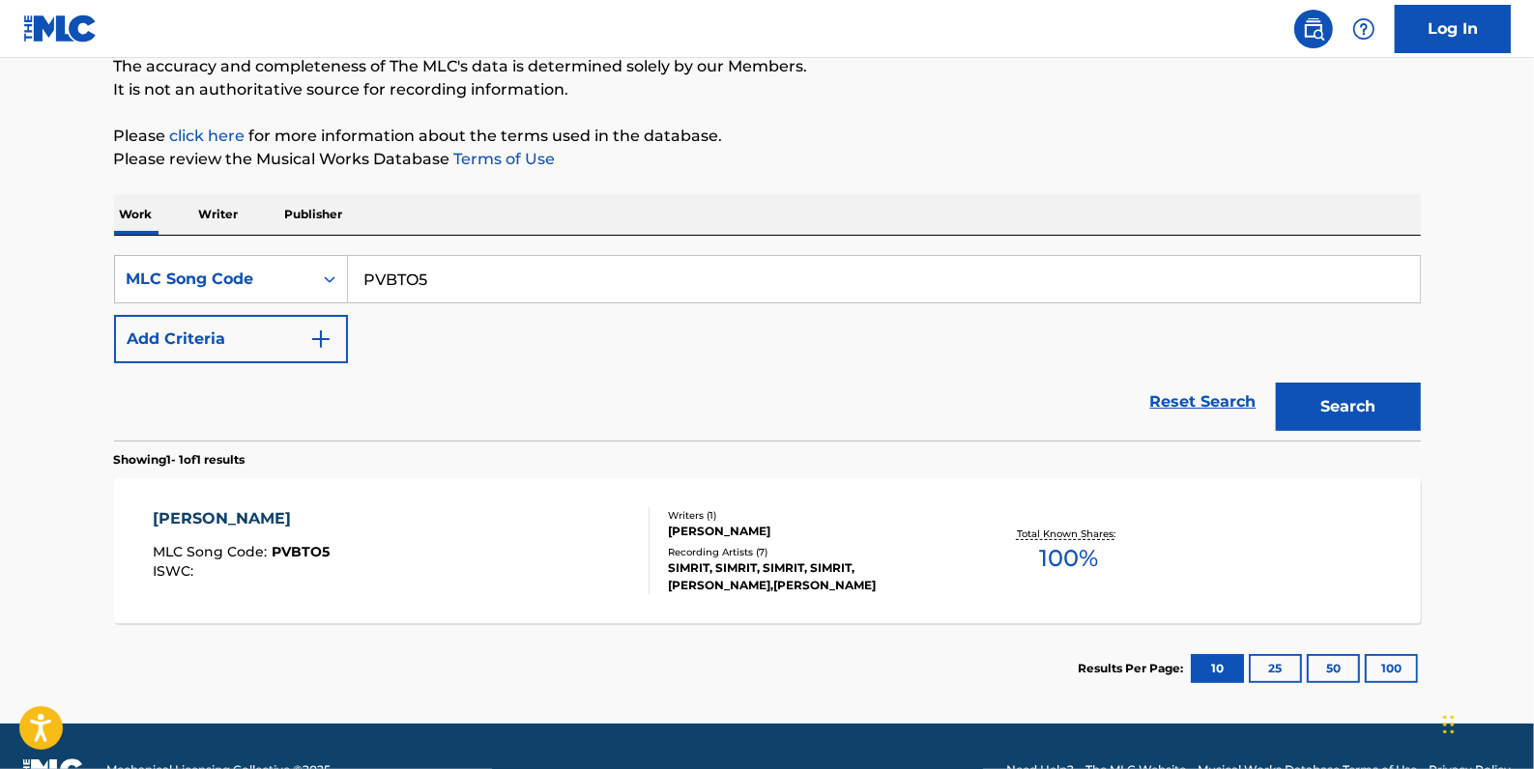
drag, startPoint x: 453, startPoint y: 284, endPoint x: 352, endPoint y: 282, distance: 101.5
click at [352, 282] on input "PVBTO5" at bounding box center [884, 279] width 1072 height 46
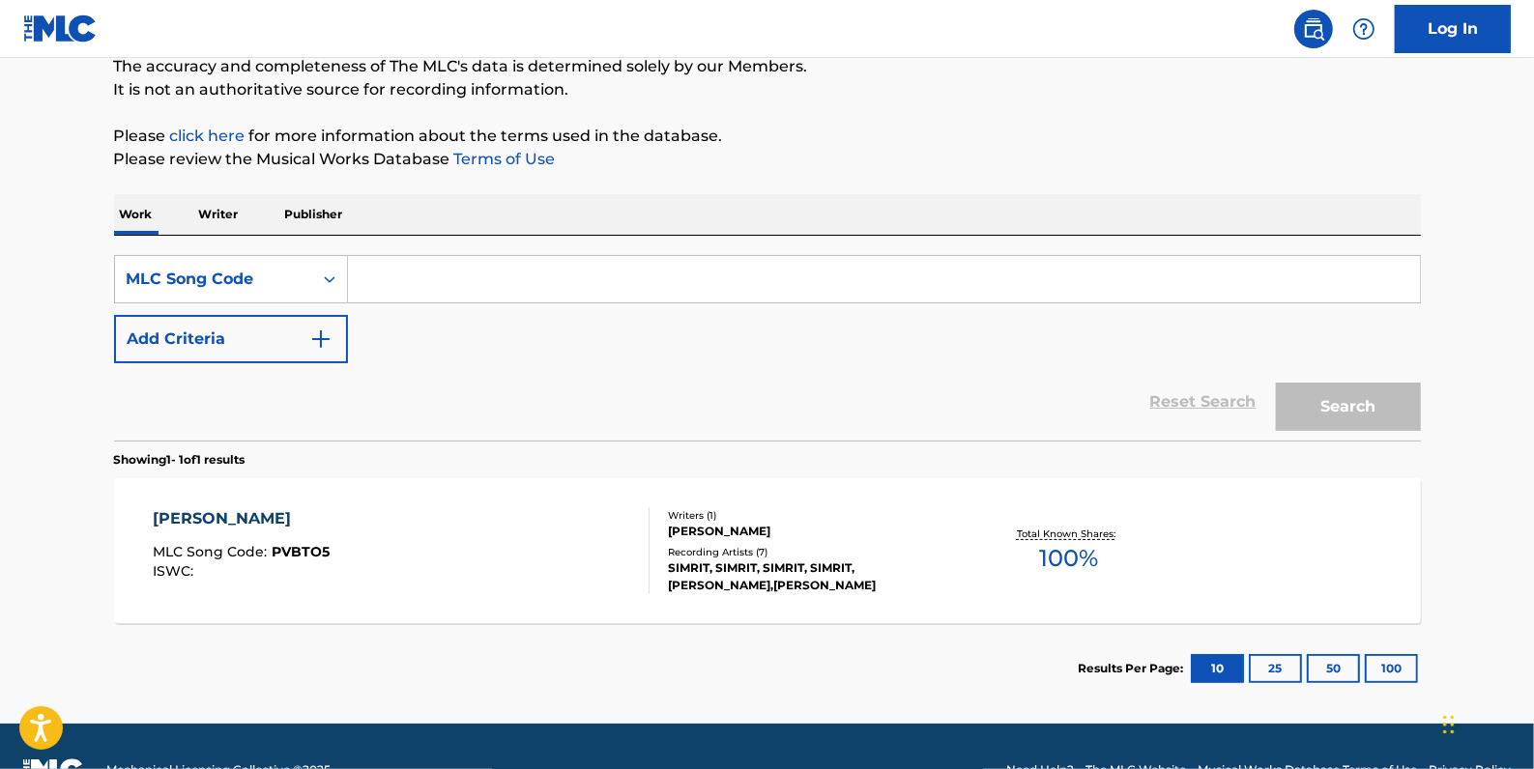
paste input "PVBTO4"
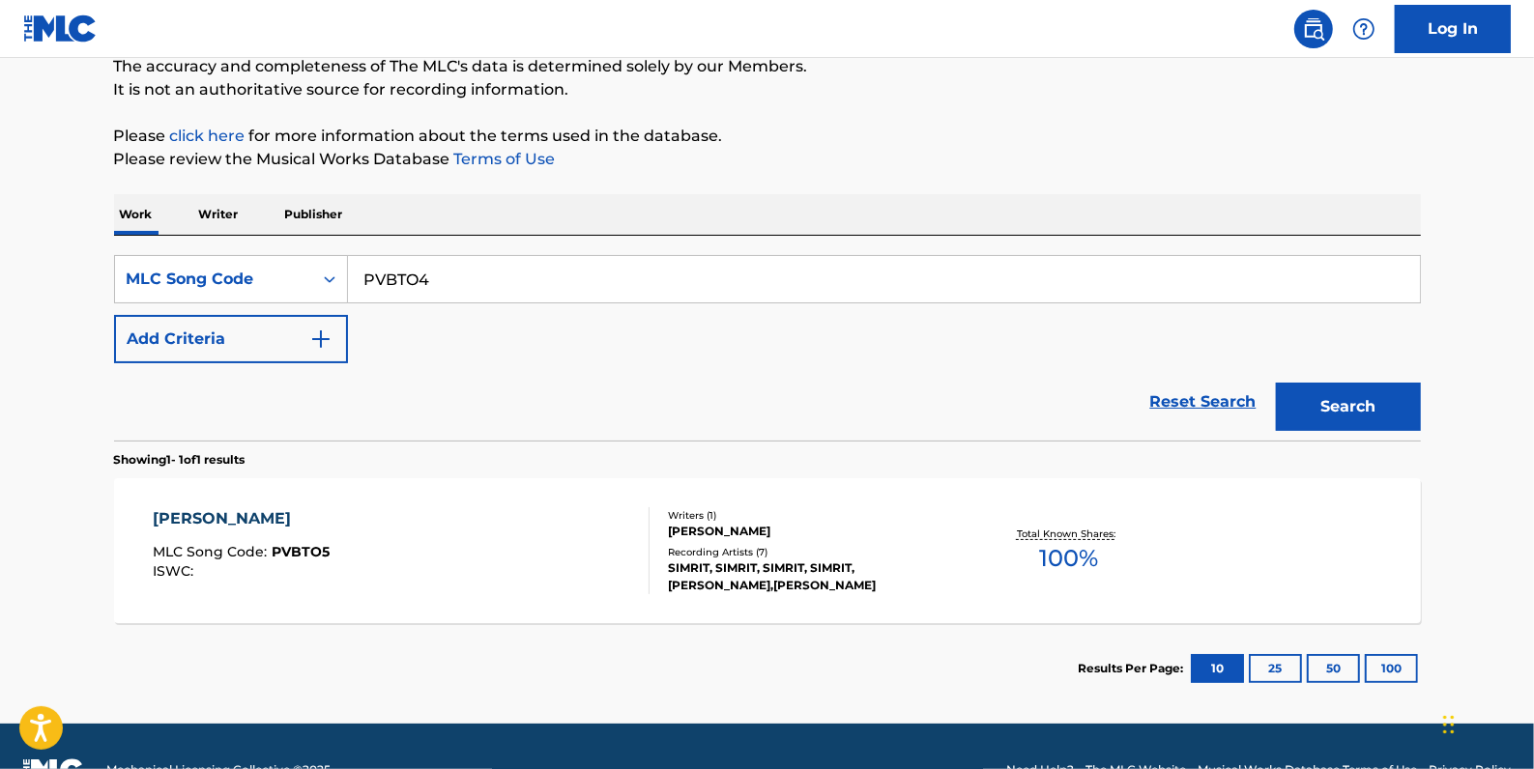
type input "PVBTO4"
click at [1323, 399] on button "Search" at bounding box center [1348, 407] width 145 height 48
drag, startPoint x: 452, startPoint y: 281, endPoint x: 290, endPoint y: 261, distance: 163.6
click at [290, 261] on div "SearchWithCriteriad4f34bac-cfeb-4440-98a2-6e5a46311c55 MLC Song Code PVBTO4" at bounding box center [767, 279] width 1307 height 48
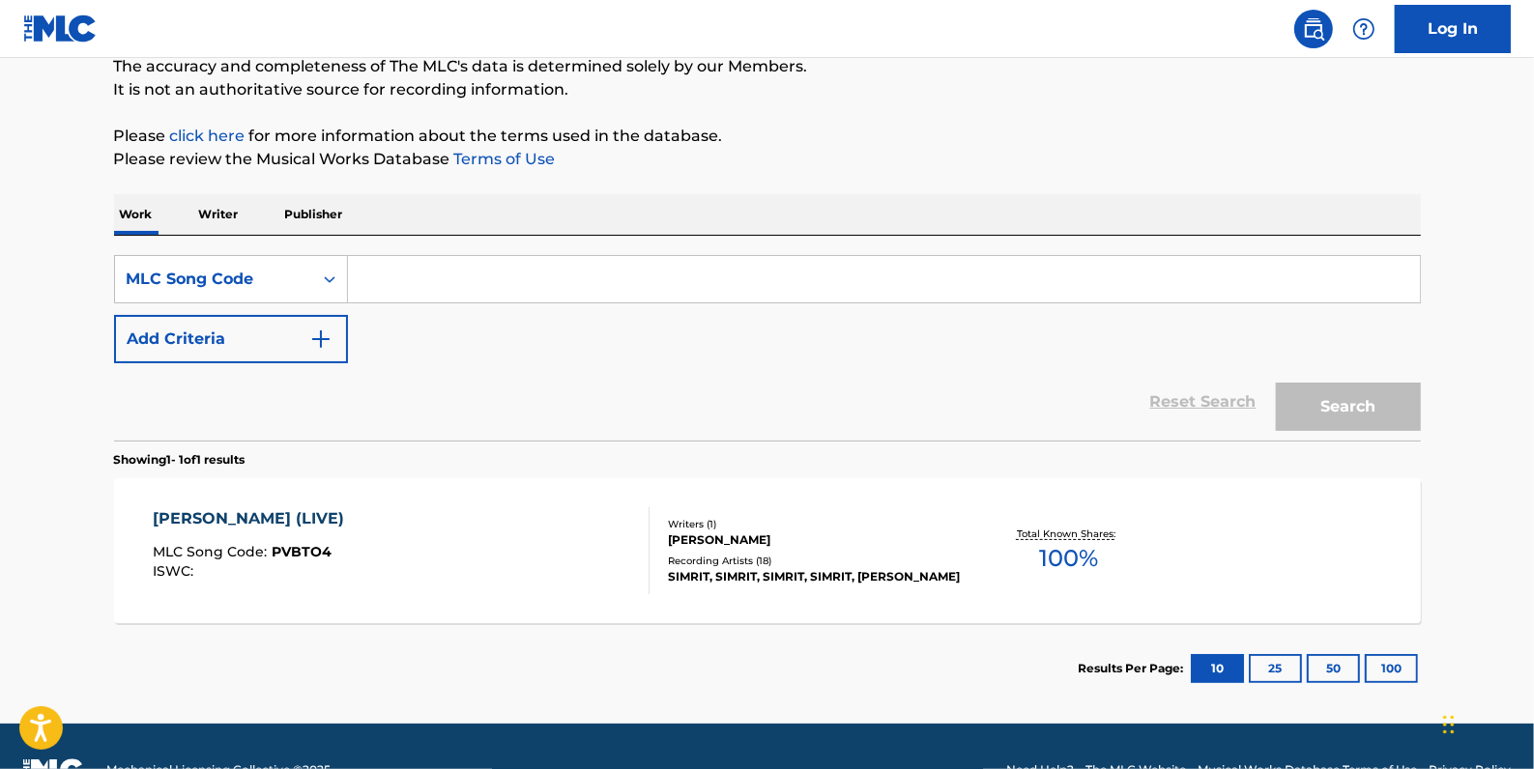
paste input "H5764J"
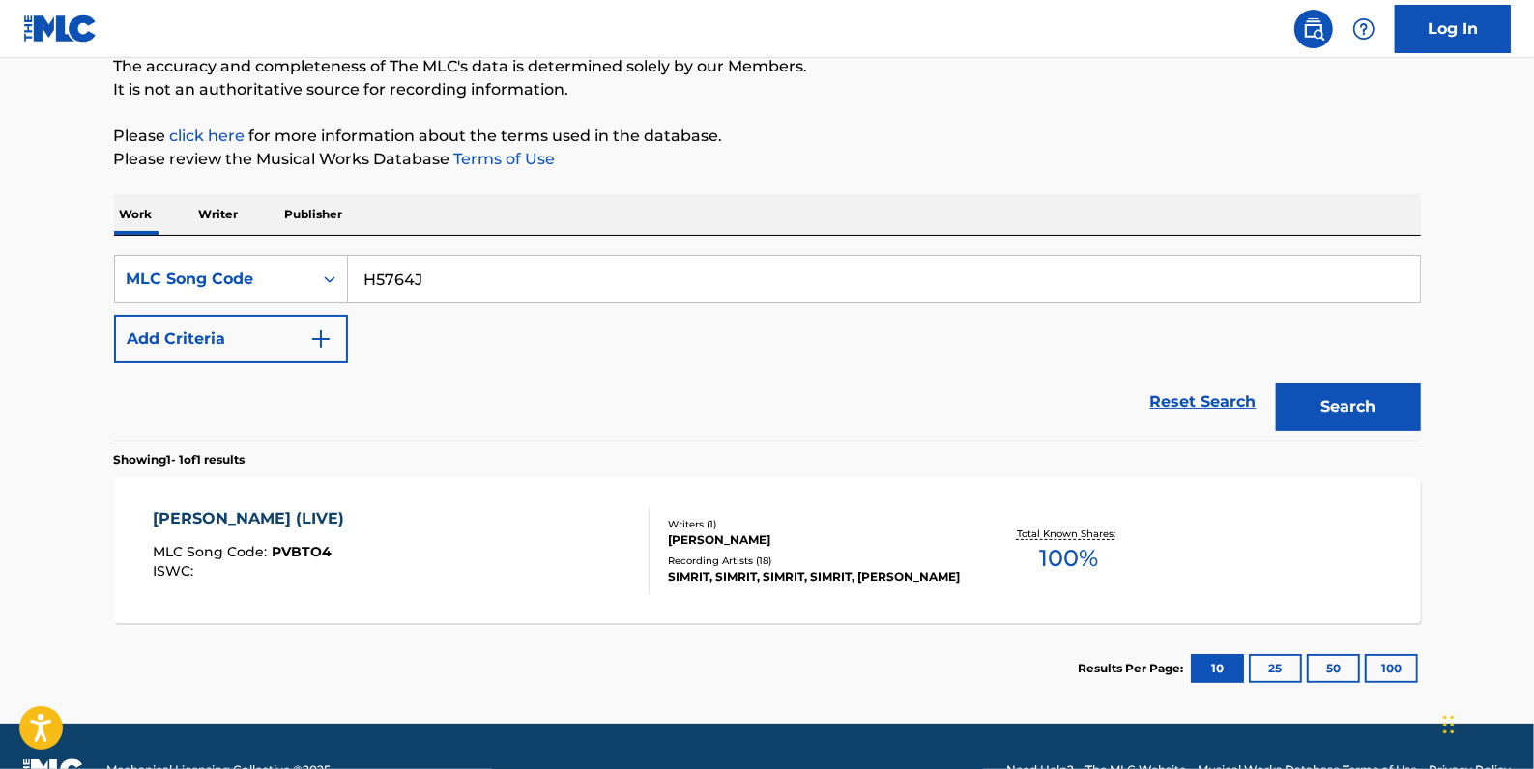
click at [1363, 396] on button "Search" at bounding box center [1348, 407] width 145 height 48
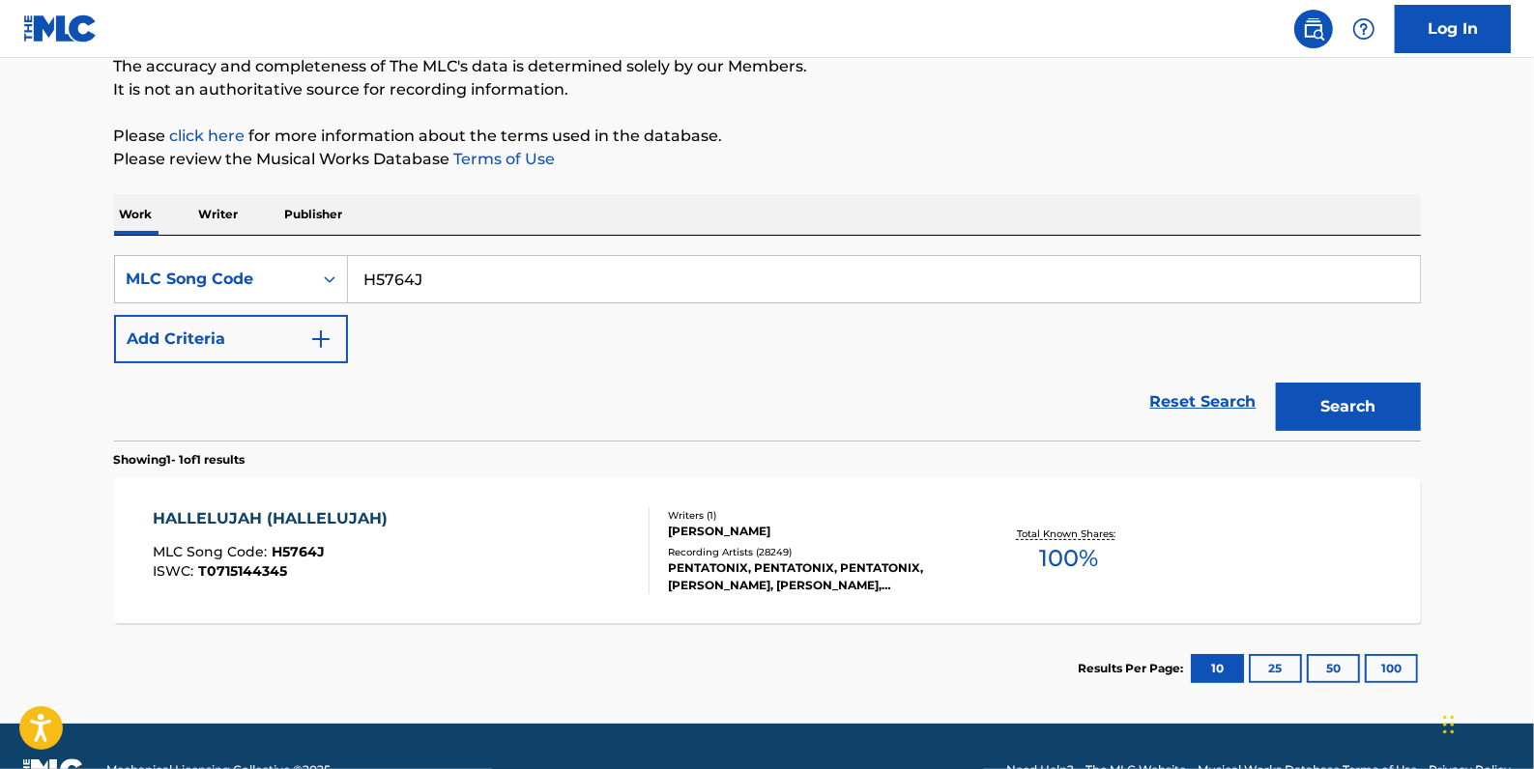
drag, startPoint x: 451, startPoint y: 285, endPoint x: 394, endPoint y: 278, distance: 57.4
click at [394, 278] on input "H5764J" at bounding box center [884, 279] width 1072 height 46
type input "H"
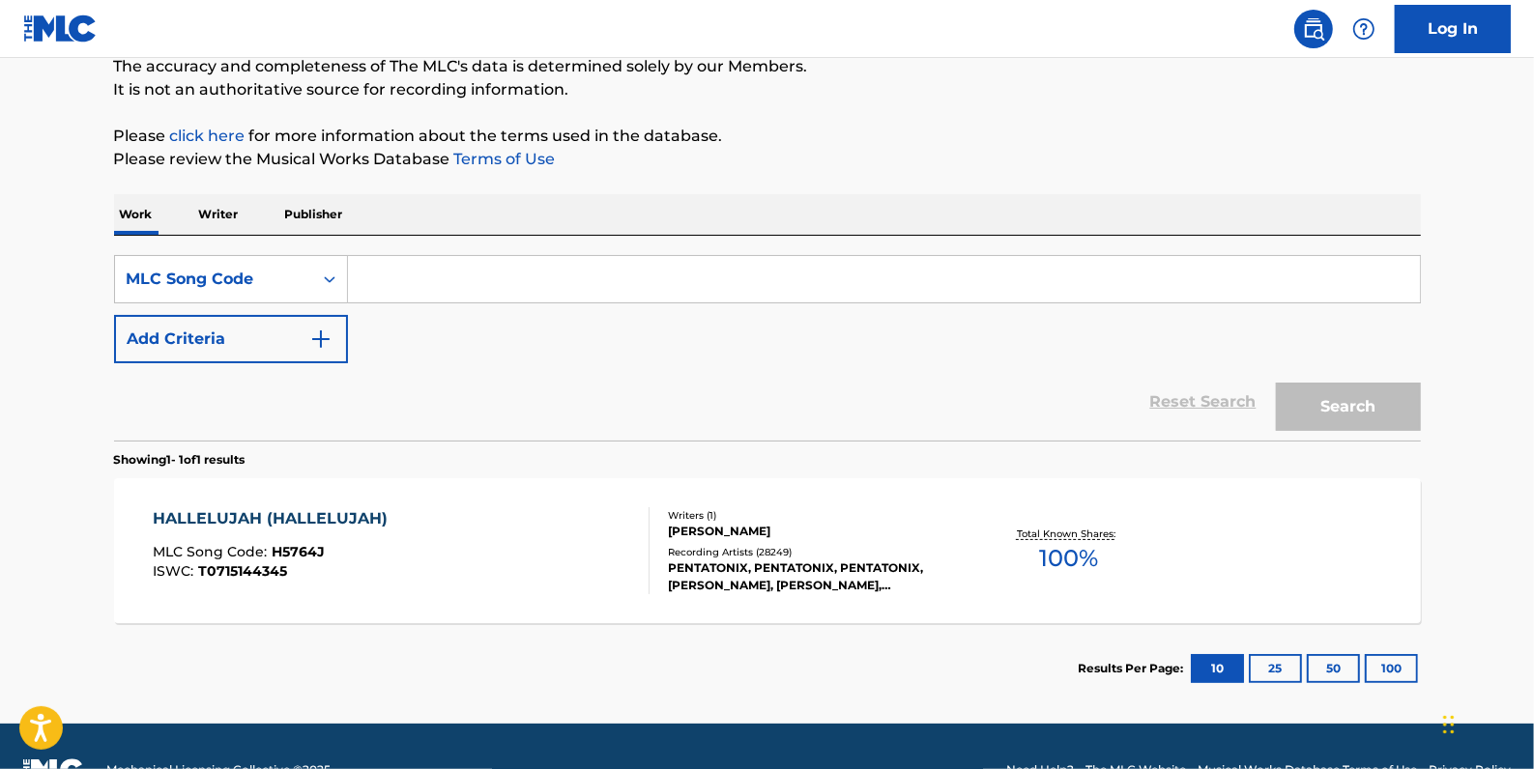
paste input "H17584"
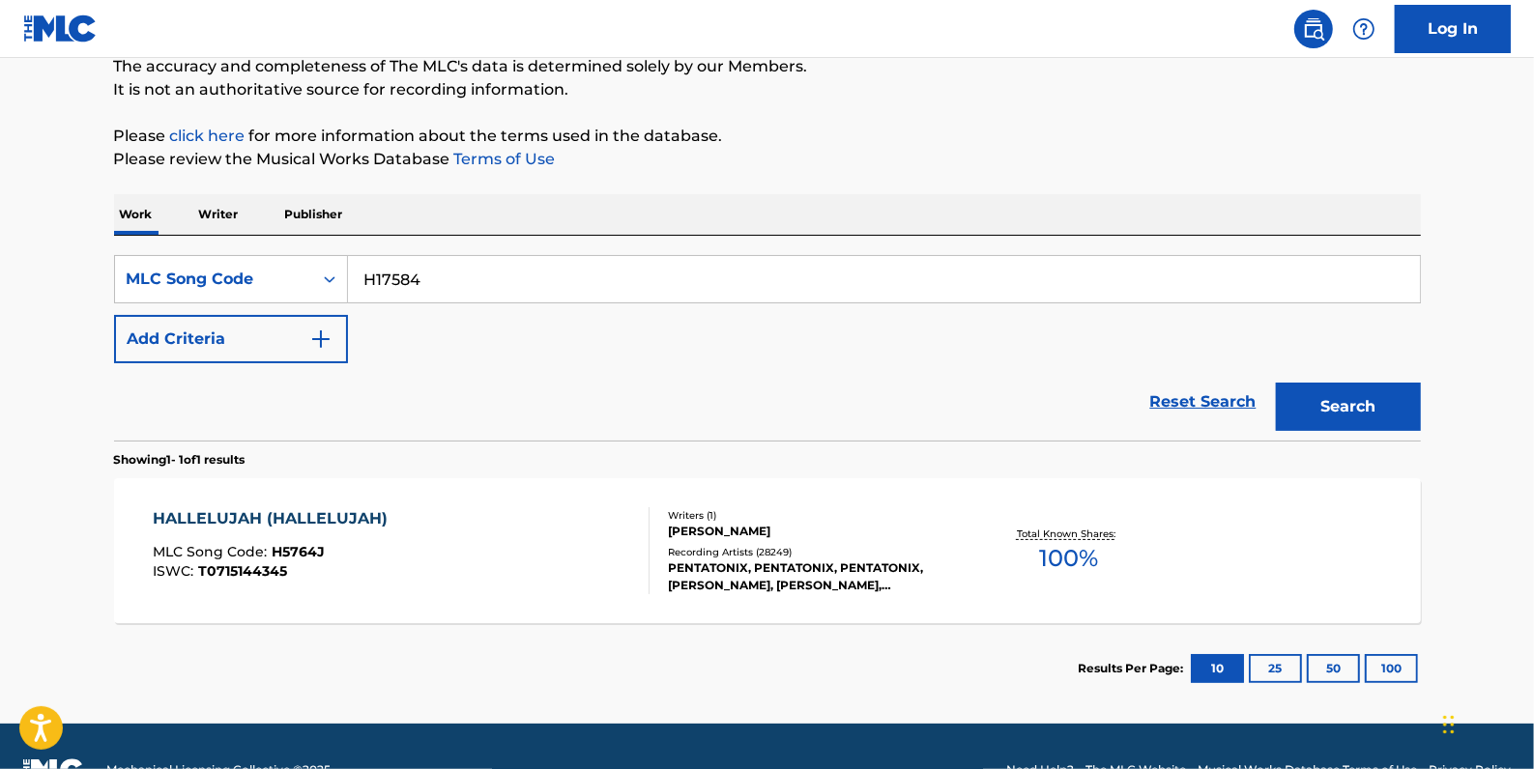
type input "H17584"
click at [1334, 413] on button "Search" at bounding box center [1348, 407] width 145 height 48
drag, startPoint x: 495, startPoint y: 283, endPoint x: 329, endPoint y: 286, distance: 166.2
click at [329, 286] on div "SearchWithCriteriad4f34bac-cfeb-4440-98a2-6e5a46311c55 MLC Song Code H17584" at bounding box center [767, 279] width 1307 height 48
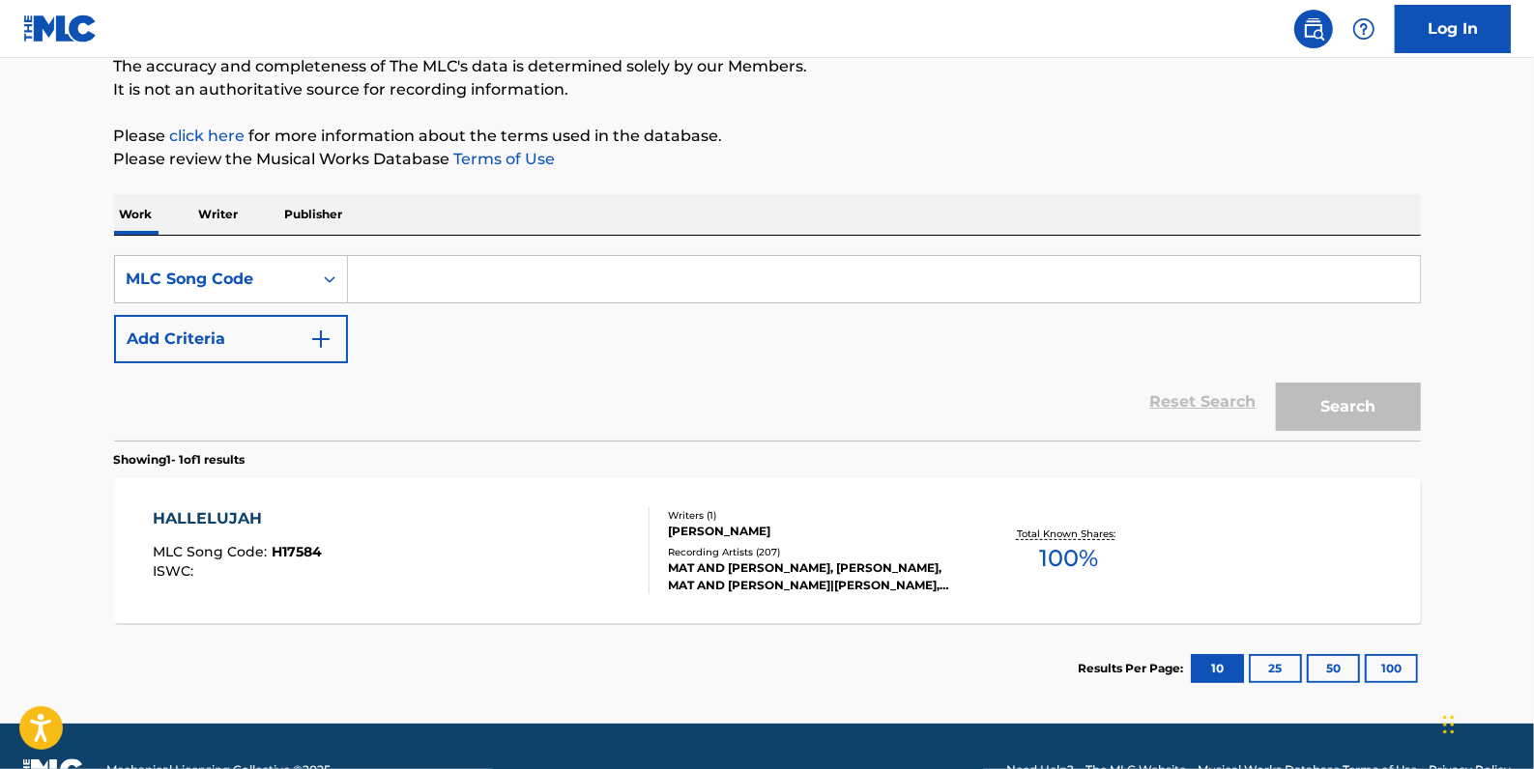
paste input "A9898U"
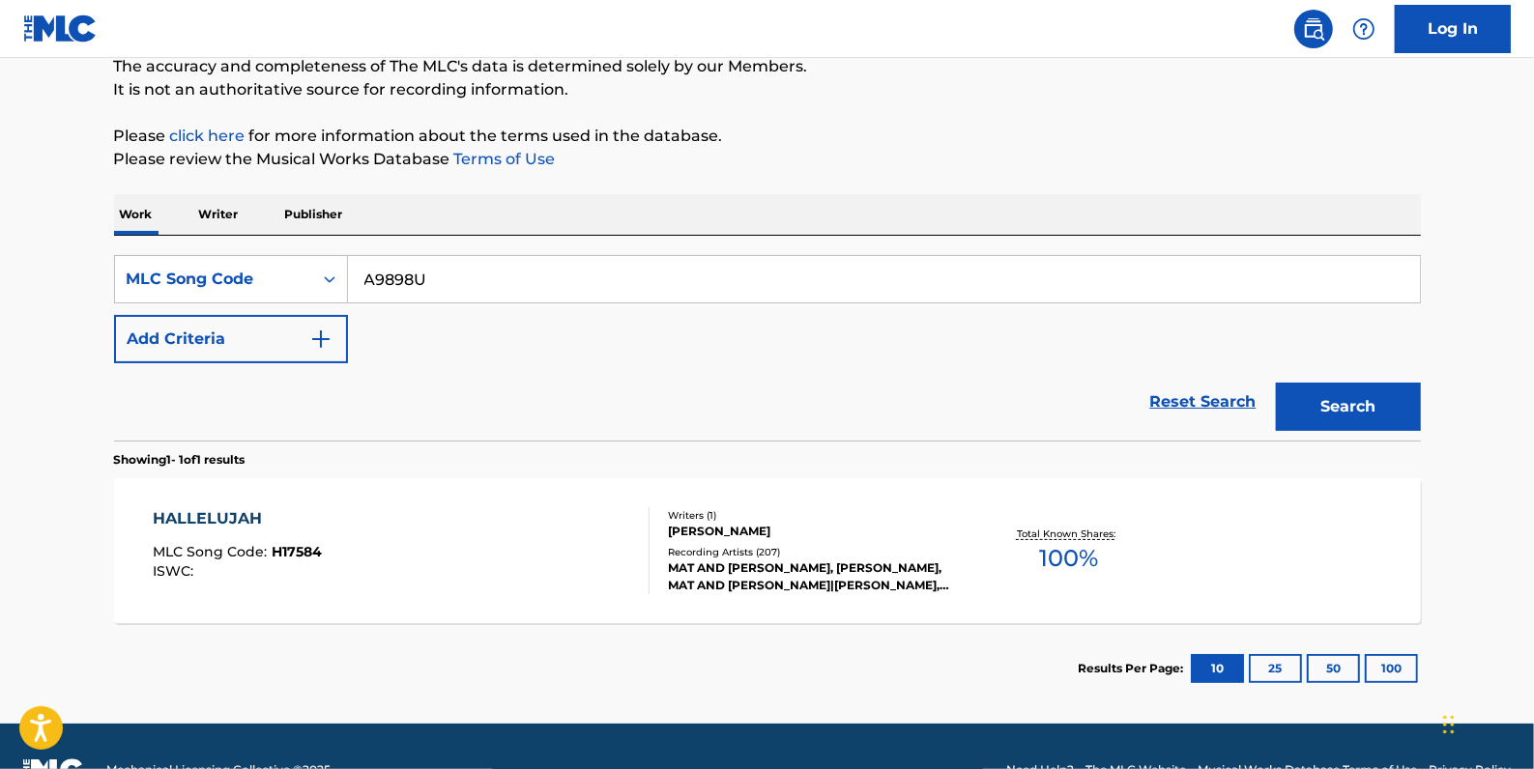
type input "A9898U"
click at [1384, 396] on button "Search" at bounding box center [1348, 407] width 145 height 48
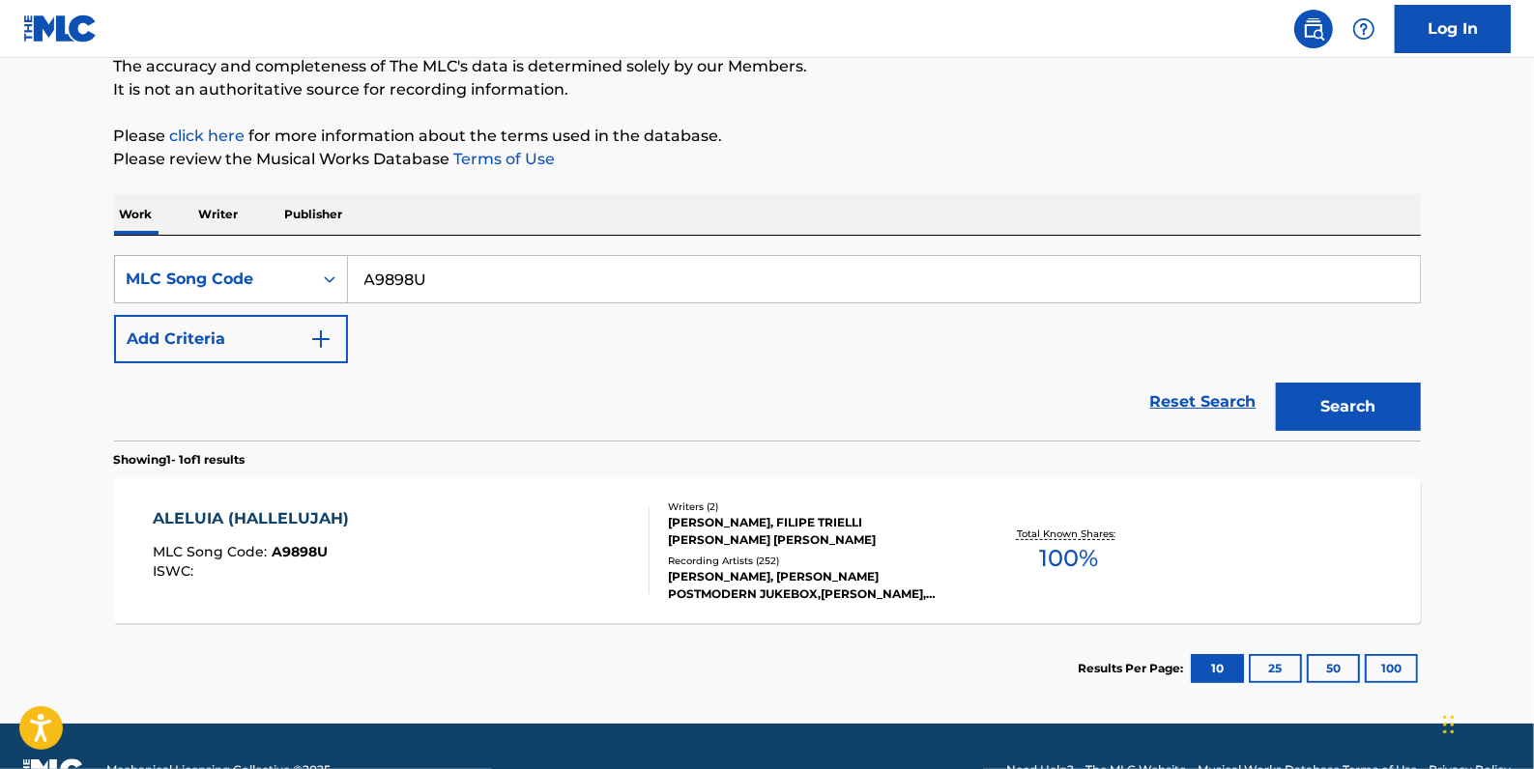
drag, startPoint x: 444, startPoint y: 281, endPoint x: 322, endPoint y: 277, distance: 121.8
click at [322, 277] on div "SearchWithCriteriad4f34bac-cfeb-4440-98a2-6e5a46311c55 MLC Song Code A9898U" at bounding box center [767, 279] width 1307 height 48
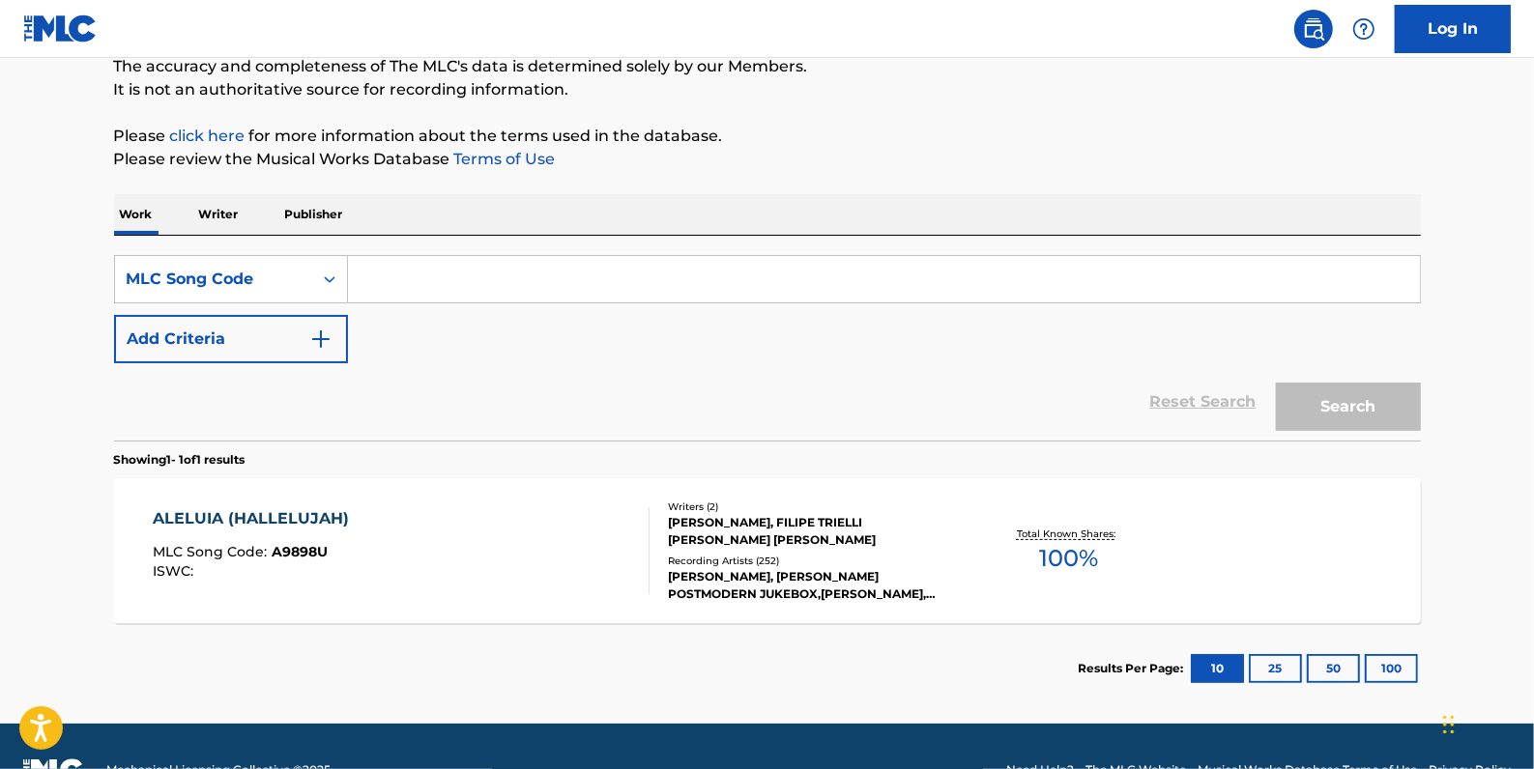
paste input "H5764J"
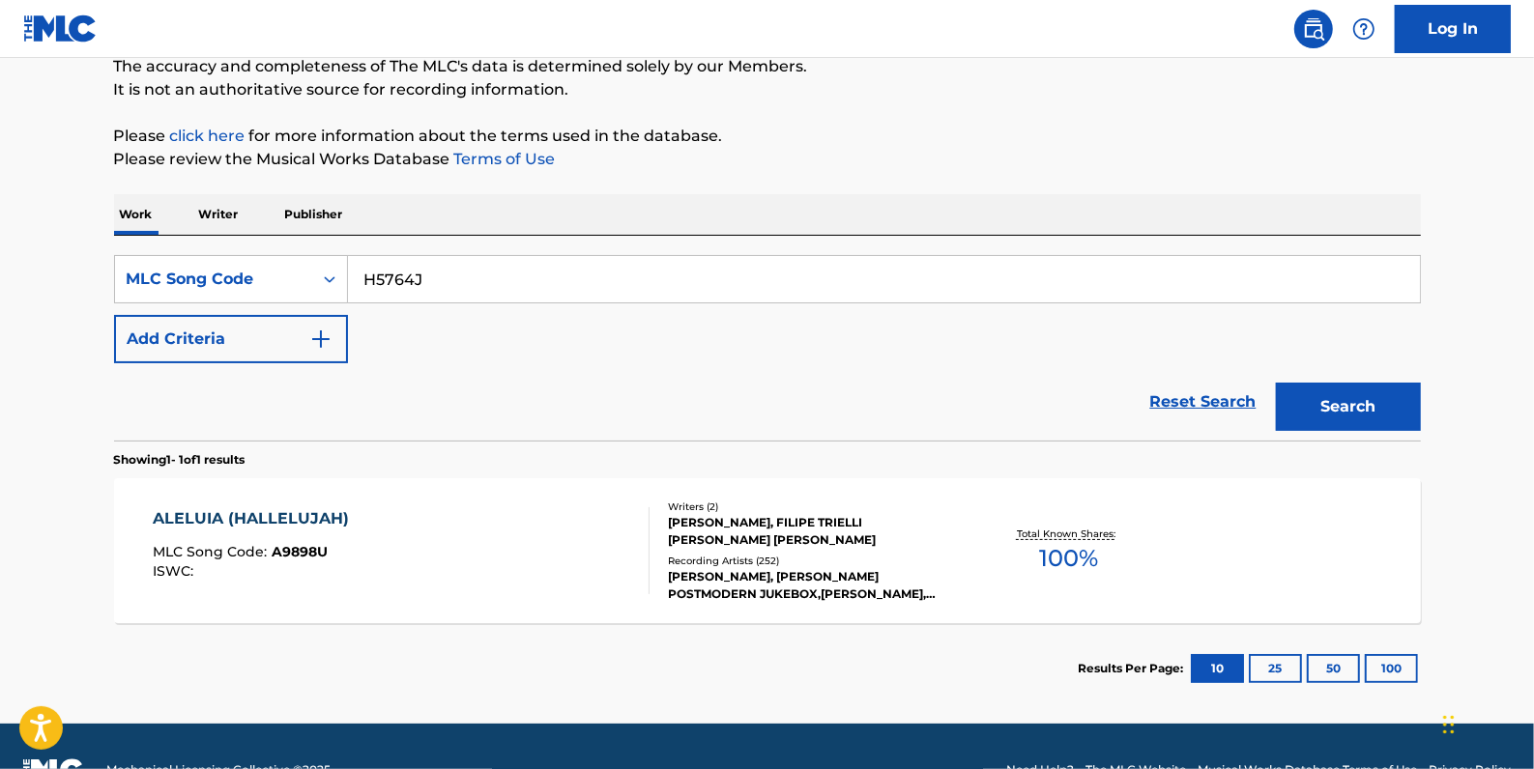
type input "H5764J"
click at [1381, 397] on button "Search" at bounding box center [1348, 407] width 145 height 48
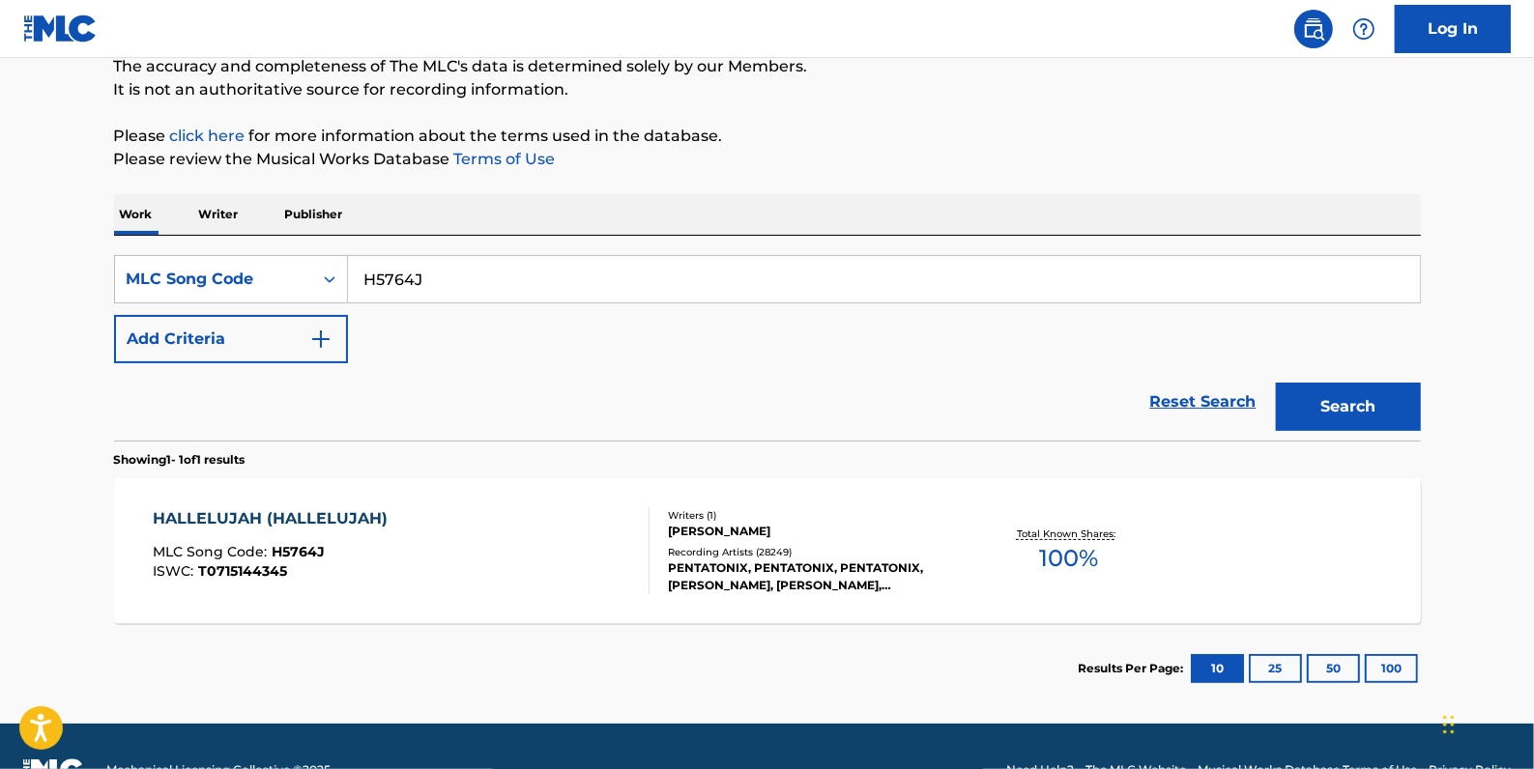
drag, startPoint x: 487, startPoint y: 275, endPoint x: 398, endPoint y: 289, distance: 89.9
click at [353, 276] on input "H5764J" at bounding box center [884, 279] width 1072 height 46
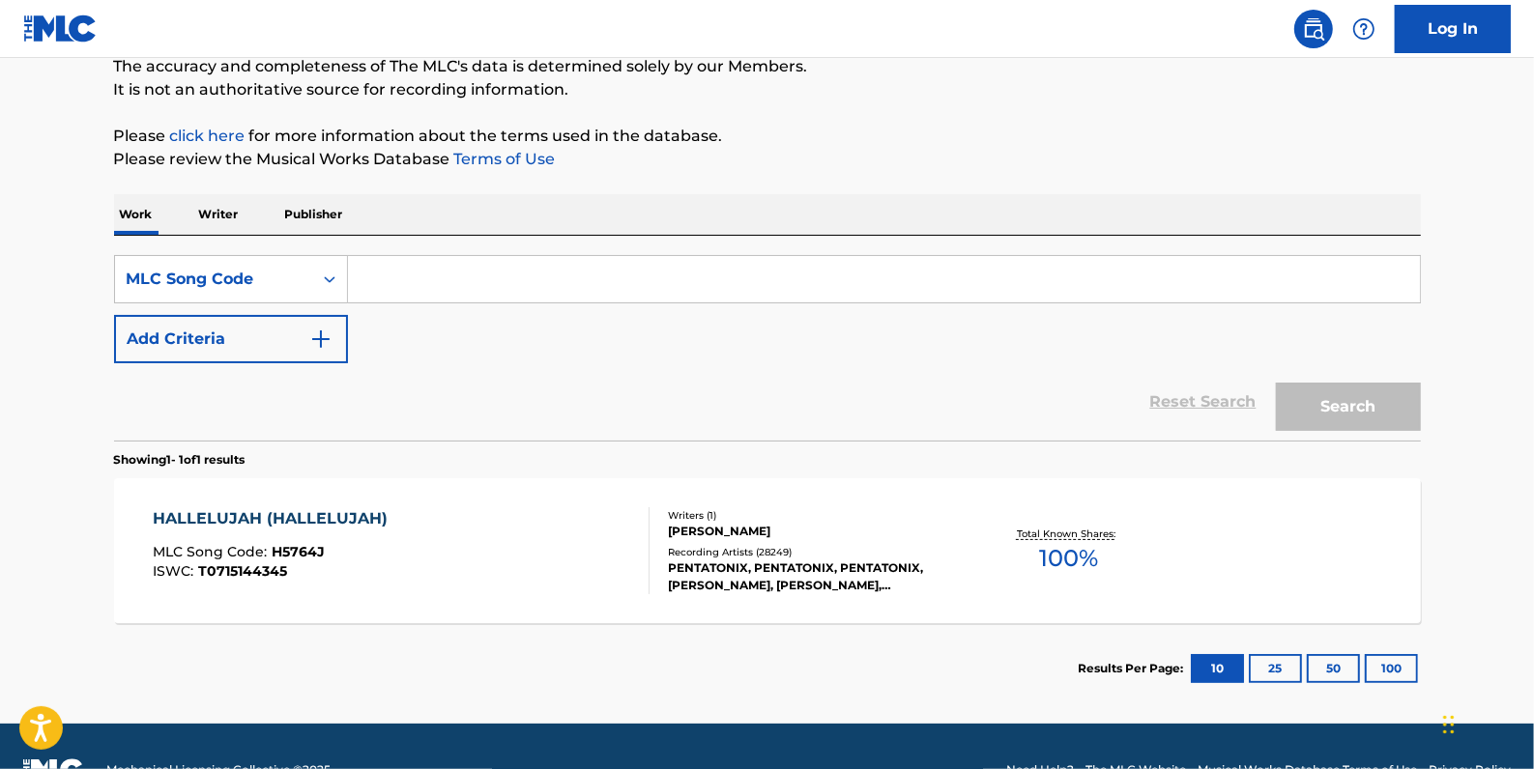
paste input "H2362T"
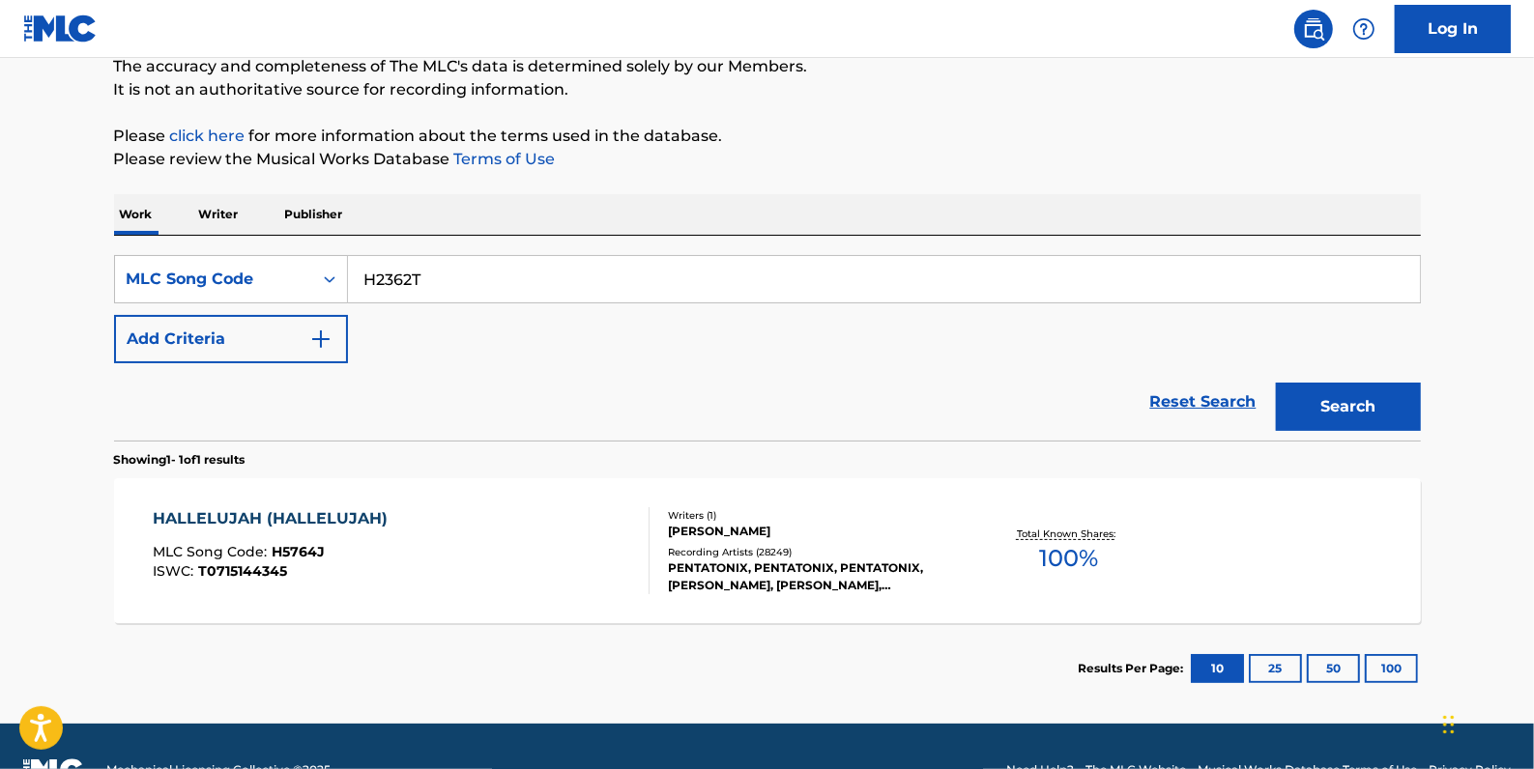
type input "H2362T"
click at [1341, 409] on button "Search" at bounding box center [1348, 407] width 145 height 48
drag, startPoint x: 348, startPoint y: 286, endPoint x: 392, endPoint y: 273, distance: 46.2
click at [356, 295] on input "H2362T" at bounding box center [884, 279] width 1072 height 46
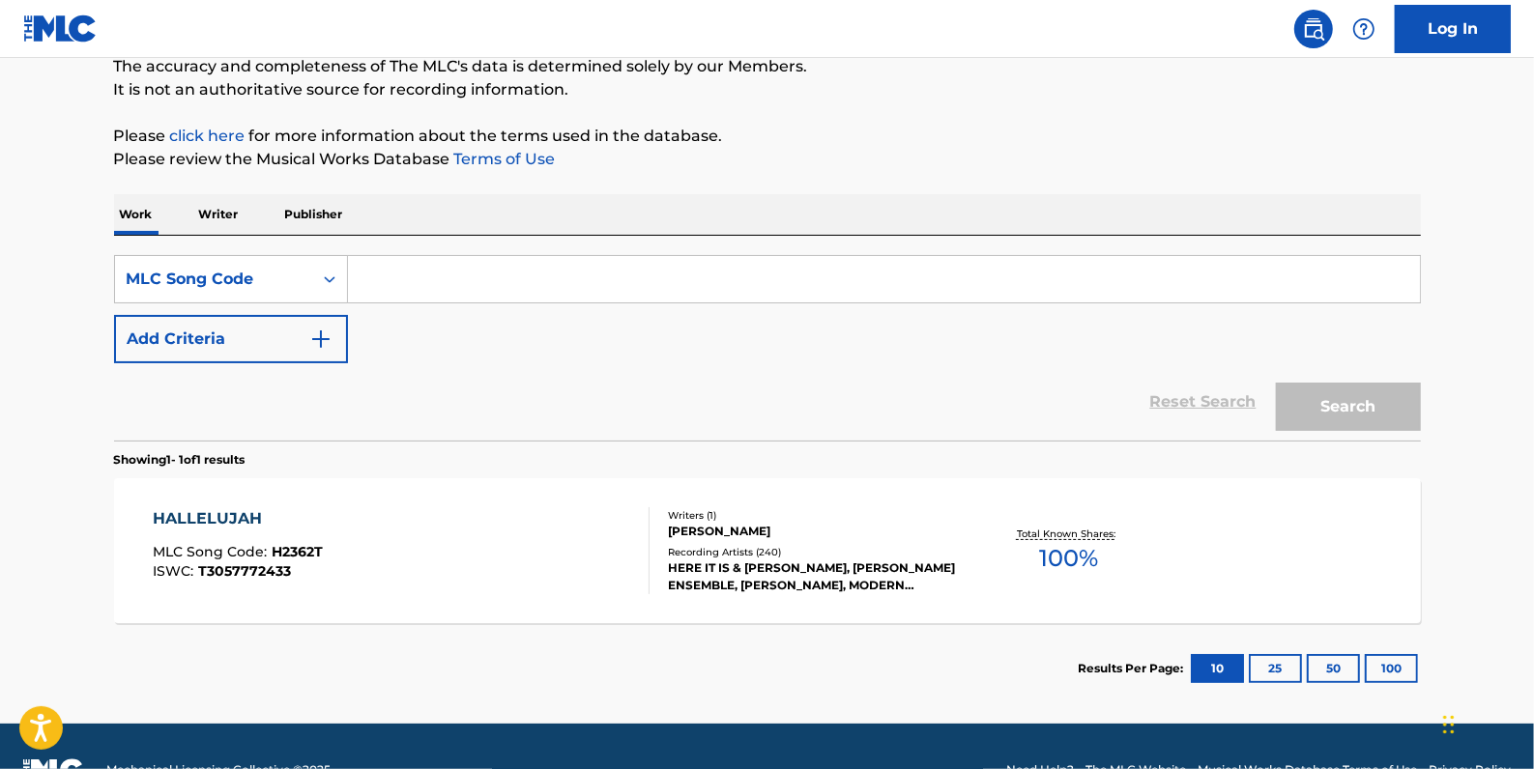
paste input "E4451Q"
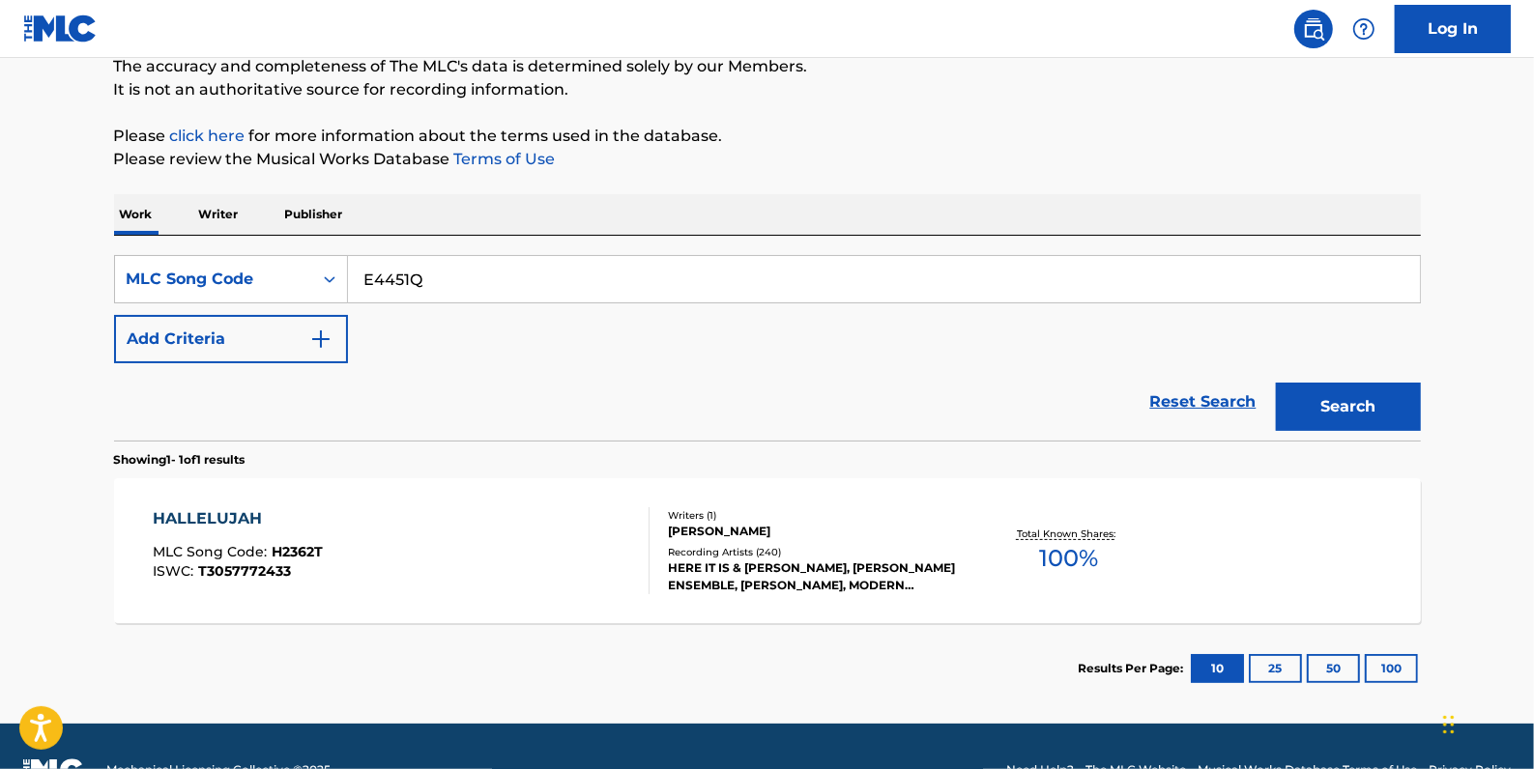
type input "E4451Q"
click at [1323, 410] on button "Search" at bounding box center [1348, 407] width 145 height 48
drag, startPoint x: 477, startPoint y: 271, endPoint x: 356, endPoint y: 280, distance: 122.1
click at [356, 280] on input "E4451Q" at bounding box center [884, 279] width 1072 height 46
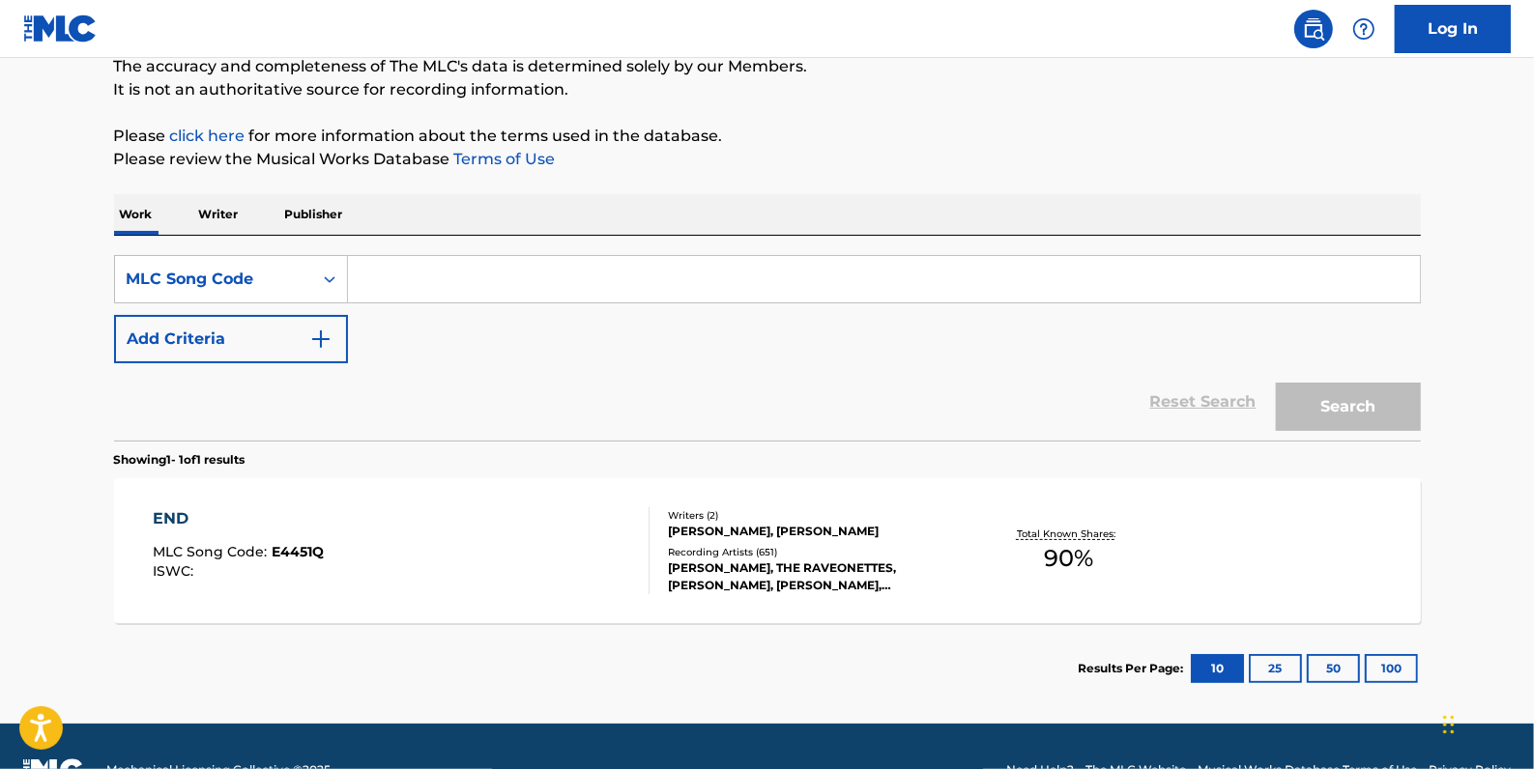
paste input "T9333L"
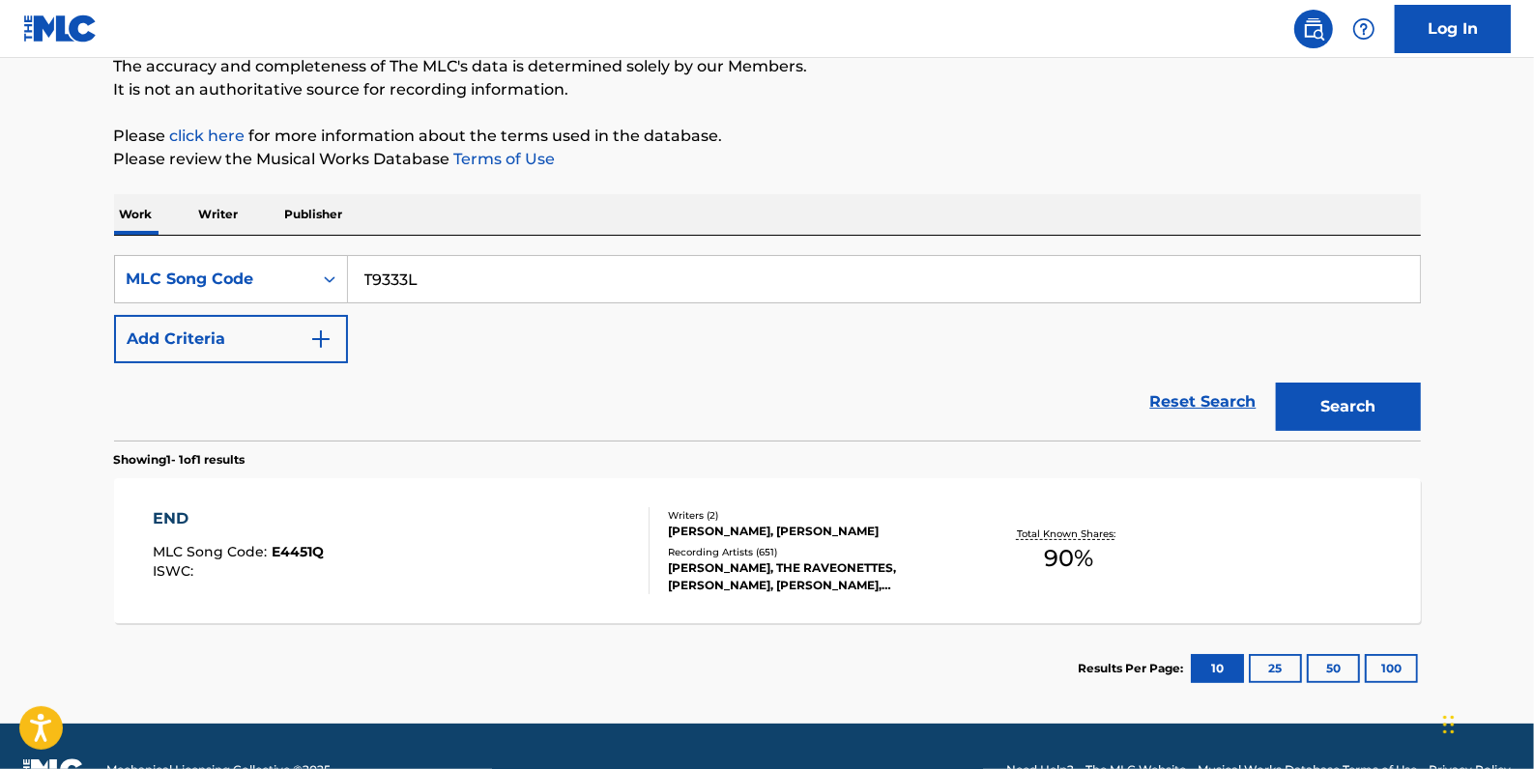
type input "T9333L"
click at [1352, 396] on button "Search" at bounding box center [1348, 407] width 145 height 48
click at [447, 269] on input "T9333L" at bounding box center [884, 279] width 1072 height 46
drag, startPoint x: 453, startPoint y: 275, endPoint x: 320, endPoint y: 286, distance: 133.8
click at [345, 286] on div "SearchWithCriteriad4f34bac-cfeb-4440-98a2-6e5a46311c55 MLC Song Code T9333L" at bounding box center [767, 279] width 1307 height 48
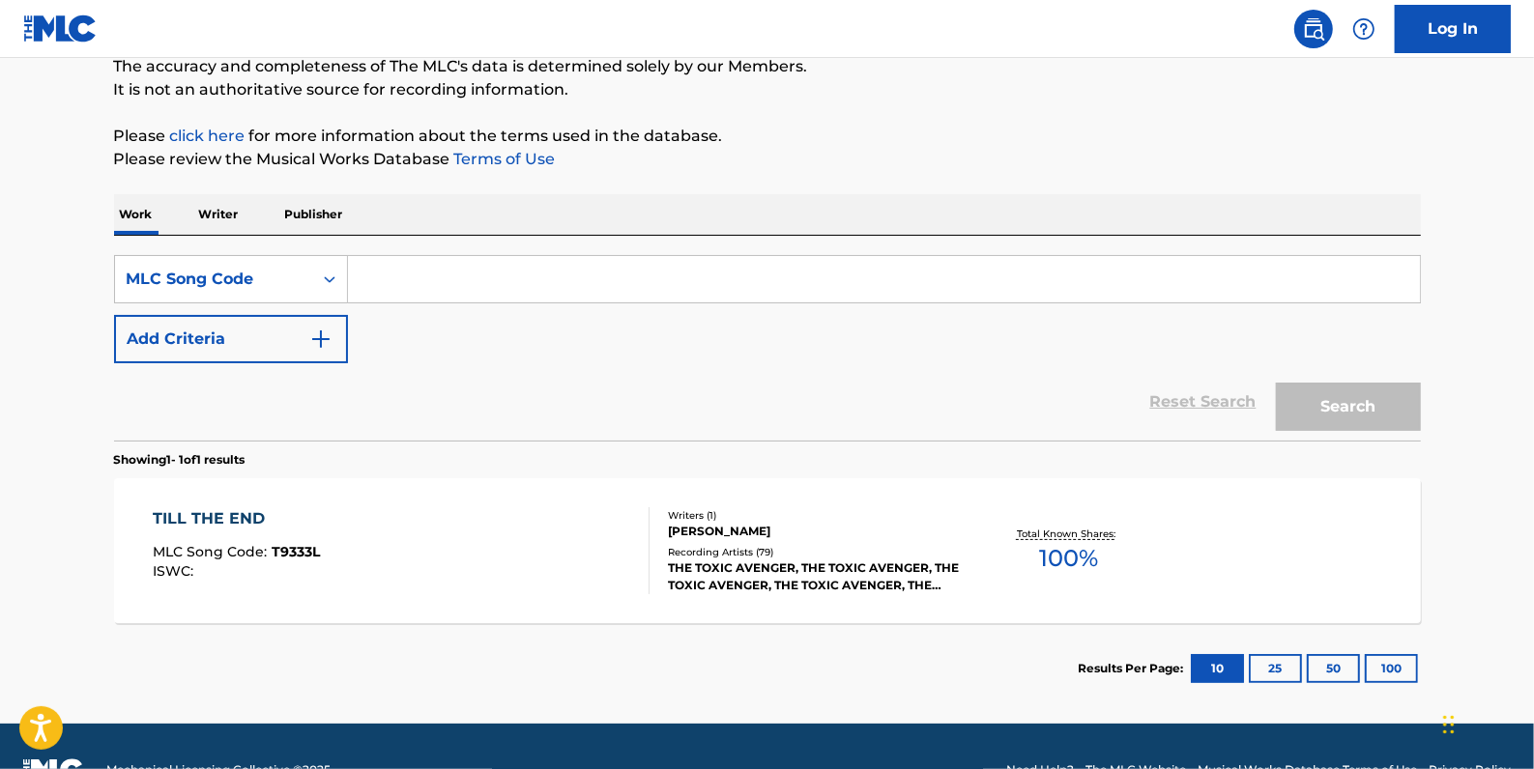
paste input "E47042"
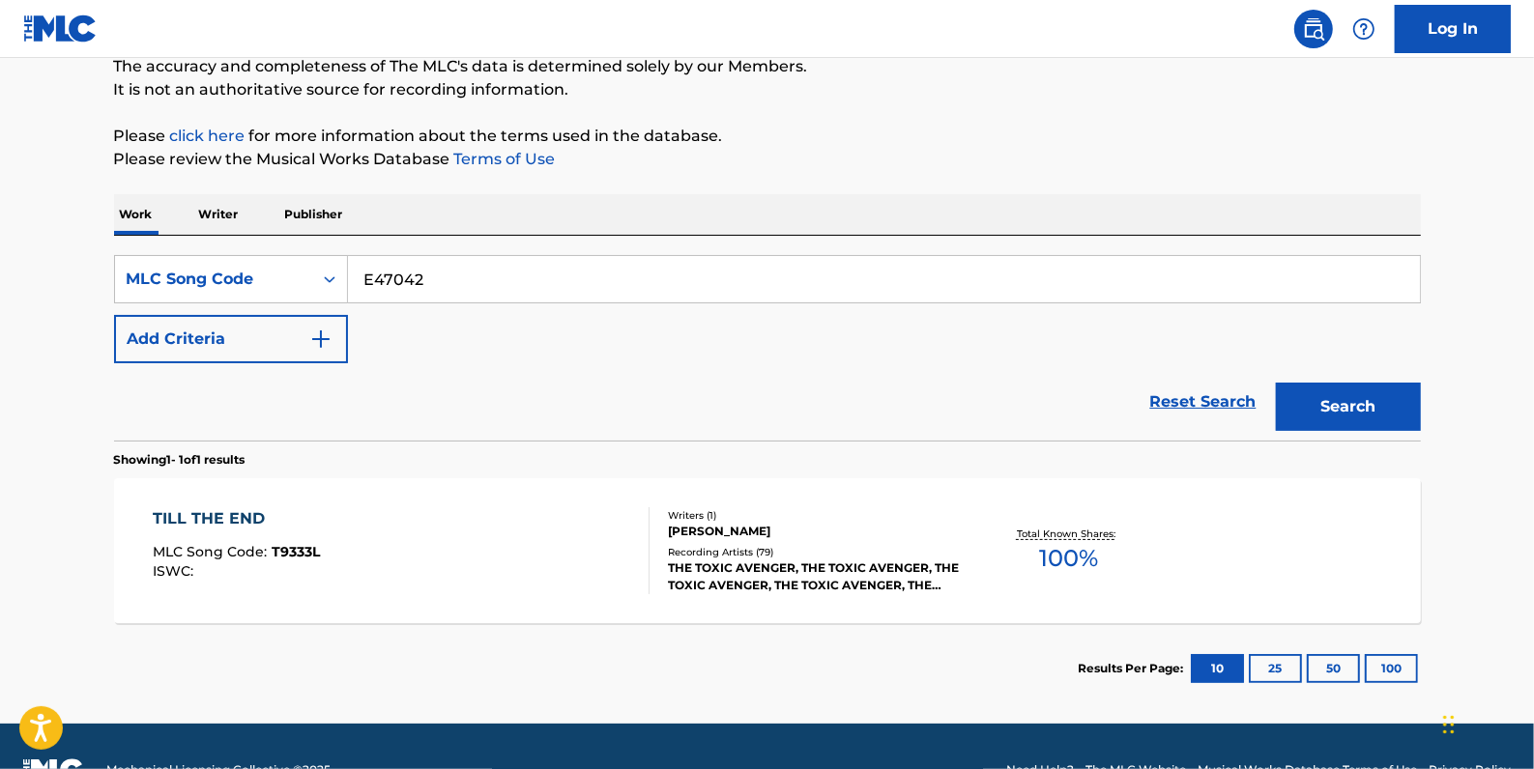
type input "E47042"
click at [1352, 400] on button "Search" at bounding box center [1348, 407] width 145 height 48
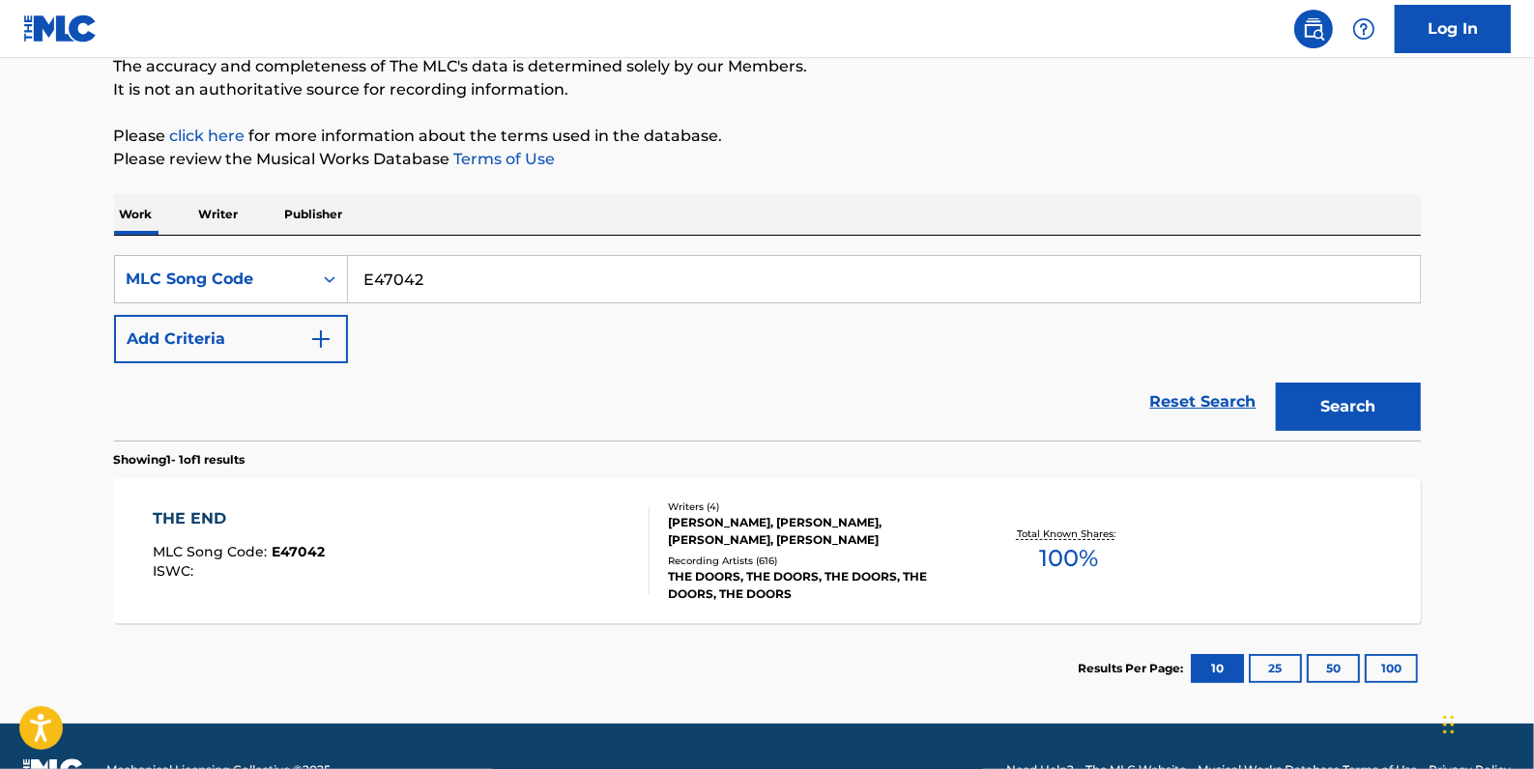
drag, startPoint x: 482, startPoint y: 289, endPoint x: 347, endPoint y: 290, distance: 135.3
click at [348, 290] on input "E47042" at bounding box center [884, 279] width 1072 height 46
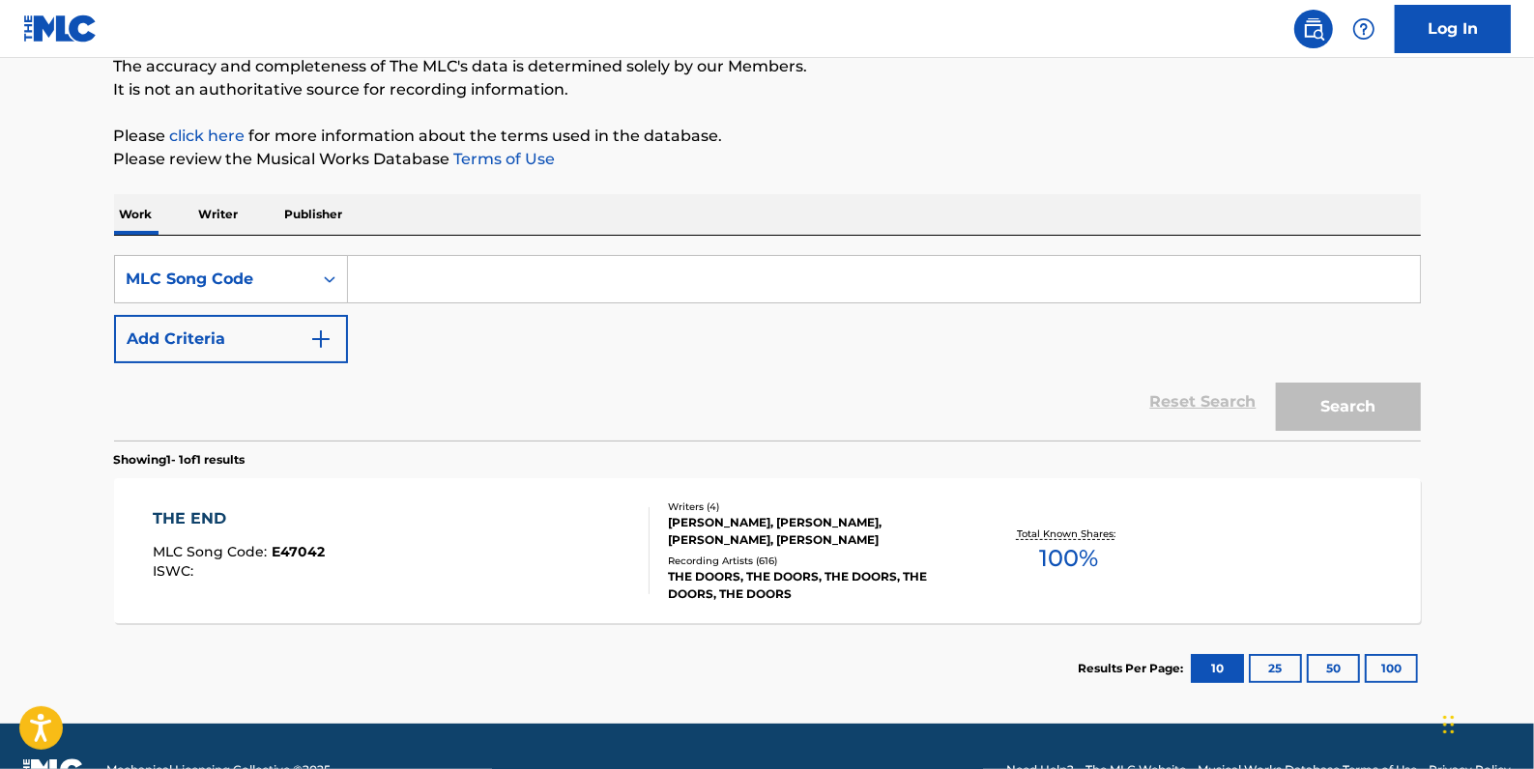
drag, startPoint x: 419, startPoint y: 273, endPoint x: 846, endPoint y: 218, distance: 429.7
click at [846, 218] on div "Work Writer Publisher" at bounding box center [767, 214] width 1307 height 41
